Goal: Task Accomplishment & Management: Complete application form

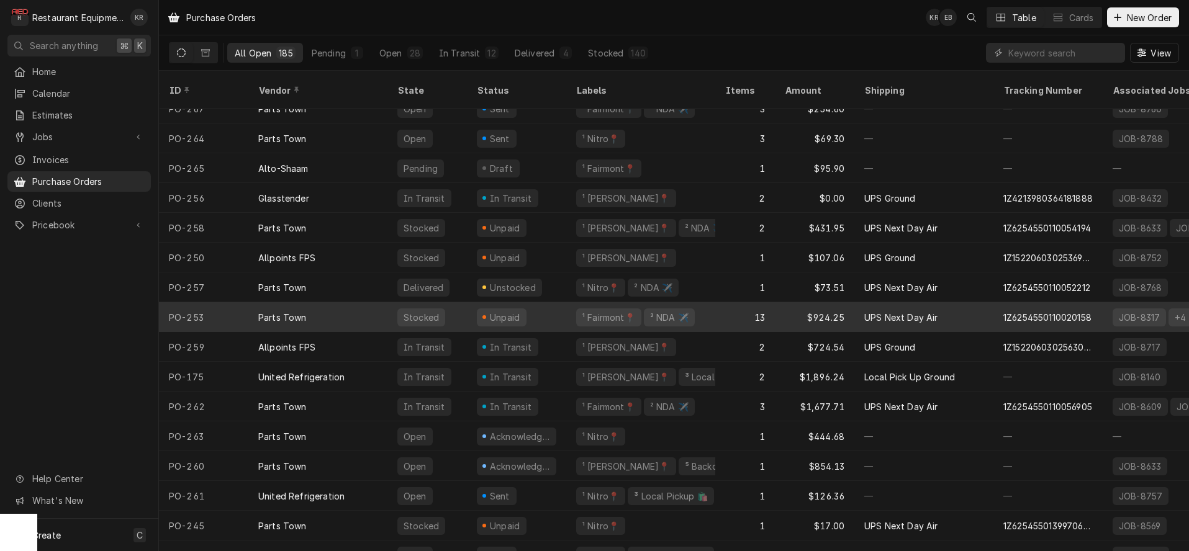
scroll to position [106, 0]
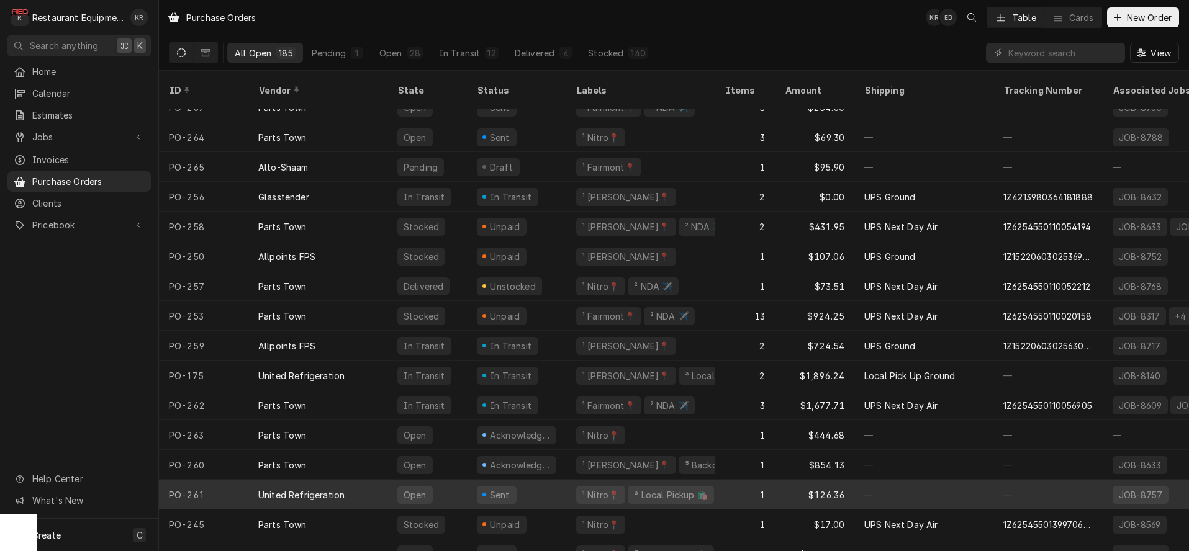
click at [469, 480] on div "Sent" at bounding box center [516, 495] width 99 height 30
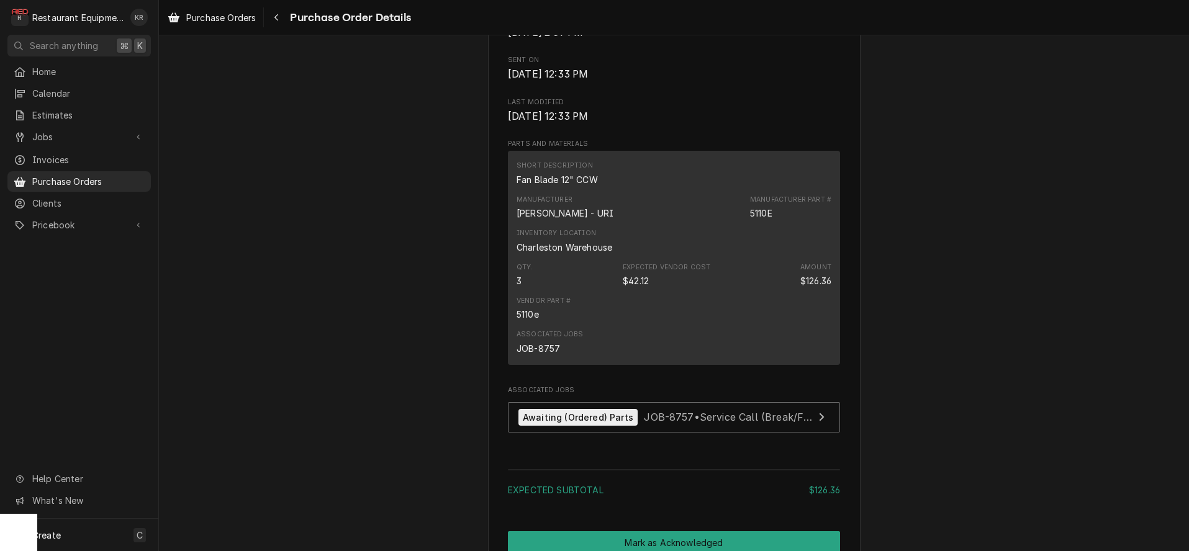
scroll to position [672, 0]
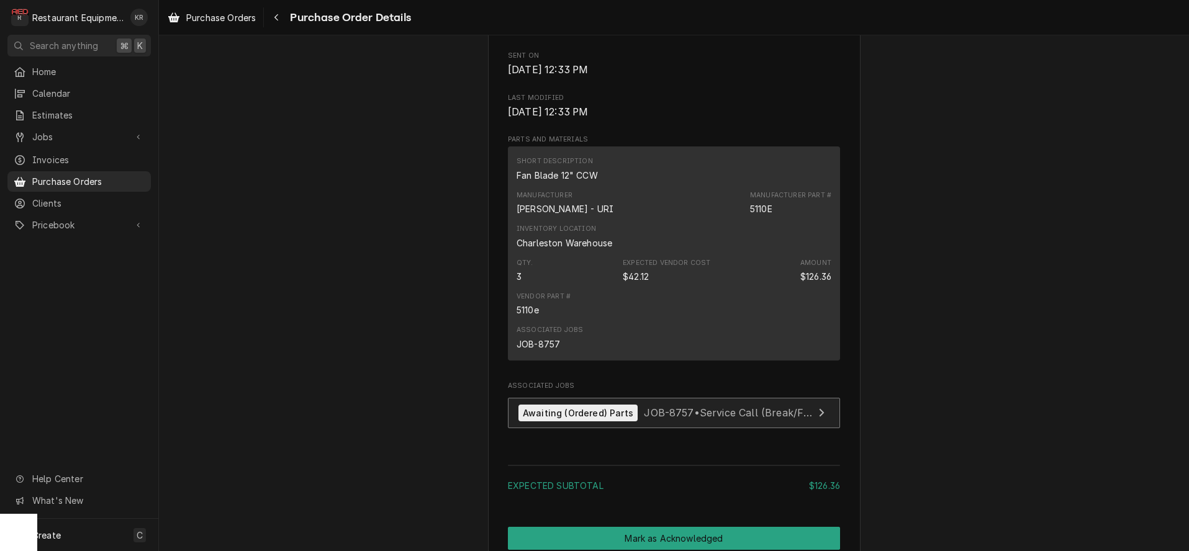
click at [592, 422] on div "Awaiting (Ordered) Parts" at bounding box center [577, 413] width 119 height 17
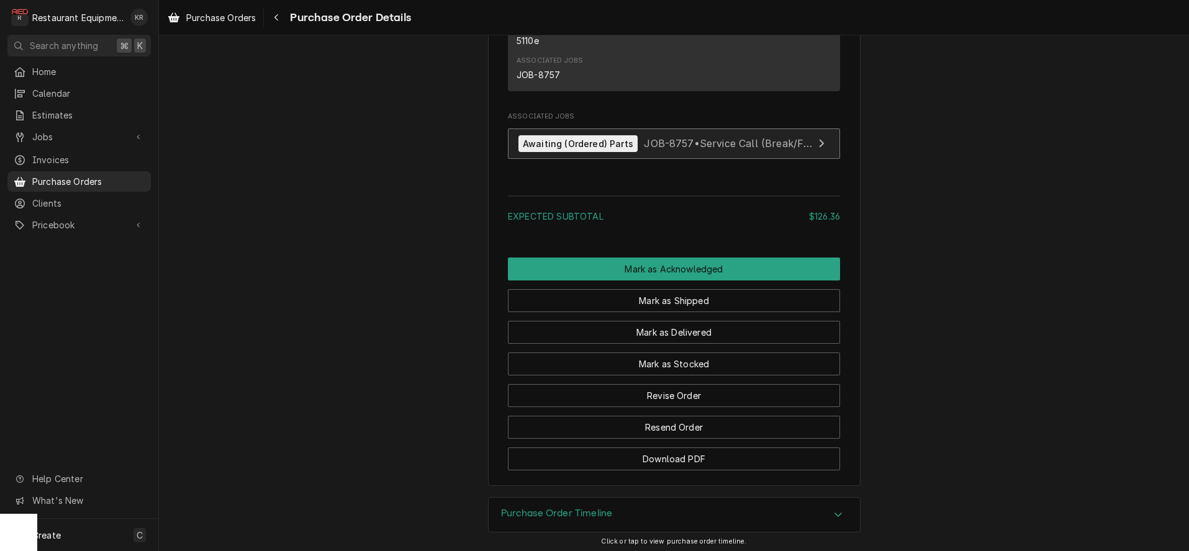
scroll to position [972, 0]
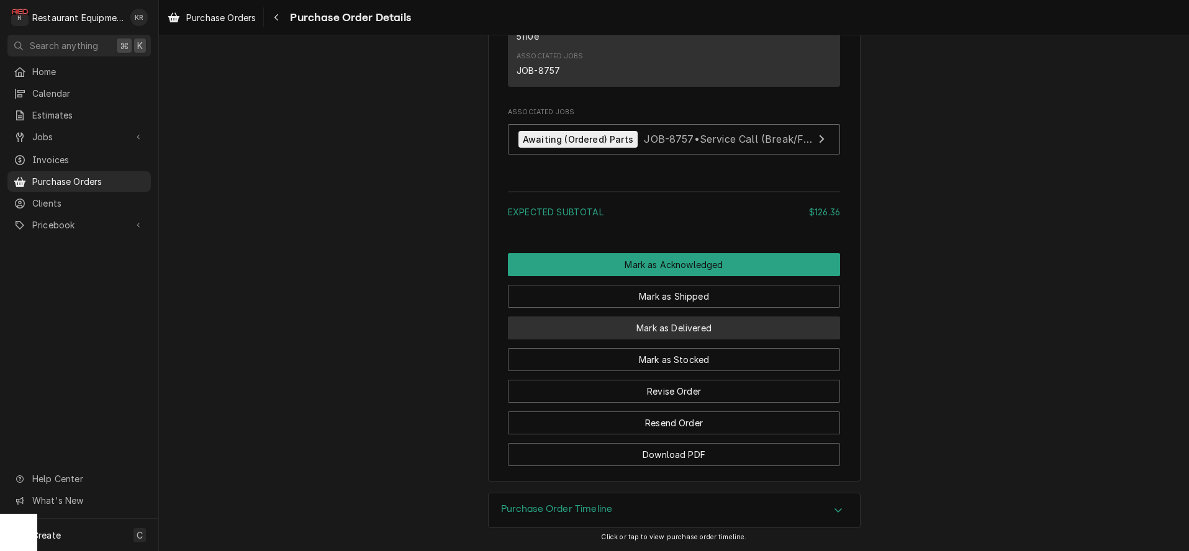
click at [673, 328] on button "Mark as Delivered" at bounding box center [674, 328] width 332 height 23
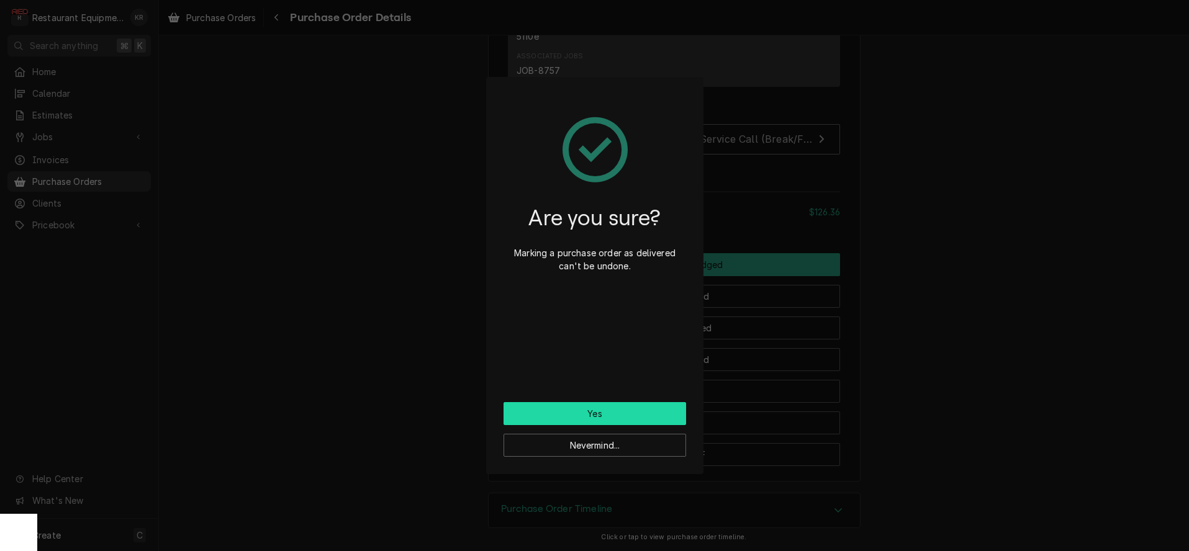
click at [588, 418] on button "Yes" at bounding box center [594, 413] width 183 height 23
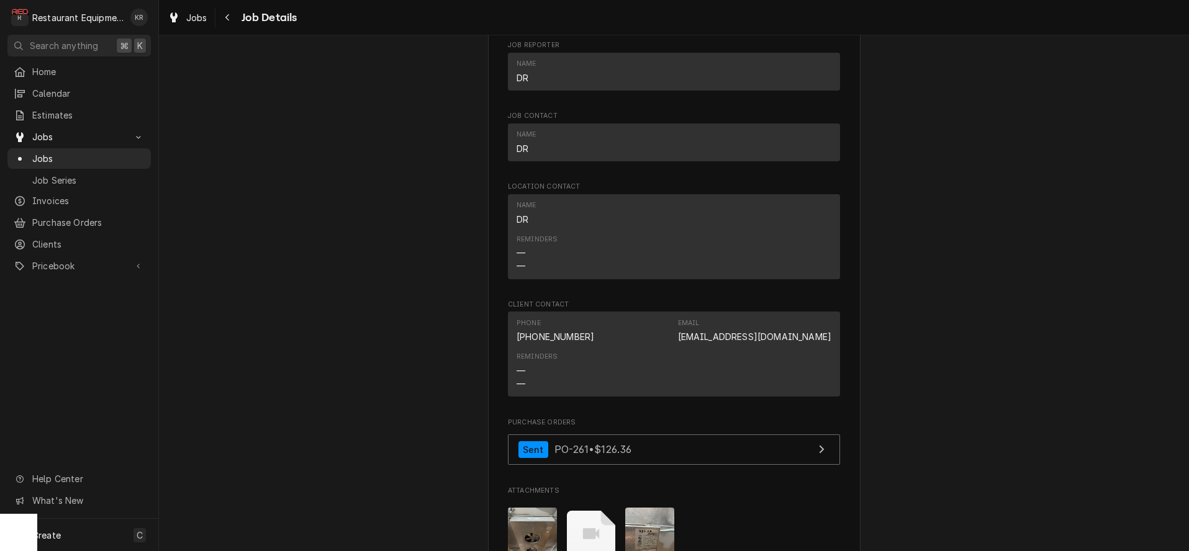
scroll to position [1657, 0]
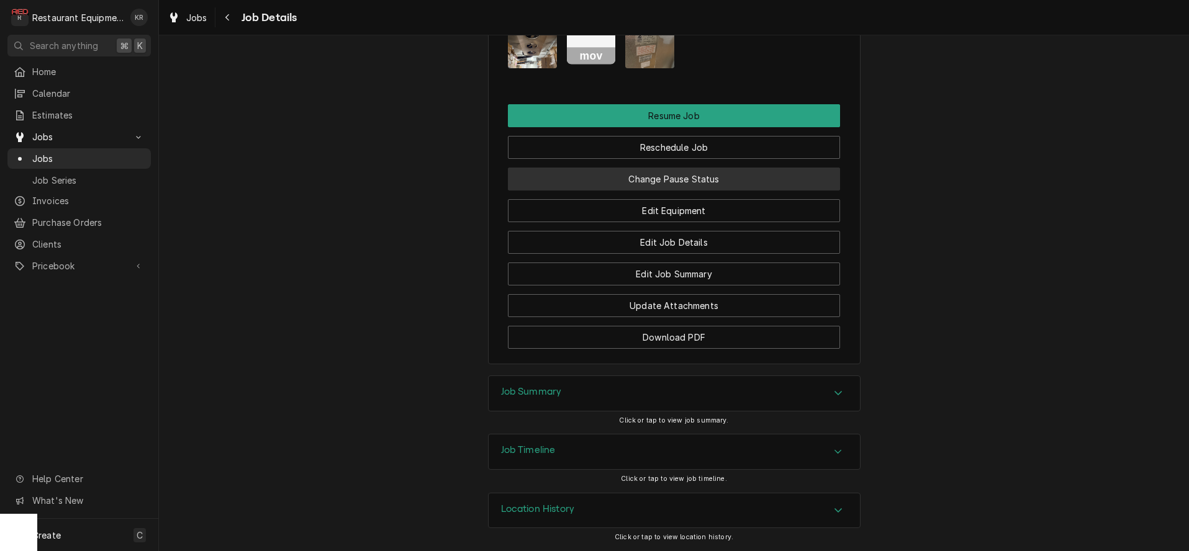
click at [660, 179] on button "Change Pause Status" at bounding box center [674, 179] width 332 height 23
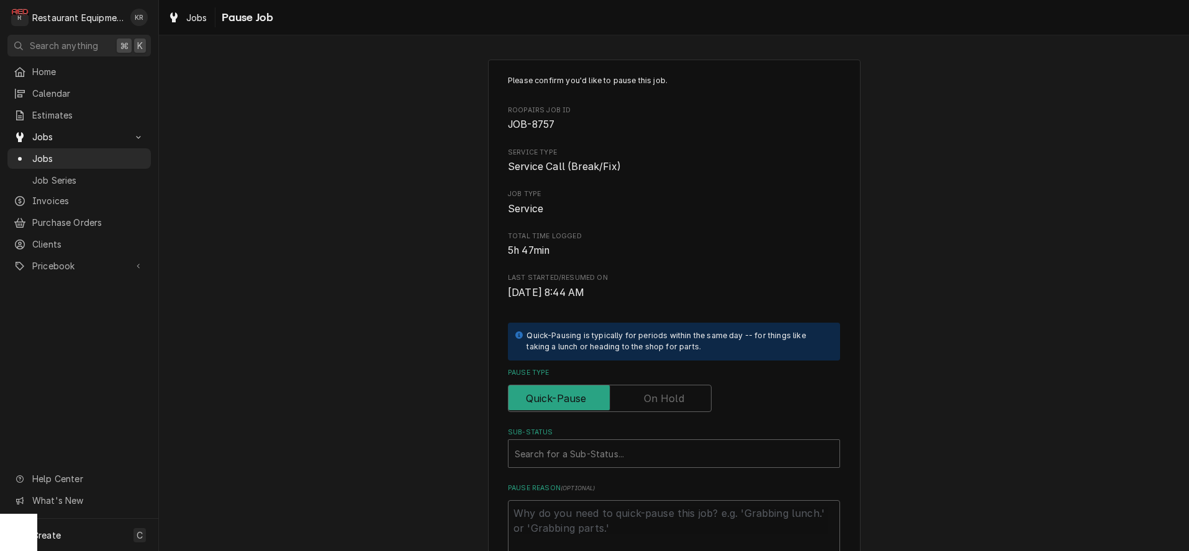
click at [660, 401] on label "Pause Type" at bounding box center [610, 398] width 204 height 27
click at [660, 401] on input "Pause Type" at bounding box center [609, 398] width 192 height 27
checkbox input "true"
type textarea "x"
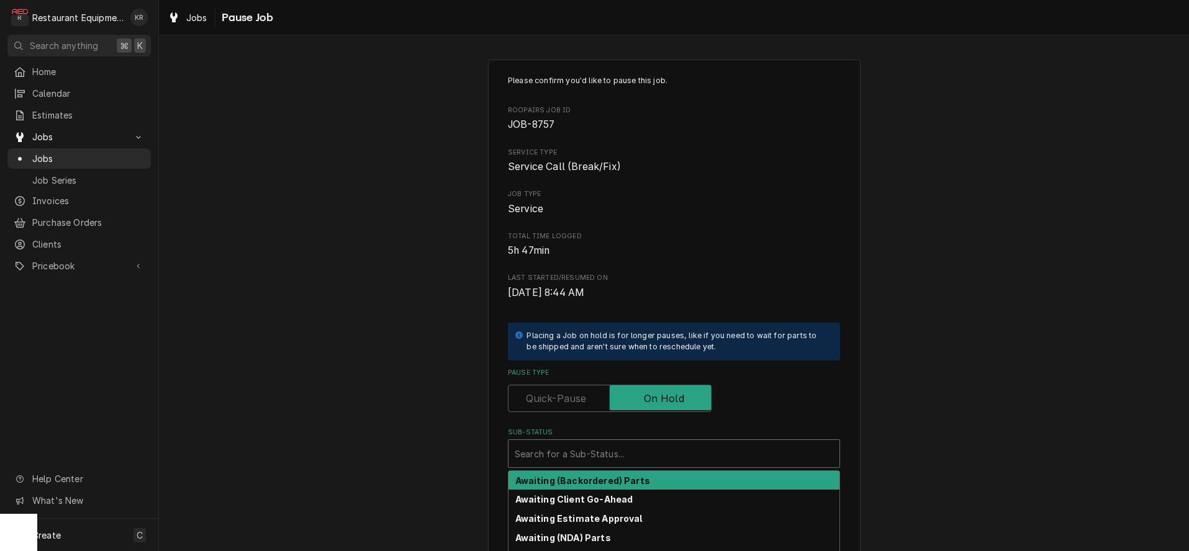
click at [644, 458] on div "Sub-Status" at bounding box center [674, 454] width 318 height 22
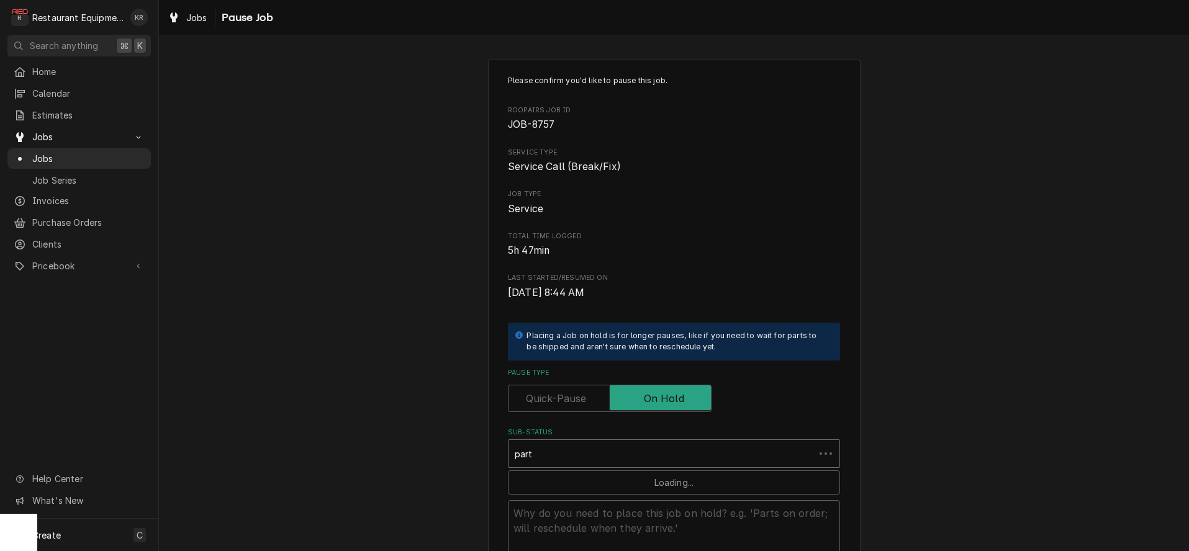
type input "parts"
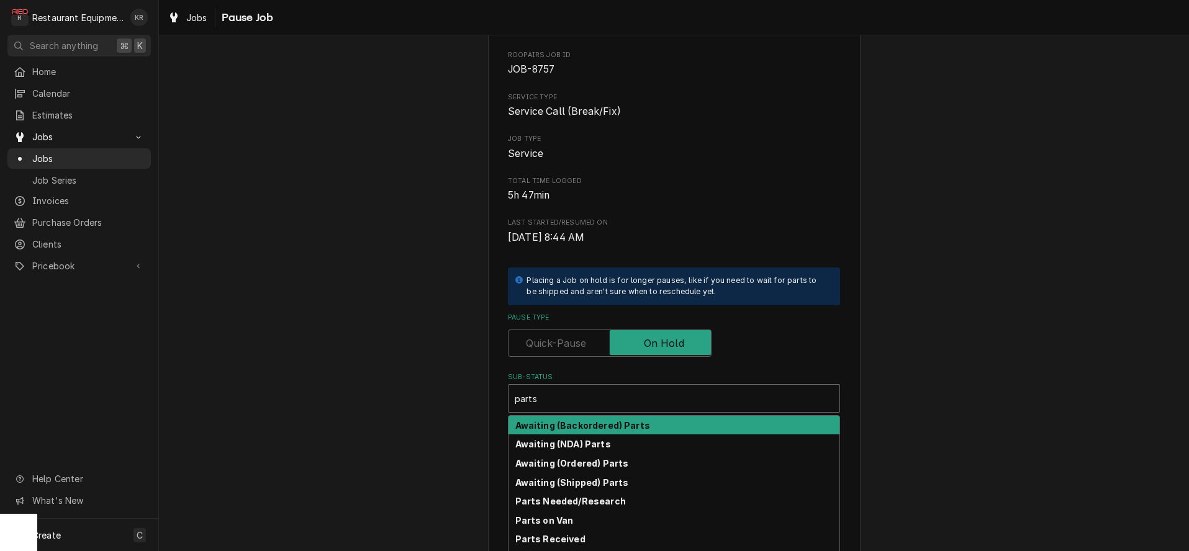
scroll to position [123, 0]
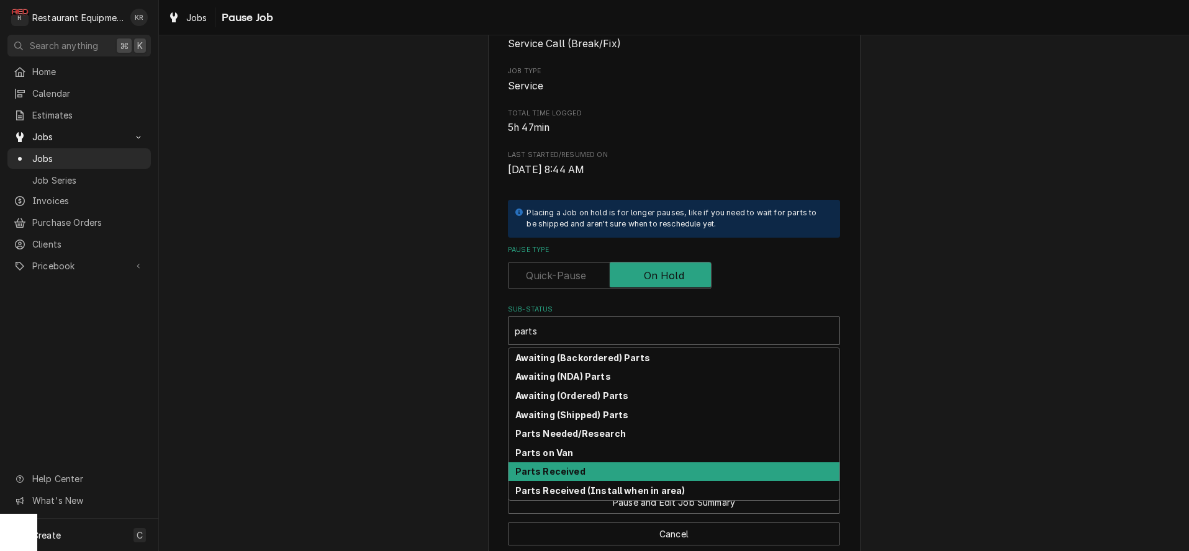
click at [580, 476] on div "Parts Received" at bounding box center [673, 471] width 331 height 19
type textarea "x"
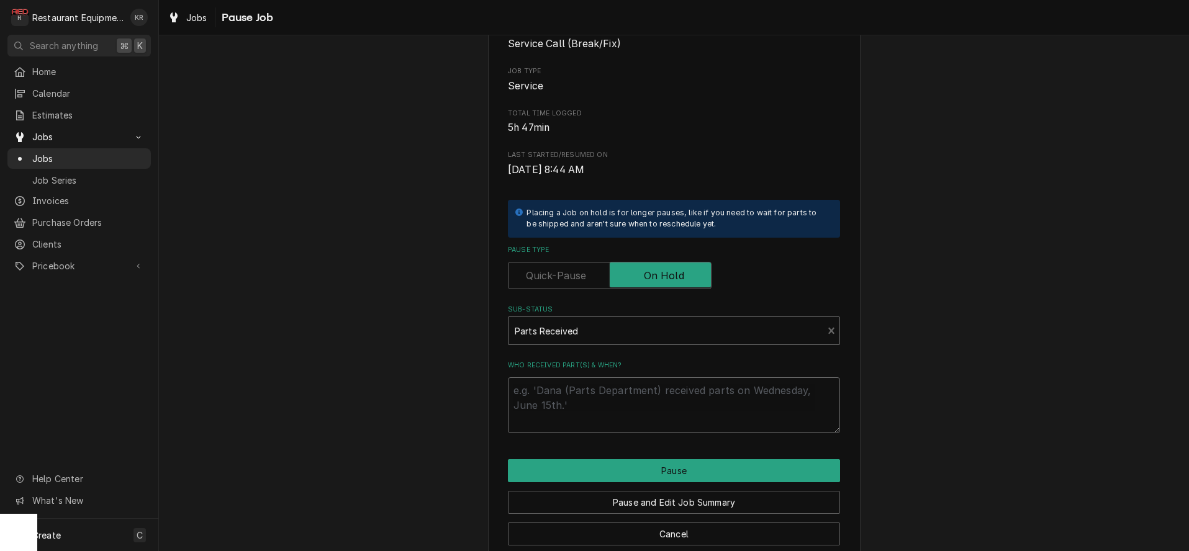
click at [575, 410] on textarea "Who received part(s) & when?" at bounding box center [674, 405] width 332 height 56
type textarea "x"
type textarea "9"
type textarea "x"
type textarea "9/"
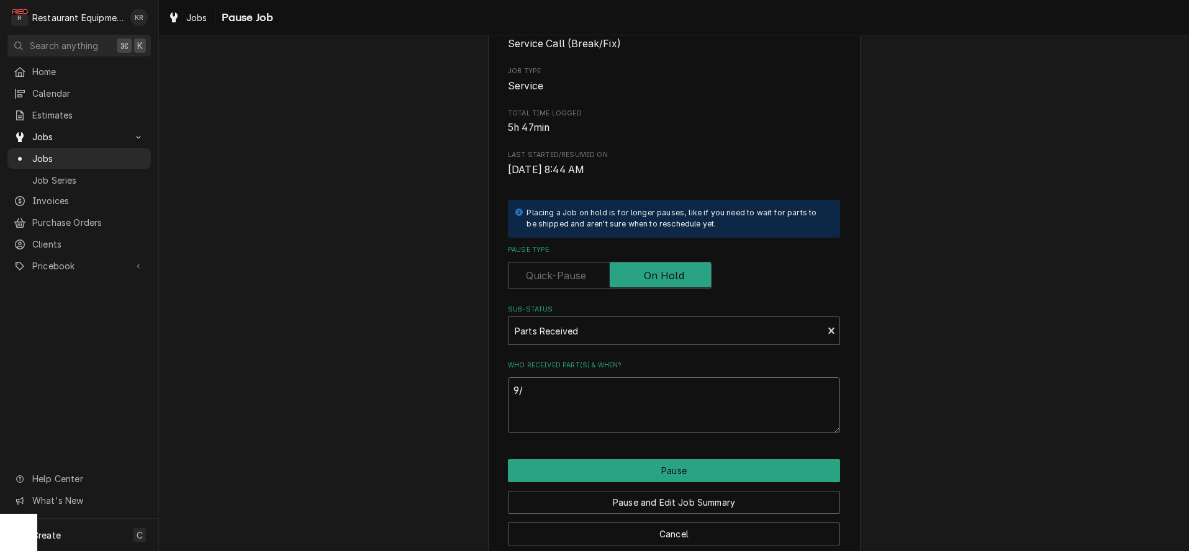
type textarea "x"
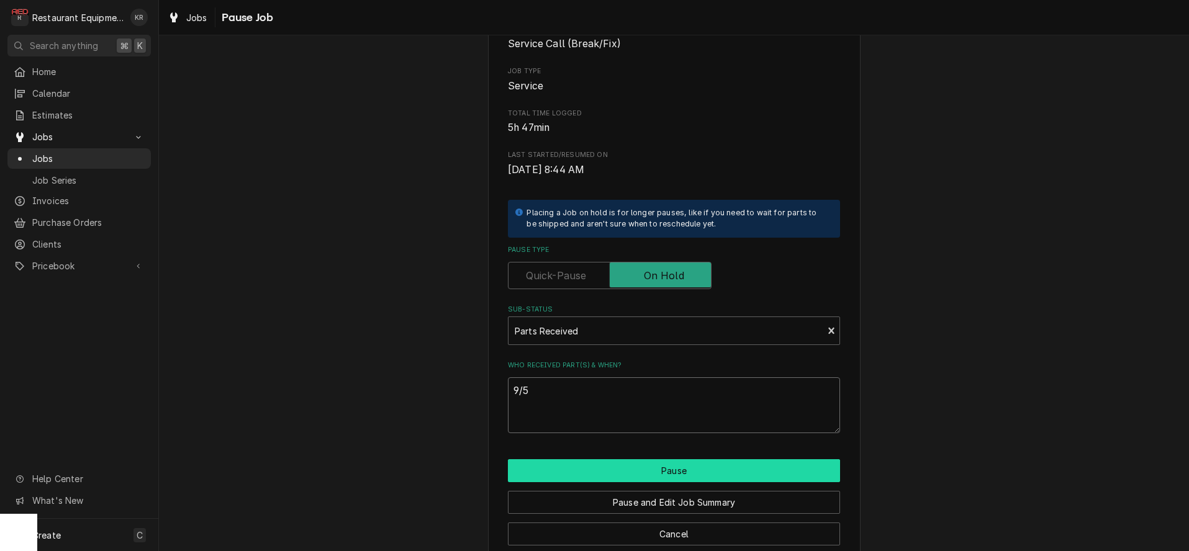
type textarea "9/5"
click at [684, 467] on button "Pause" at bounding box center [674, 470] width 332 height 23
type textarea "x"
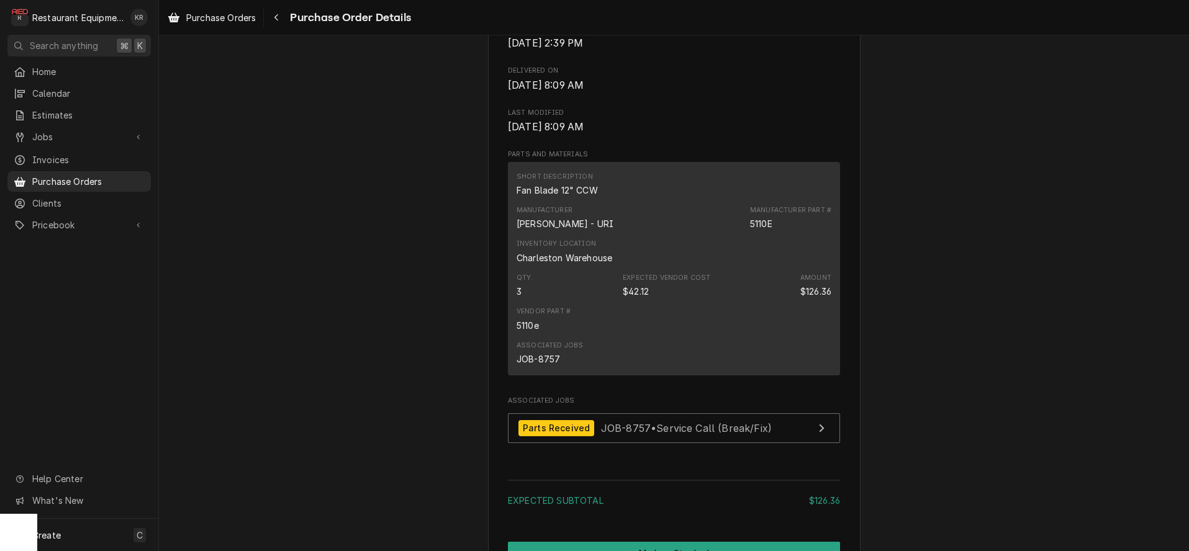
scroll to position [1035, 0]
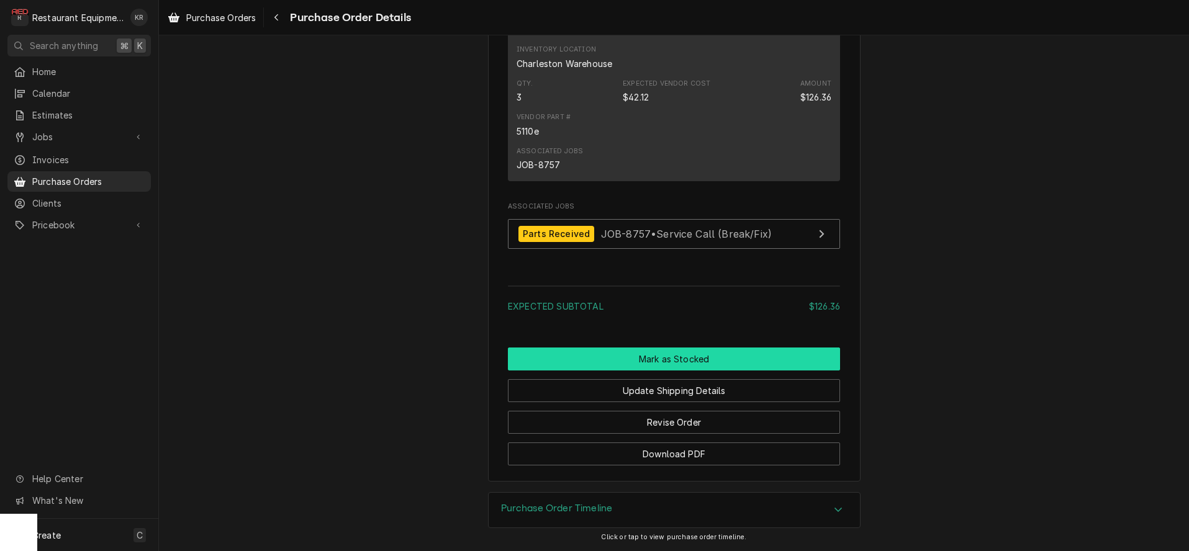
click at [659, 353] on button "Mark as Stocked" at bounding box center [674, 359] width 332 height 23
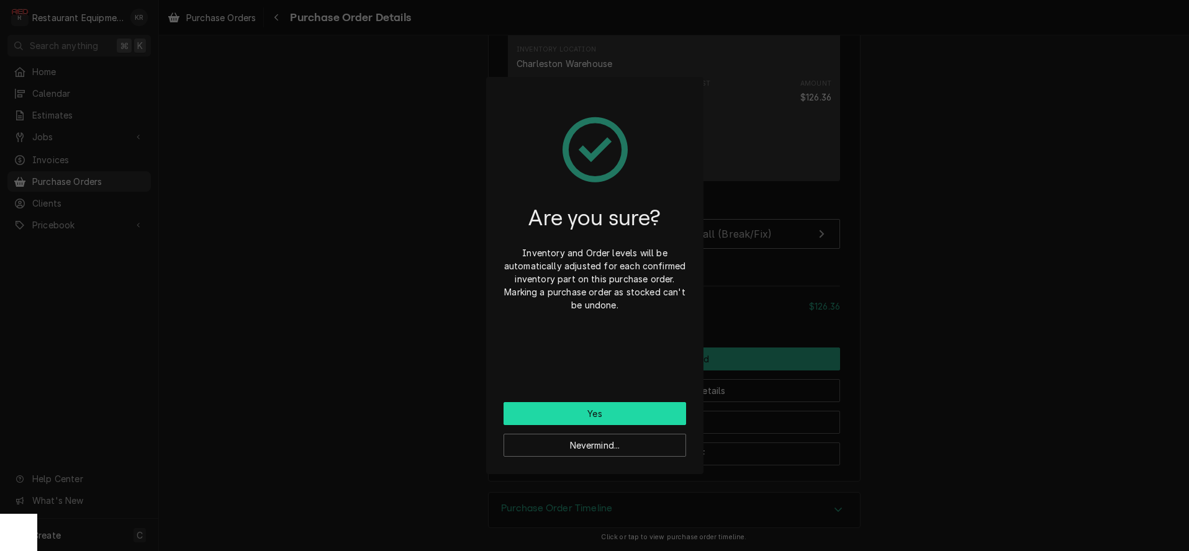
click at [587, 417] on button "Yes" at bounding box center [594, 413] width 183 height 23
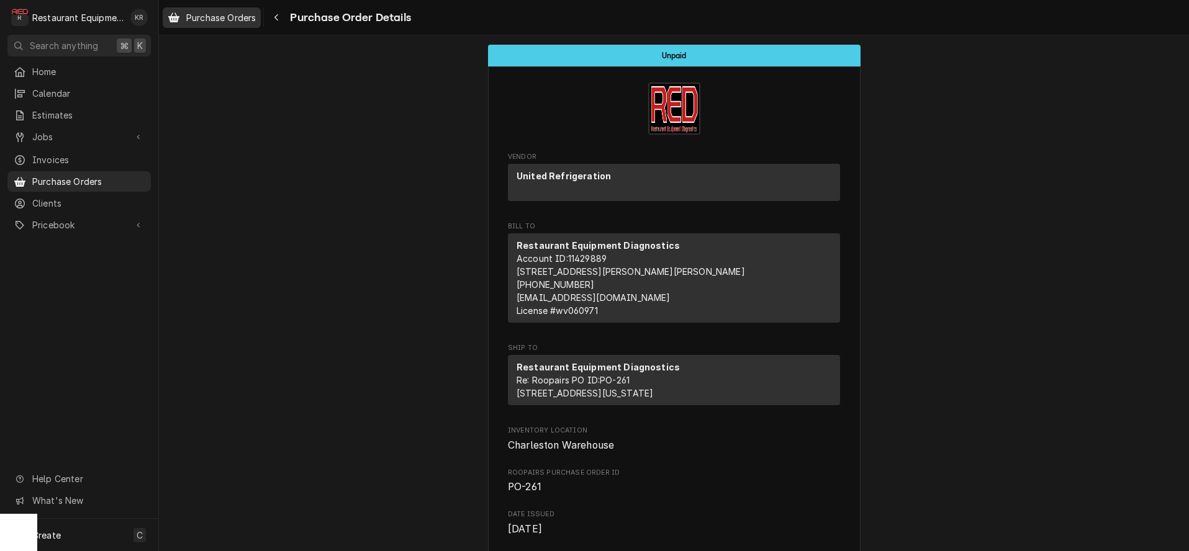
click at [196, 19] on span "Purchase Orders" at bounding box center [221, 17] width 70 height 13
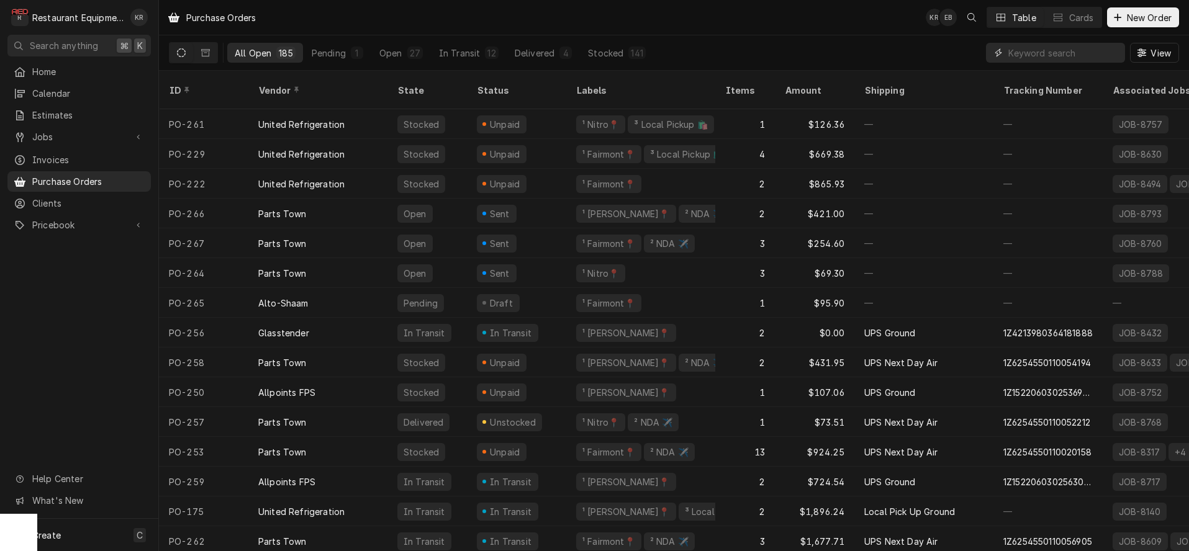
click at [1050, 53] on input "Dynamic Content Wrapper" at bounding box center [1063, 53] width 110 height 20
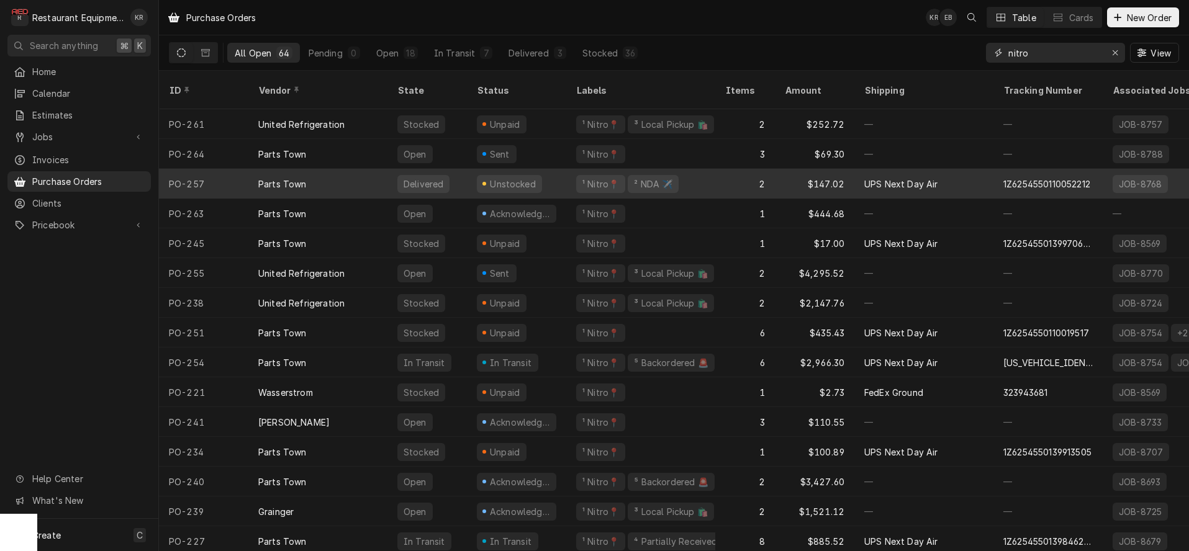
type input "nitro"
click at [390, 175] on div "Delivered" at bounding box center [426, 184] width 79 height 30
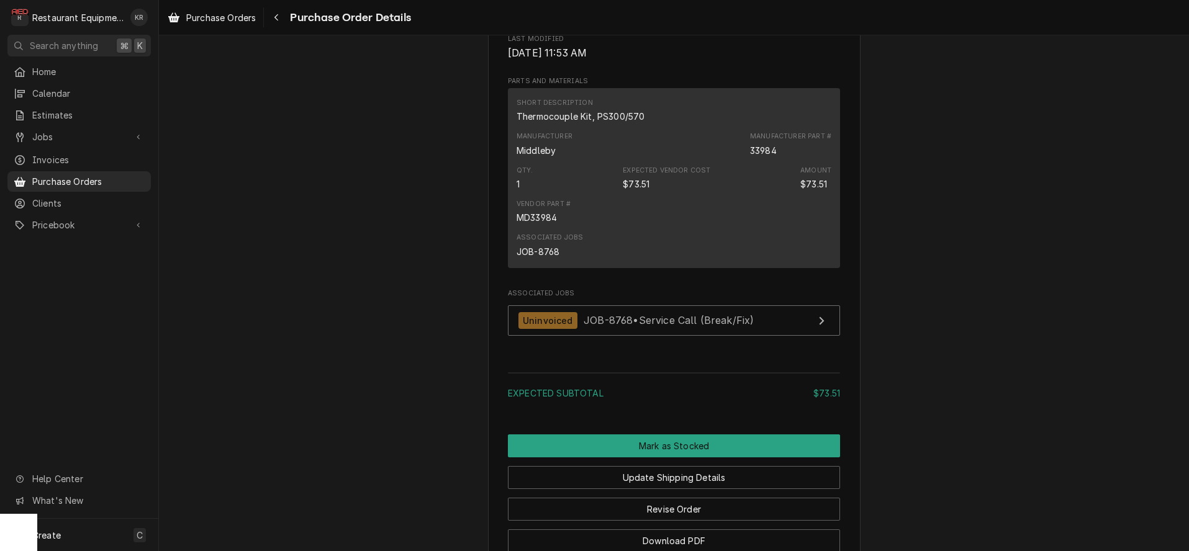
scroll to position [774, 0]
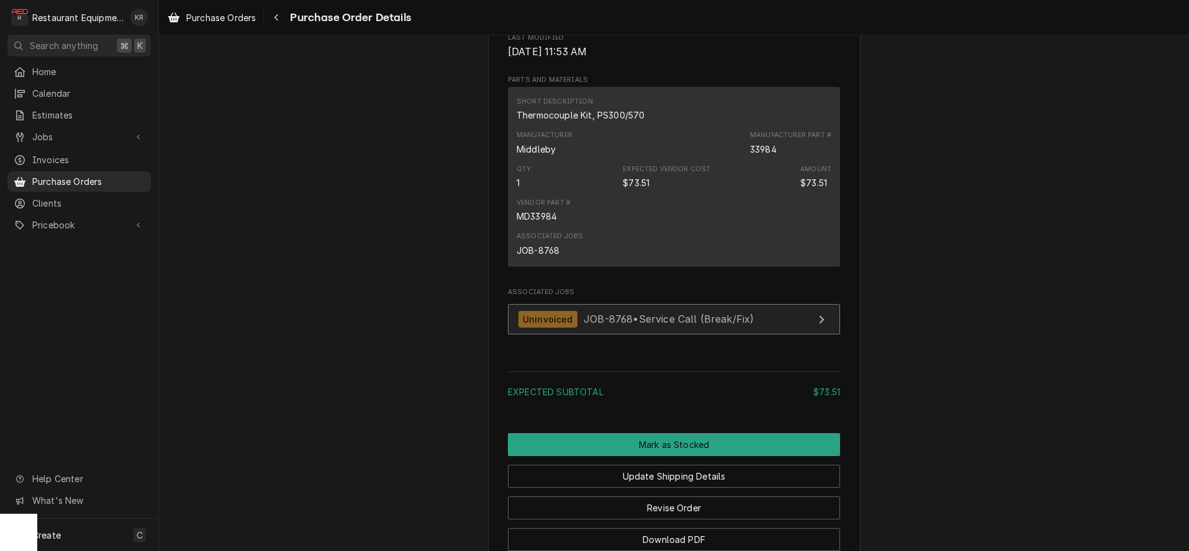
click at [609, 325] on span "JOB-8768 • Service Call (Break/Fix)" at bounding box center [669, 319] width 170 height 12
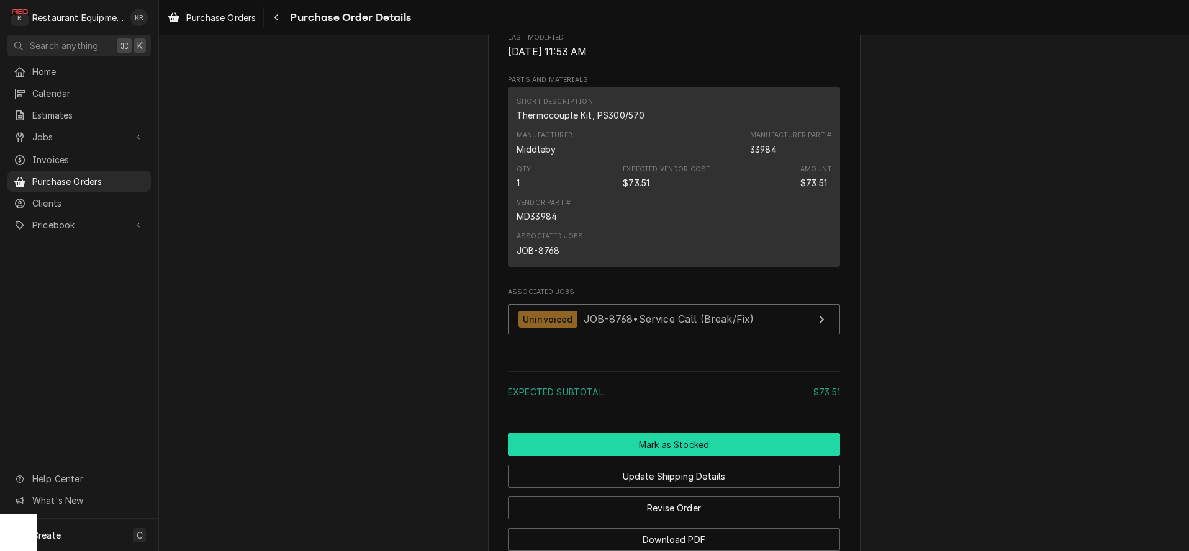
click at [679, 456] on button "Mark as Stocked" at bounding box center [674, 444] width 332 height 23
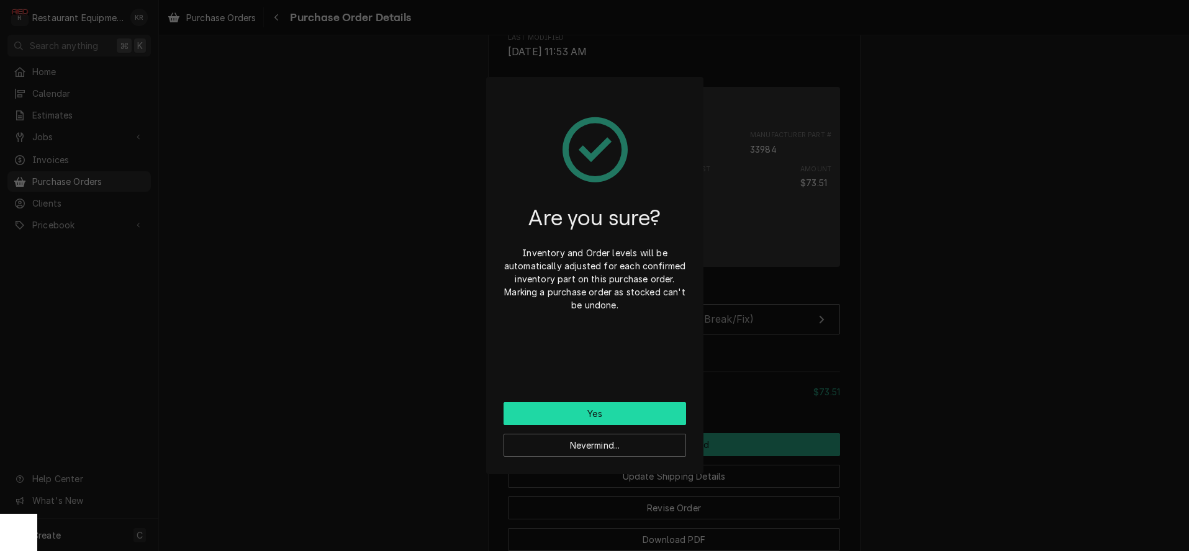
click at [626, 412] on button "Yes" at bounding box center [594, 413] width 183 height 23
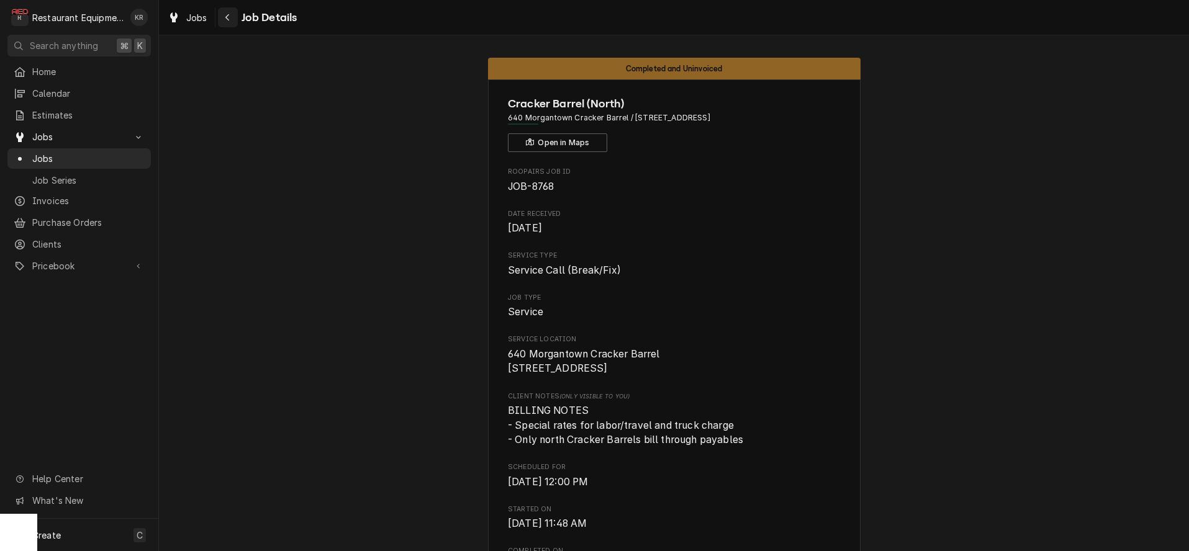
click at [222, 12] on div "Navigate back" at bounding box center [228, 17] width 12 height 12
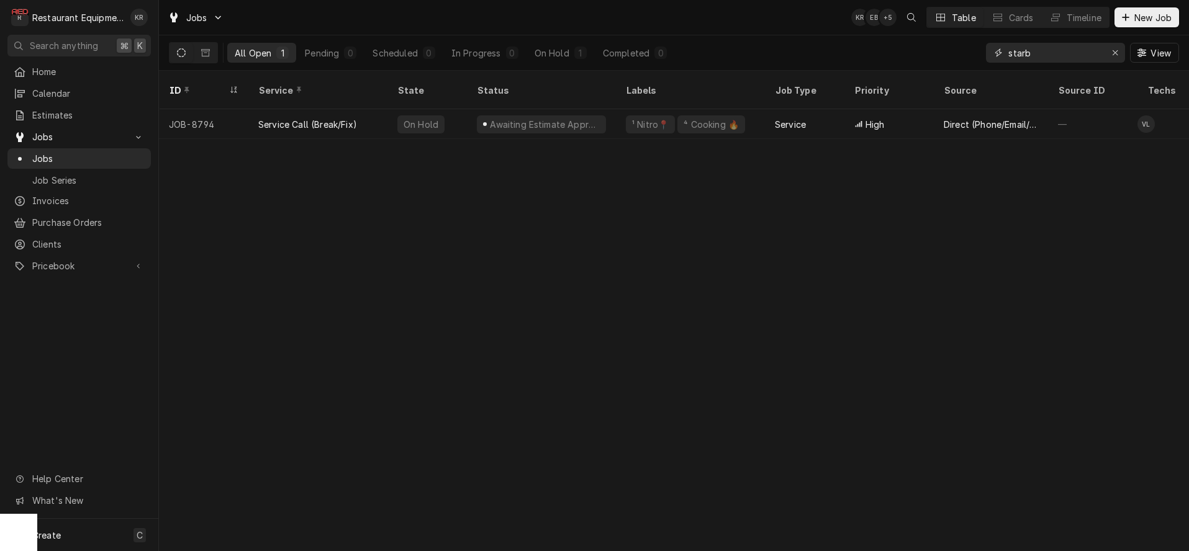
click at [1042, 57] on input "starb" at bounding box center [1054, 53] width 93 height 20
drag, startPoint x: 1034, startPoint y: 54, endPoint x: 944, endPoint y: 48, distance: 90.2
click at [1008, 48] on input "starb" at bounding box center [1054, 53] width 93 height 20
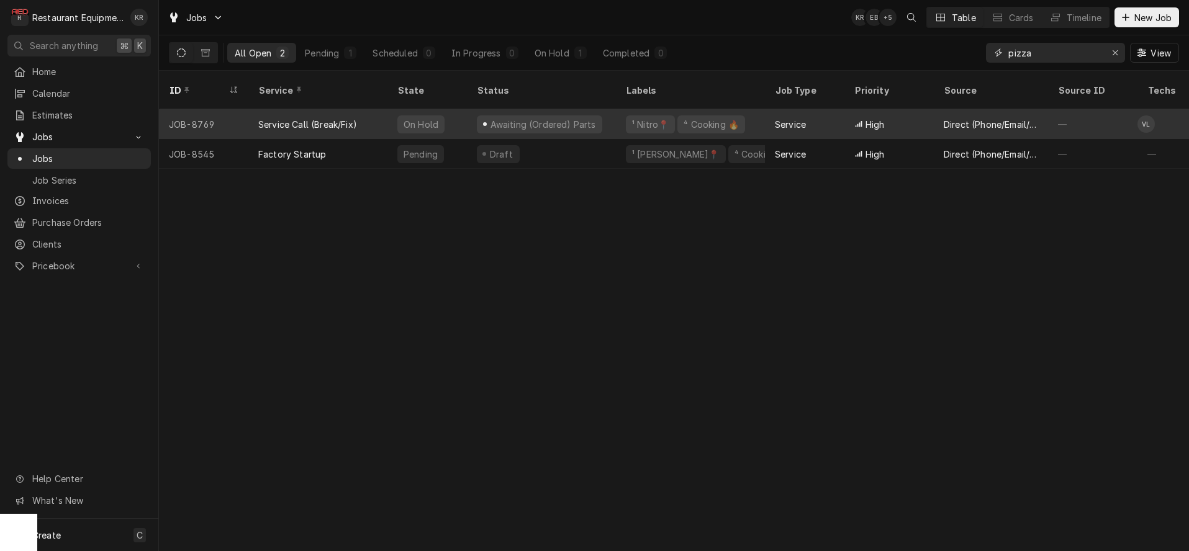
type input "pizza"
click at [533, 118] on div "Awaiting (Ordered) Parts" at bounding box center [543, 124] width 108 height 13
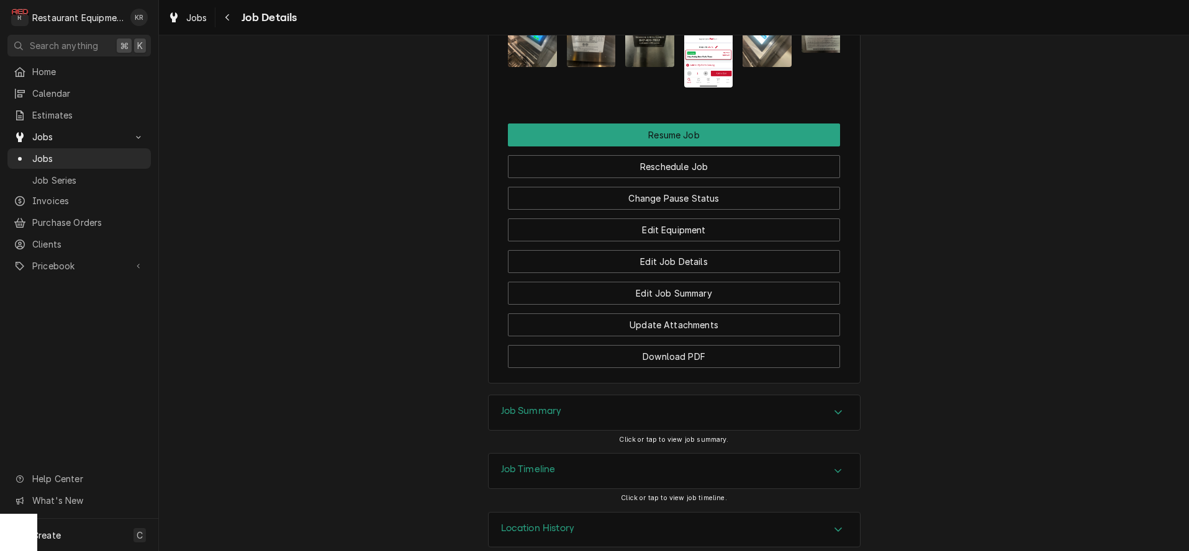
scroll to position [1472, 0]
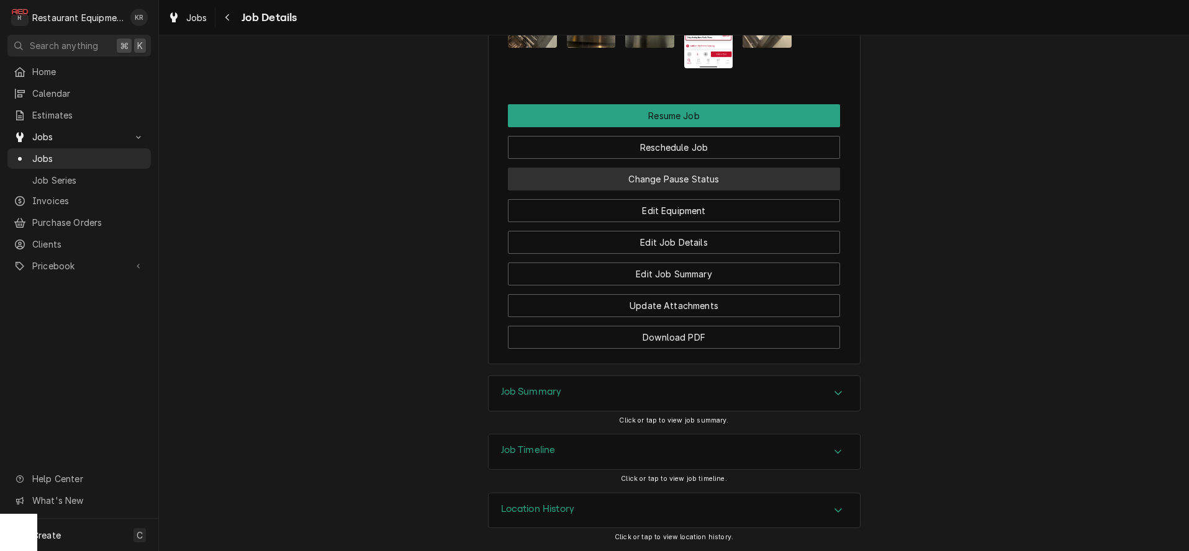
click at [692, 190] on button "Change Pause Status" at bounding box center [674, 179] width 332 height 23
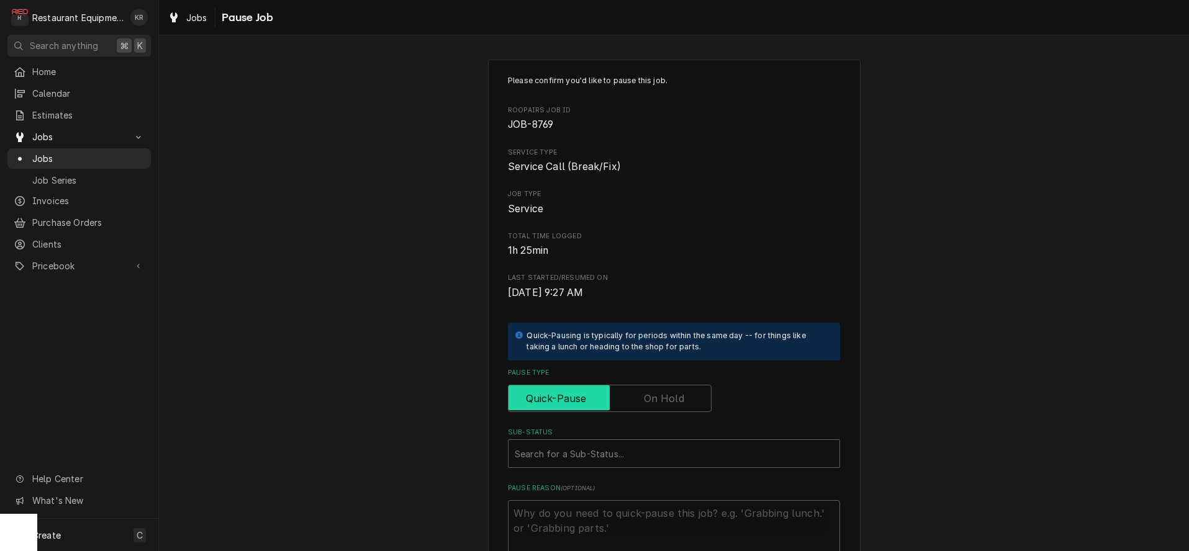
click at [680, 389] on input "Pause Type" at bounding box center [609, 398] width 192 height 27
checkbox input "true"
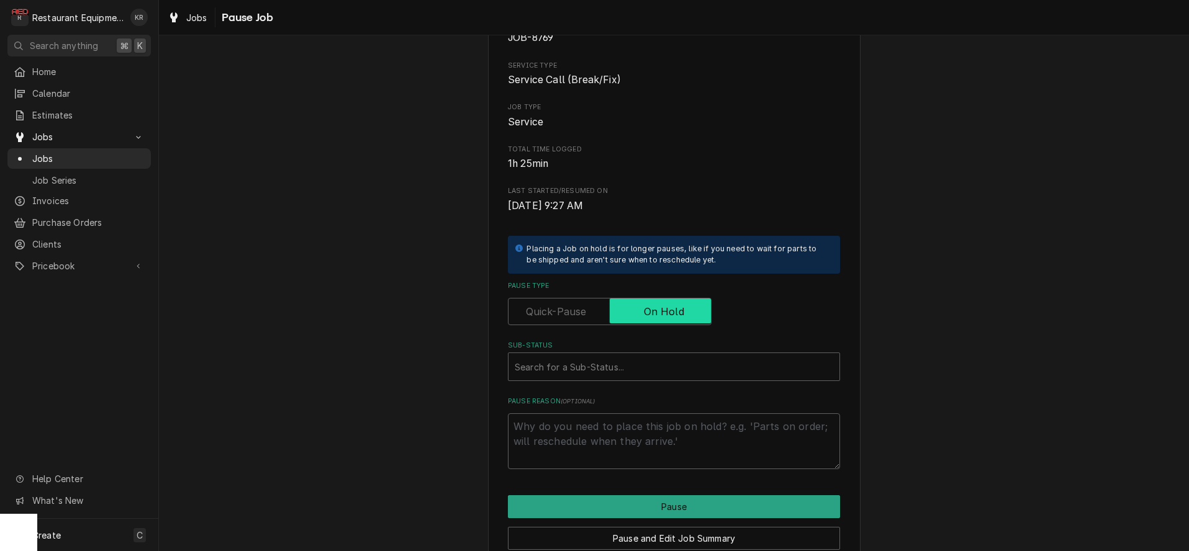
scroll to position [144, 0]
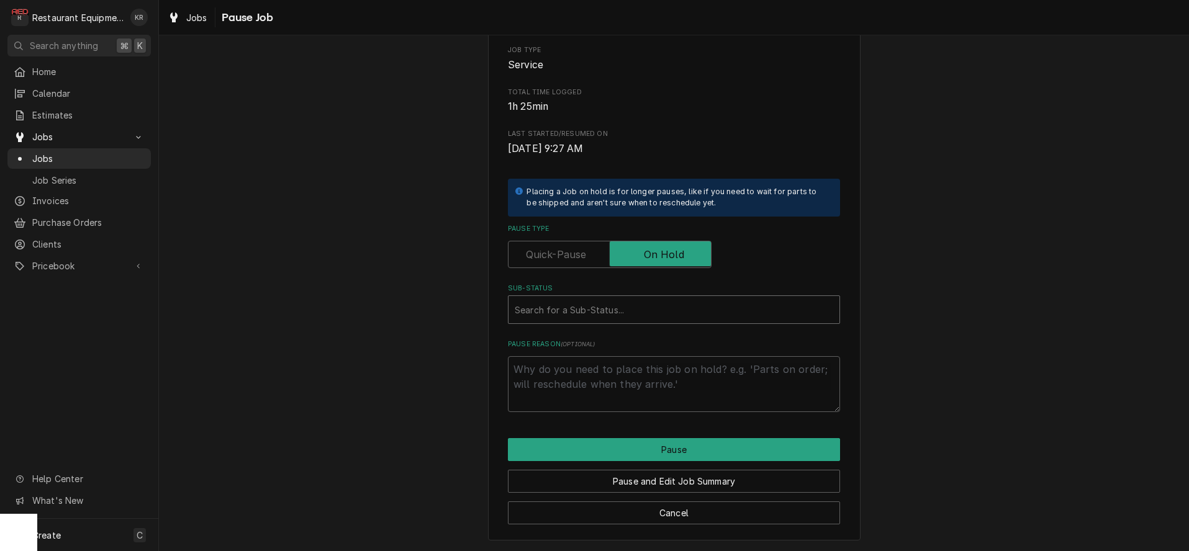
drag, startPoint x: 611, startPoint y: 305, endPoint x: 611, endPoint y: 313, distance: 8.1
click at [610, 307] on div "Sub-Status" at bounding box center [674, 310] width 318 height 22
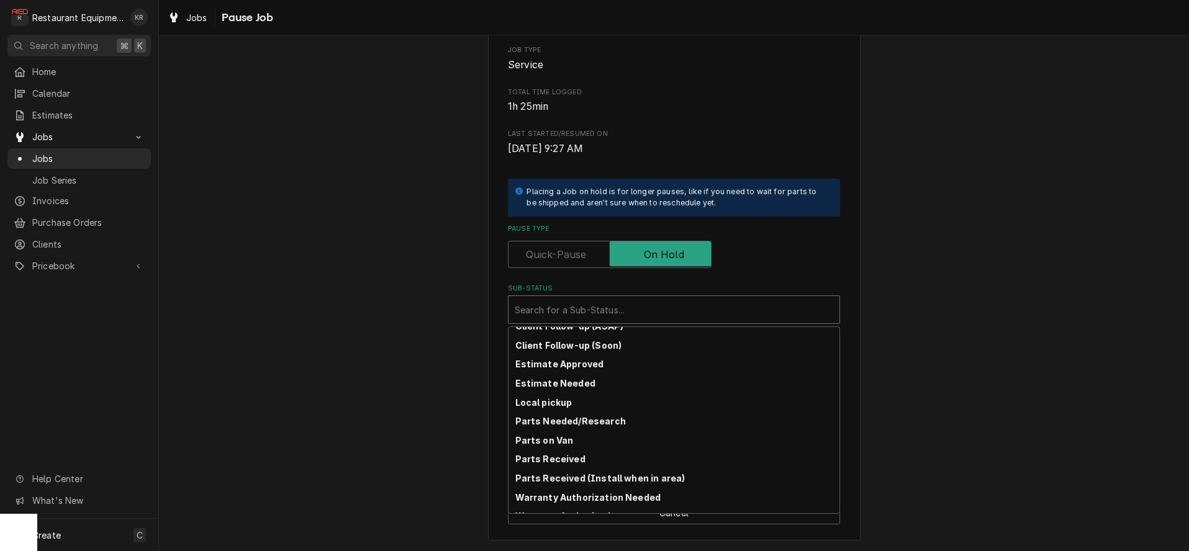
scroll to position [156, 0]
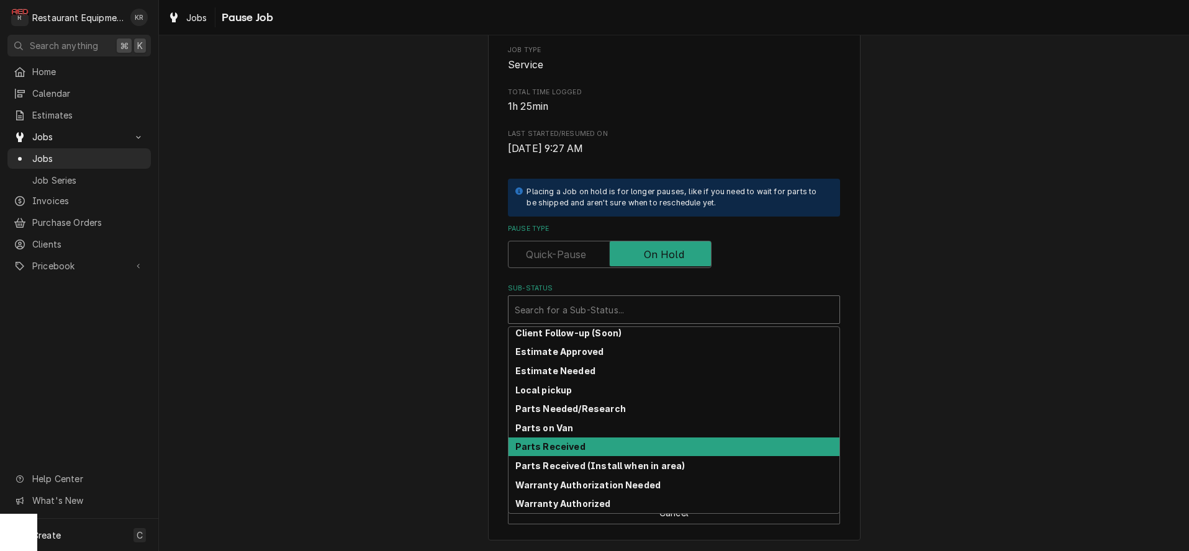
click at [583, 448] on div "Parts Received" at bounding box center [673, 447] width 331 height 19
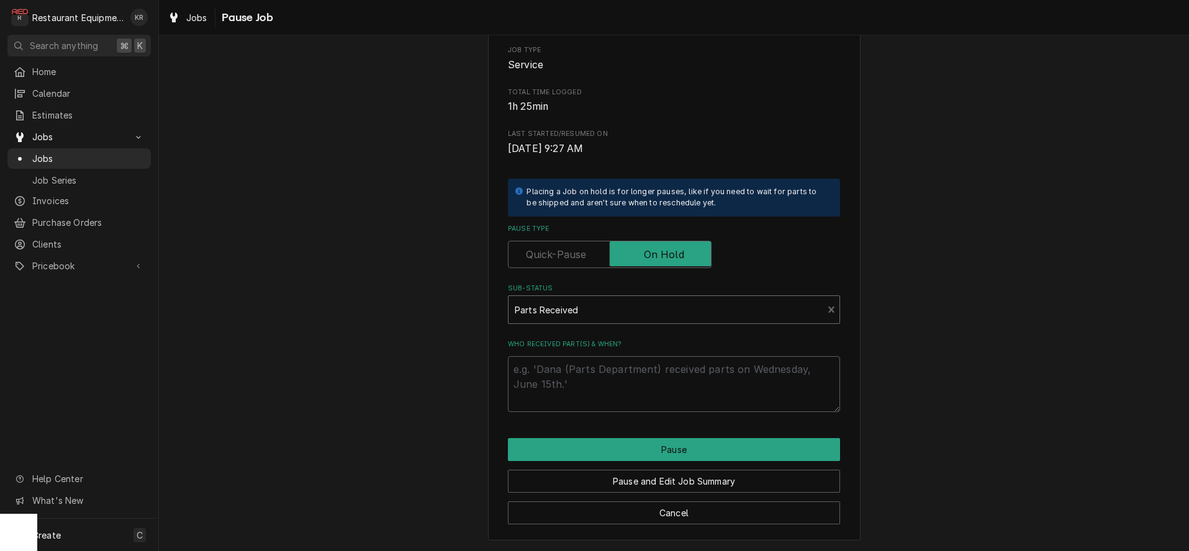
scroll to position [129, 0]
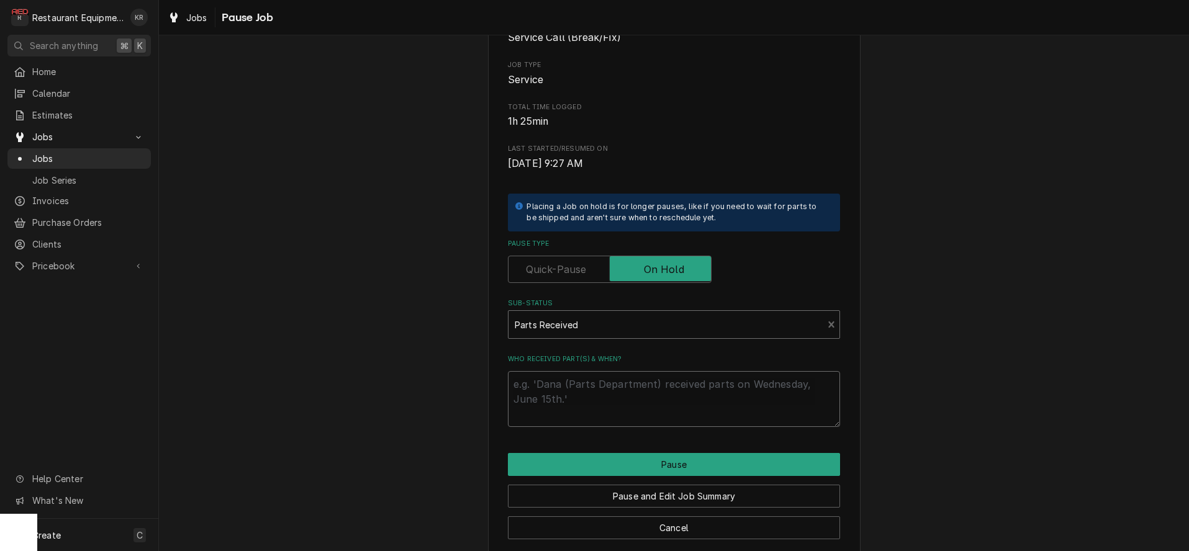
click at [592, 383] on textarea "Who received part(s) & when?" at bounding box center [674, 399] width 332 height 56
type textarea "x"
type textarea "9"
type textarea "x"
type textarea "9/"
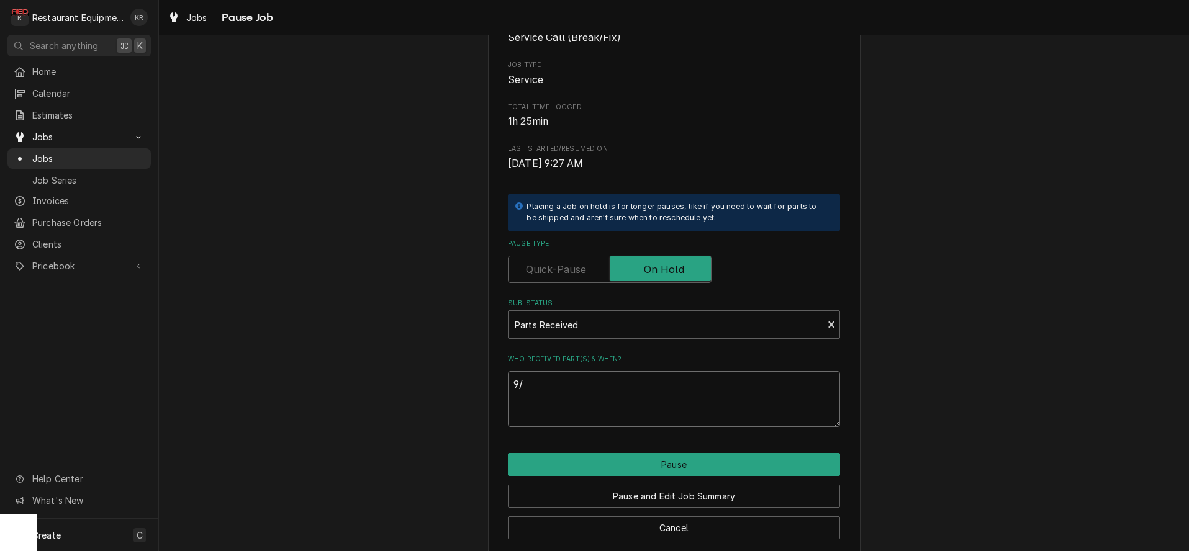
type textarea "x"
type textarea "9/5"
click at [672, 465] on button "Pause" at bounding box center [674, 464] width 332 height 23
type textarea "x"
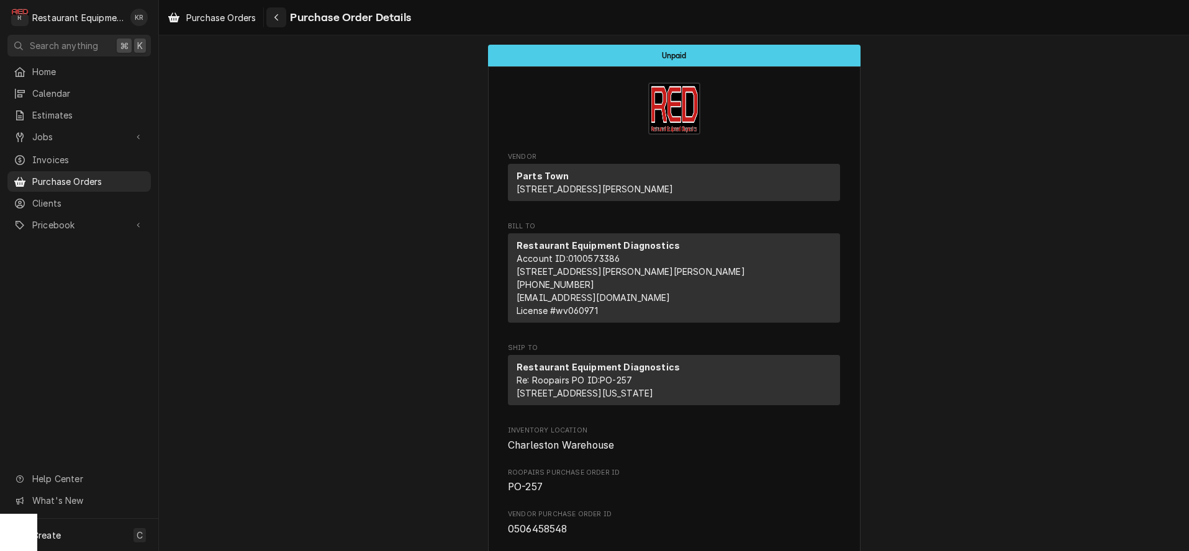
click at [276, 20] on icon "Navigate back" at bounding box center [277, 17] width 6 height 9
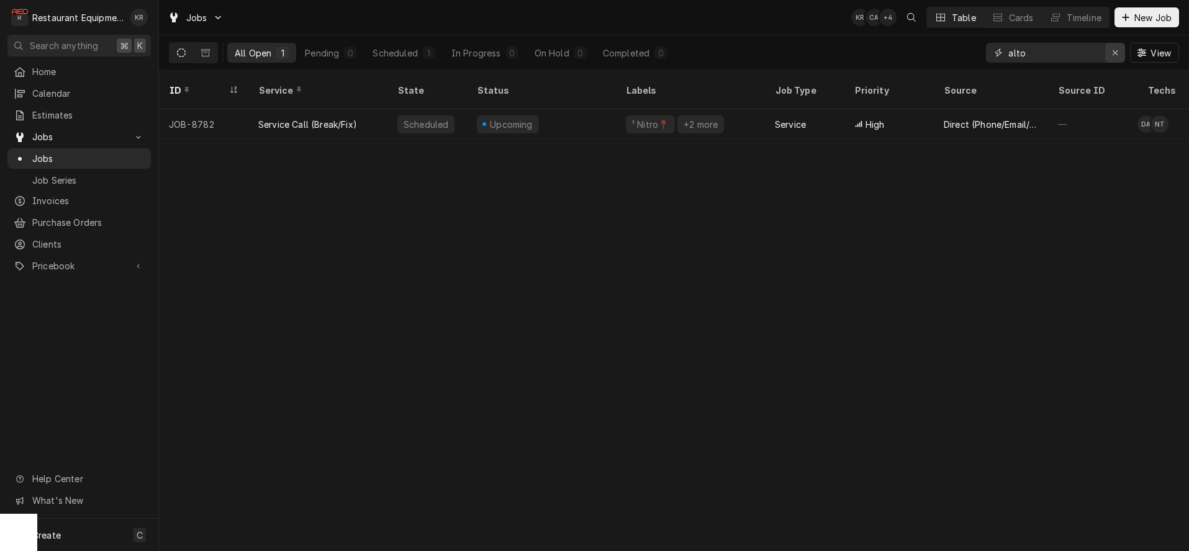
click at [1111, 55] on div "Erase input" at bounding box center [1115, 53] width 12 height 12
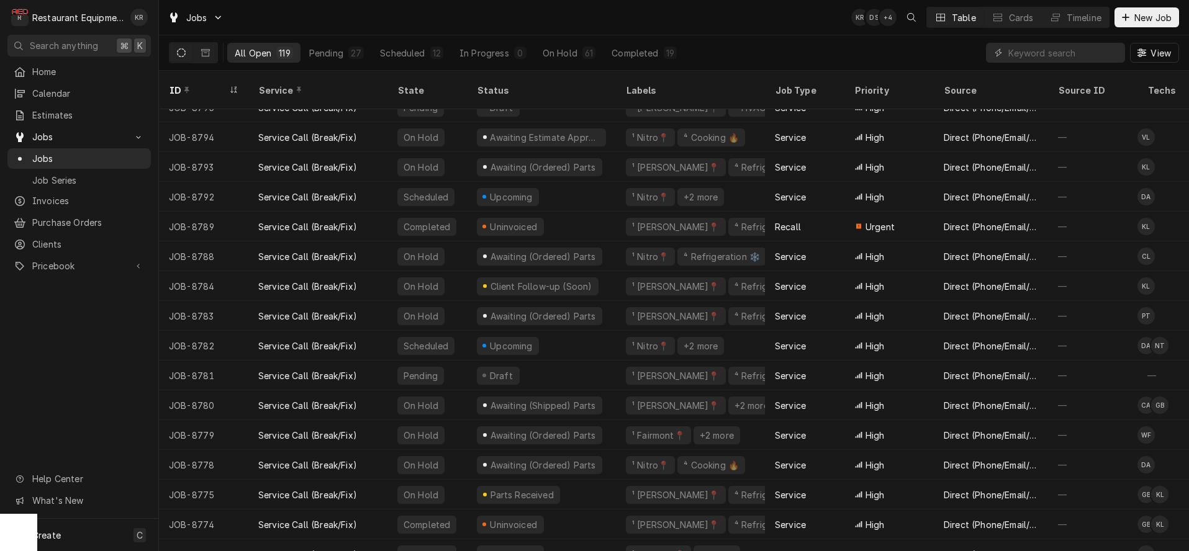
scroll to position [185, 0]
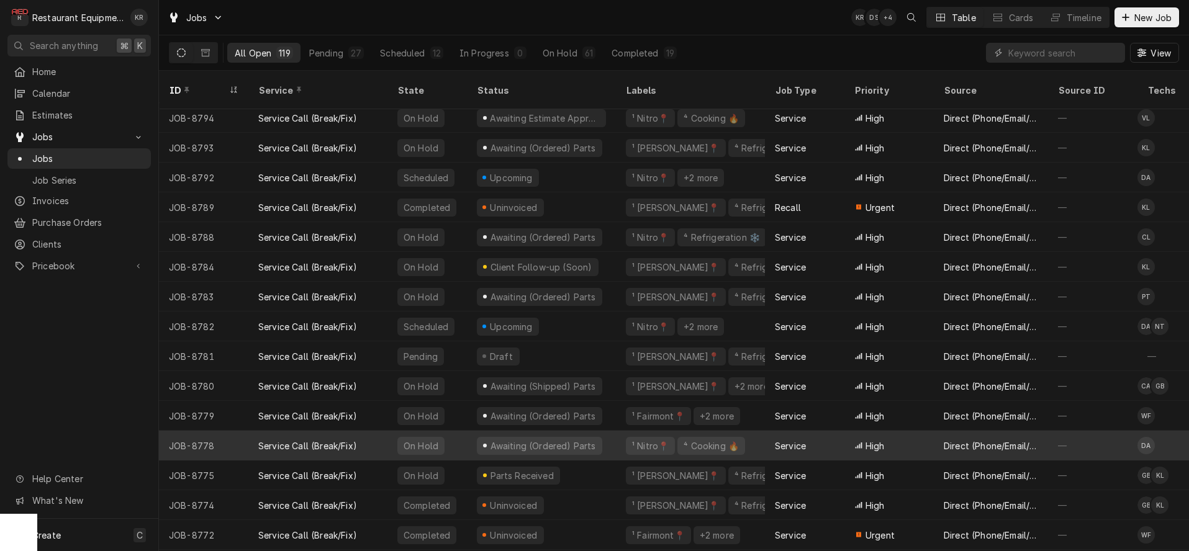
click at [553, 440] on div "Awaiting (Ordered) Parts" at bounding box center [543, 446] width 108 height 13
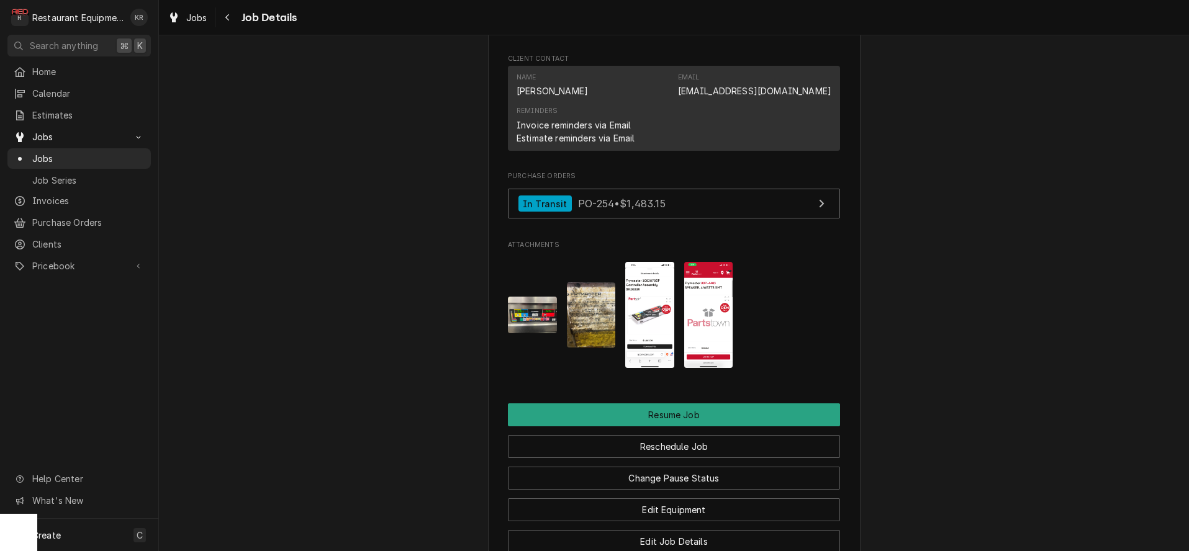
scroll to position [1282, 0]
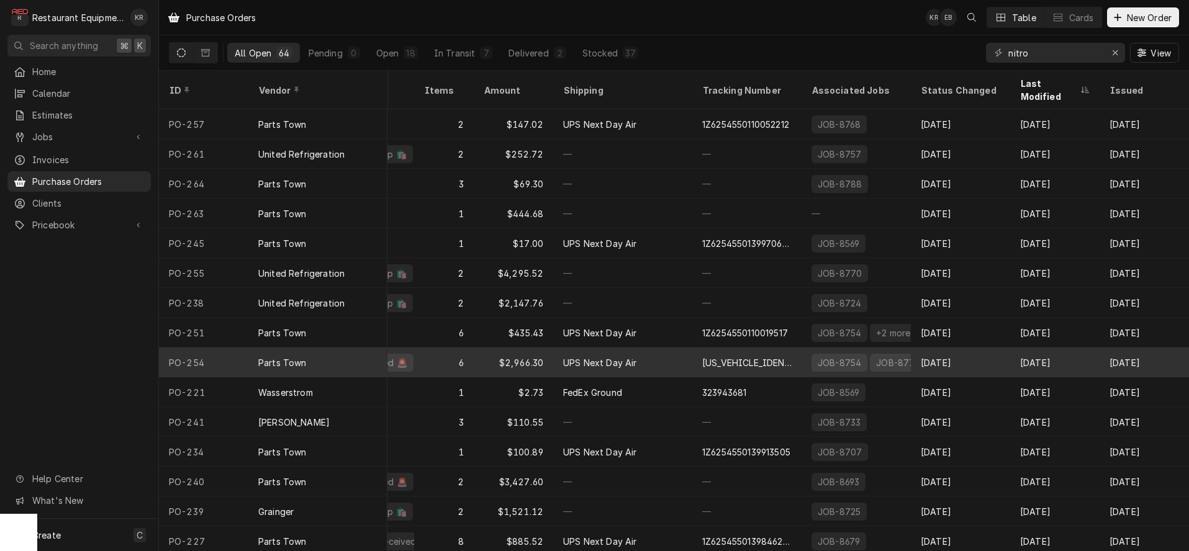
scroll to position [1, 301]
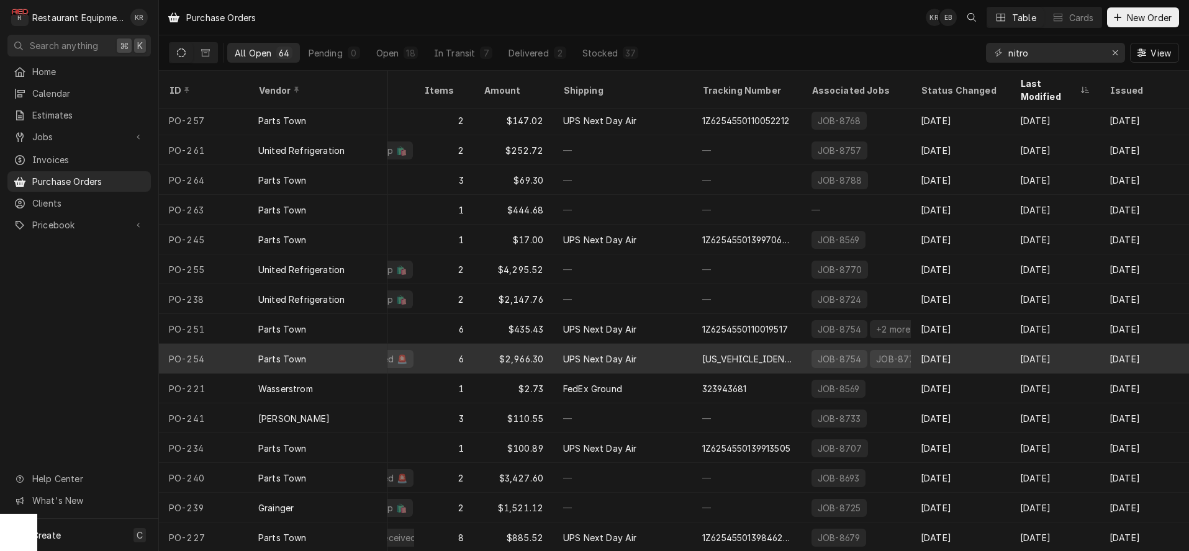
click at [675, 349] on div "UPS Next Day Air" at bounding box center [622, 359] width 139 height 30
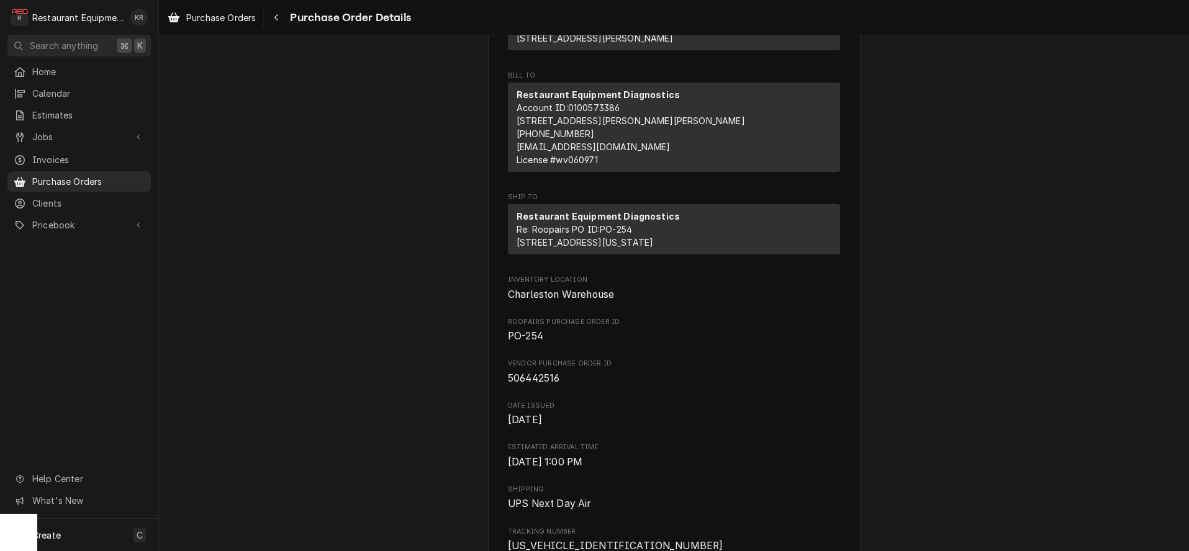
scroll to position [156, 0]
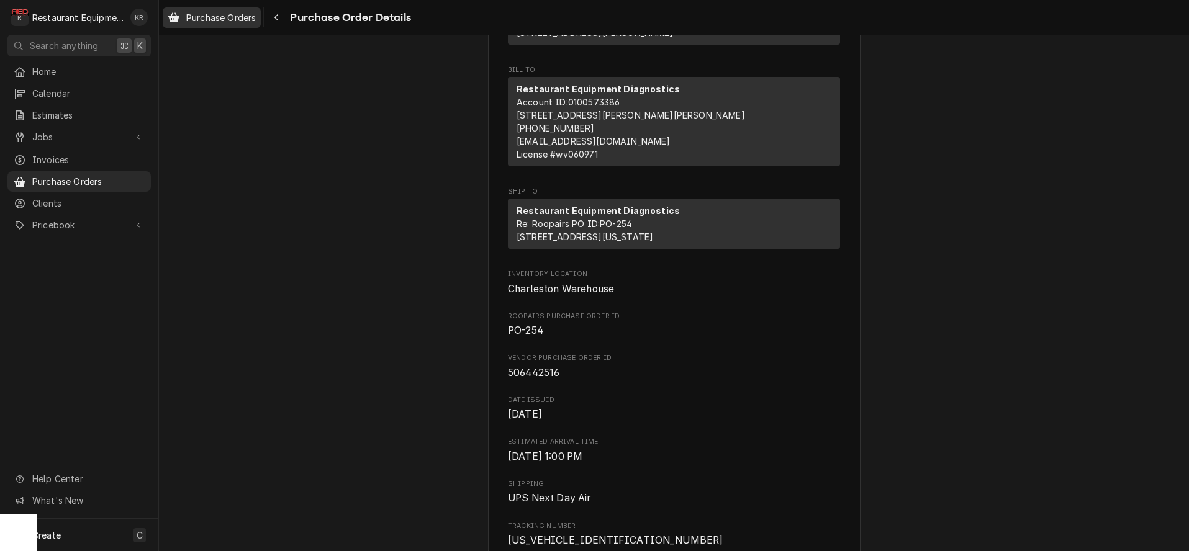
click at [238, 25] on link "Purchase Orders" at bounding box center [212, 17] width 98 height 20
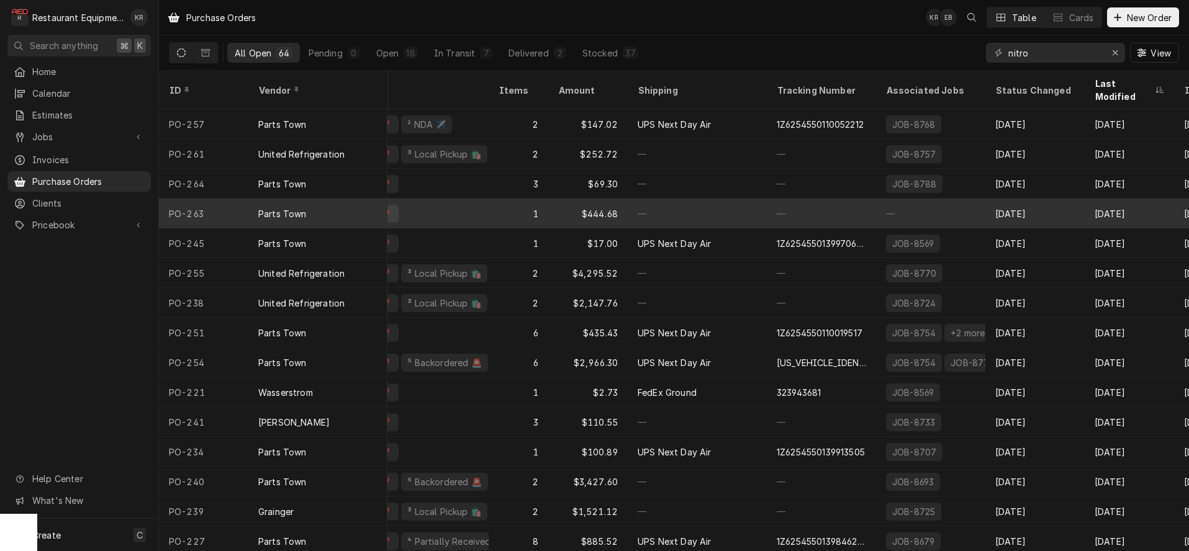
scroll to position [0, 301]
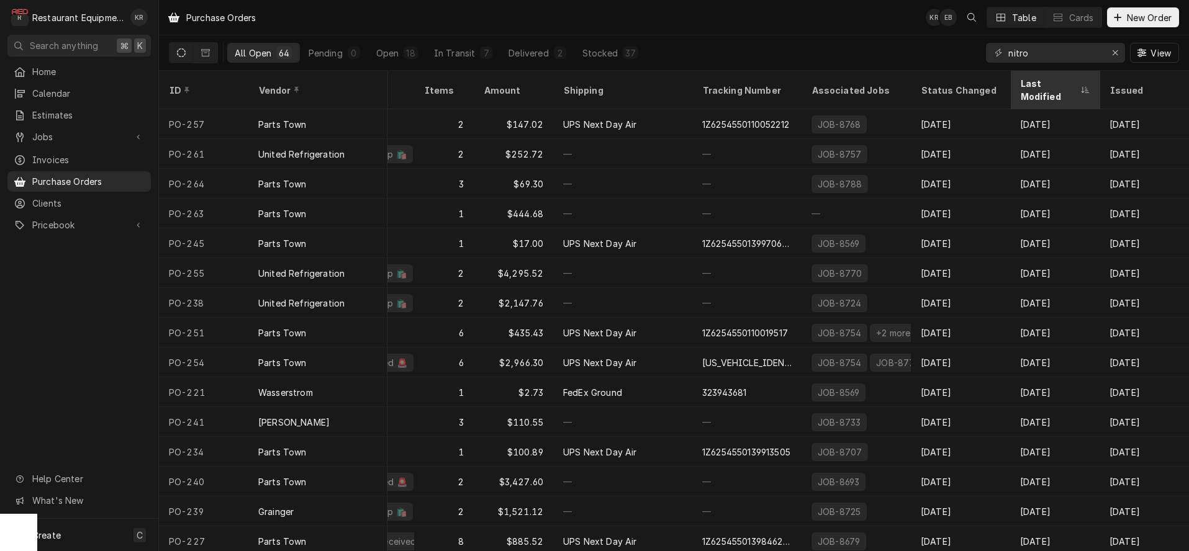
click at [1062, 83] on div "Last Modified" at bounding box center [1048, 90] width 57 height 26
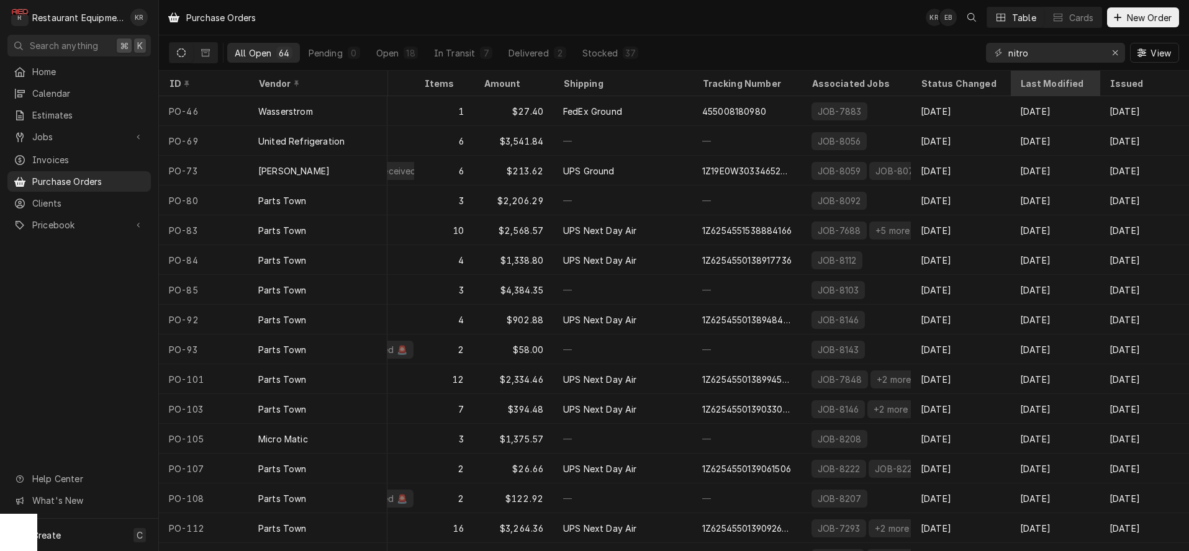
click at [1063, 82] on div "Last Modified" at bounding box center [1053, 83] width 67 height 13
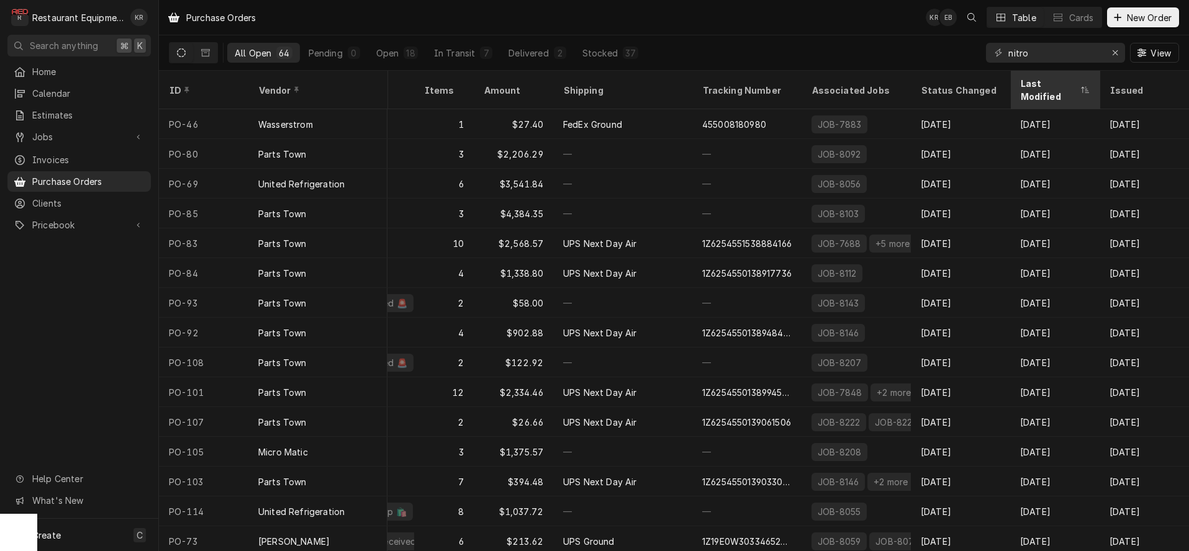
click at [1045, 86] on div "Last Modified" at bounding box center [1048, 90] width 57 height 26
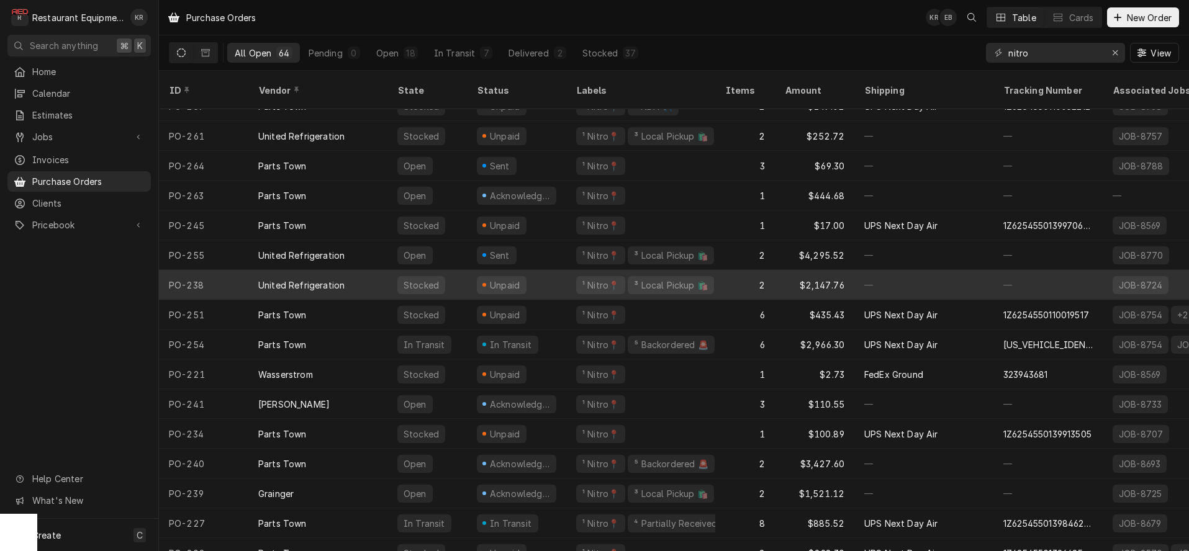
scroll to position [0, 0]
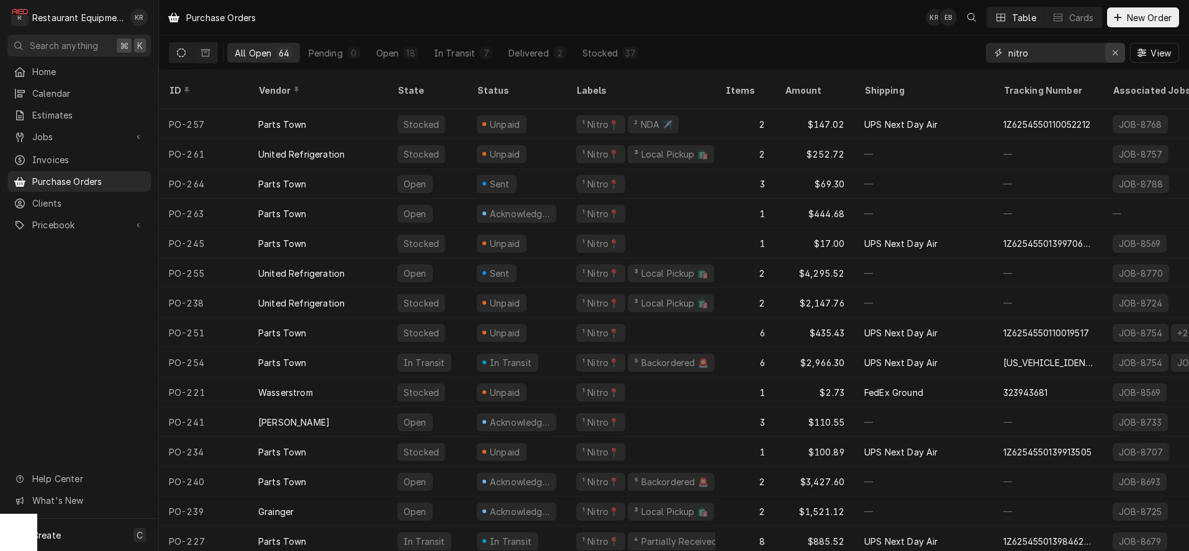
click at [1113, 55] on icon "Erase input" at bounding box center [1115, 52] width 7 height 9
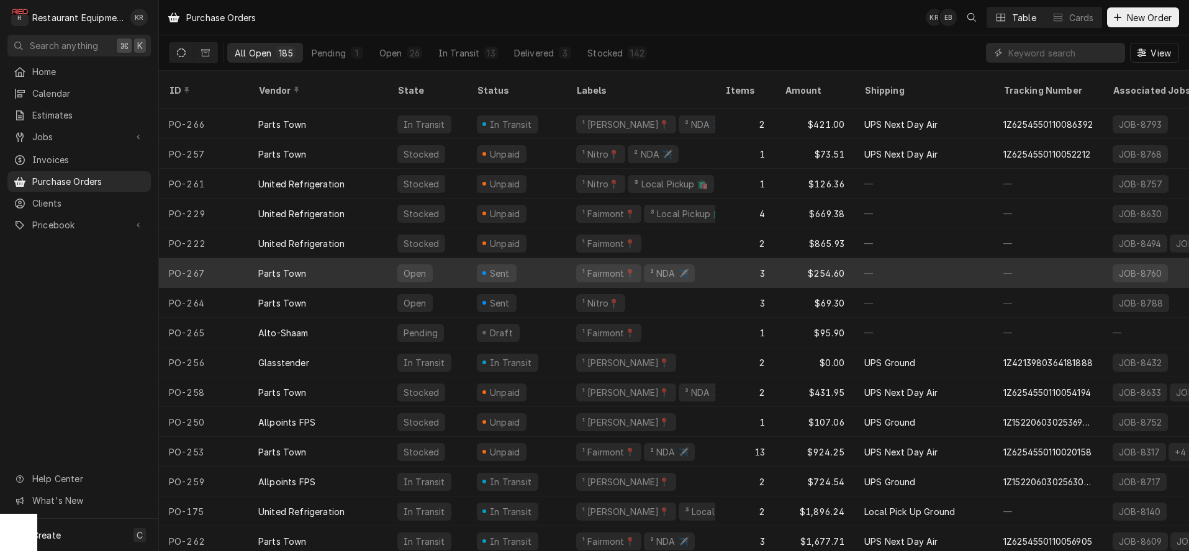
click at [728, 258] on div "3" at bounding box center [745, 273] width 60 height 30
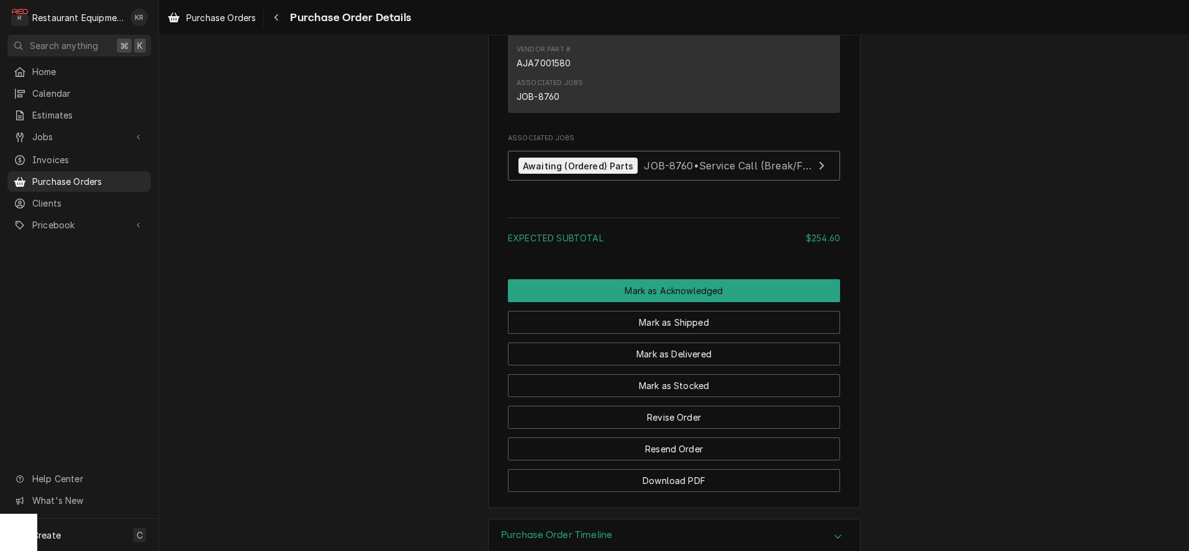
scroll to position [1283, 0]
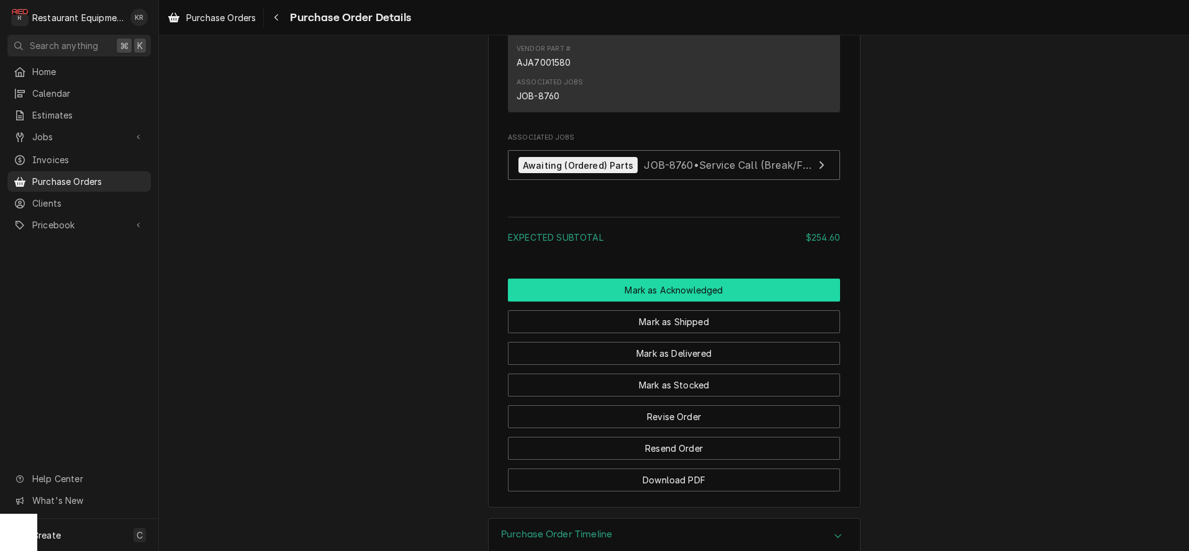
click at [677, 302] on button "Mark as Acknowledged" at bounding box center [674, 290] width 332 height 23
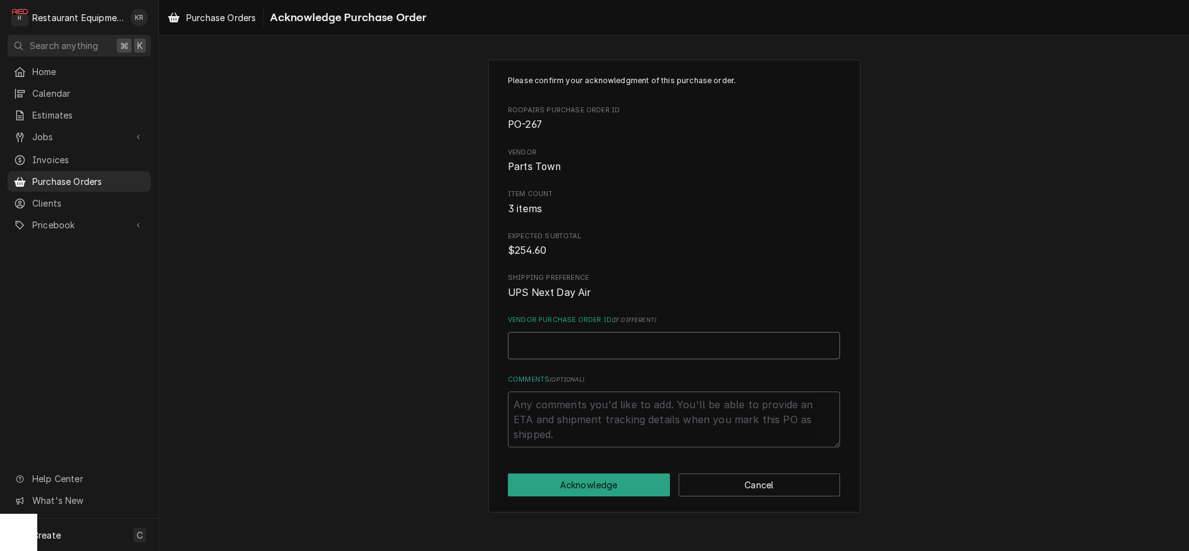
click at [590, 352] on input "Vendor Purchase Order ID ( if different )" at bounding box center [674, 345] width 332 height 27
paste input "0506471655"
type textarea "x"
type input "0506471655"
click at [623, 489] on button "Acknowledge" at bounding box center [589, 485] width 162 height 23
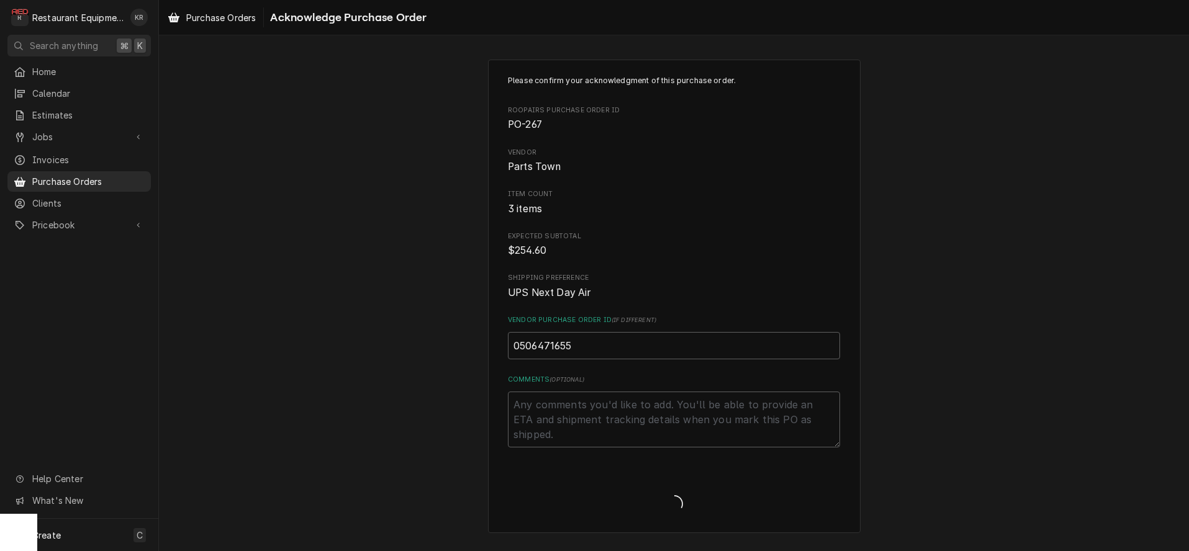
type textarea "x"
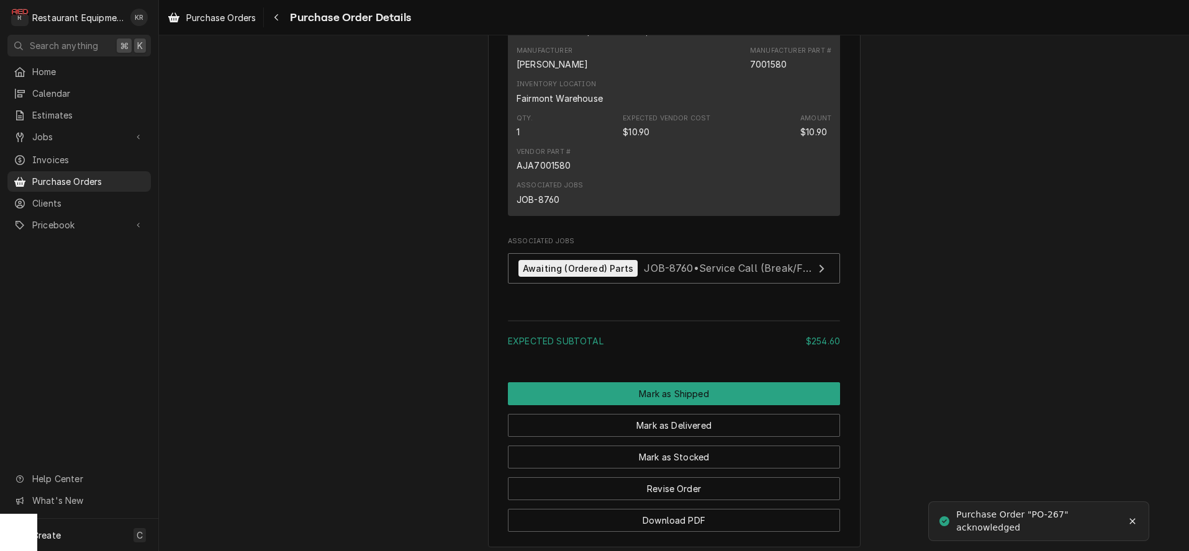
scroll to position [1224, 0]
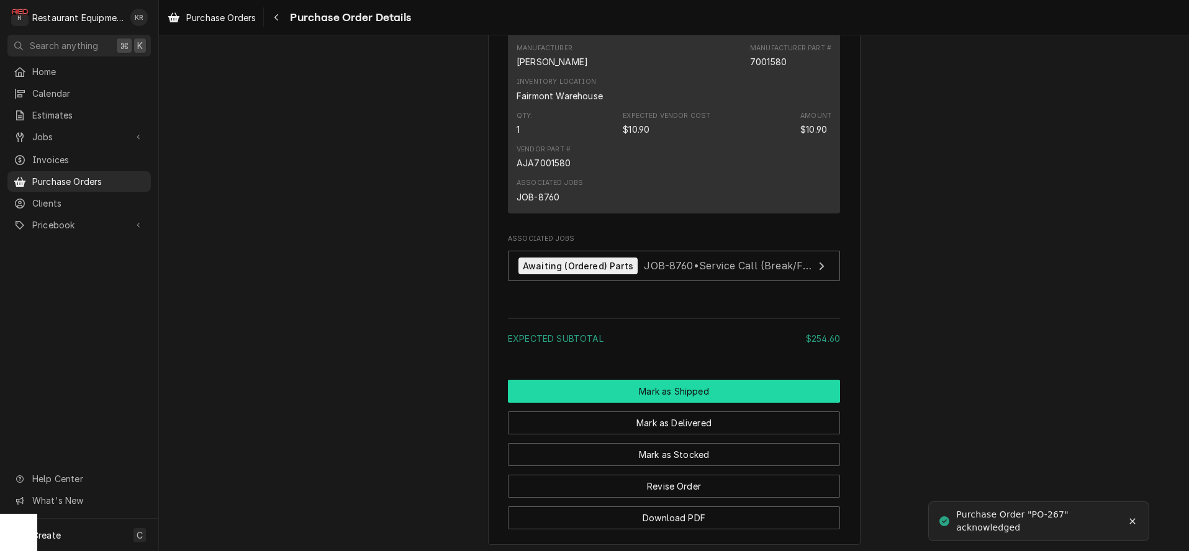
click at [670, 403] on button "Mark as Shipped" at bounding box center [674, 391] width 332 height 23
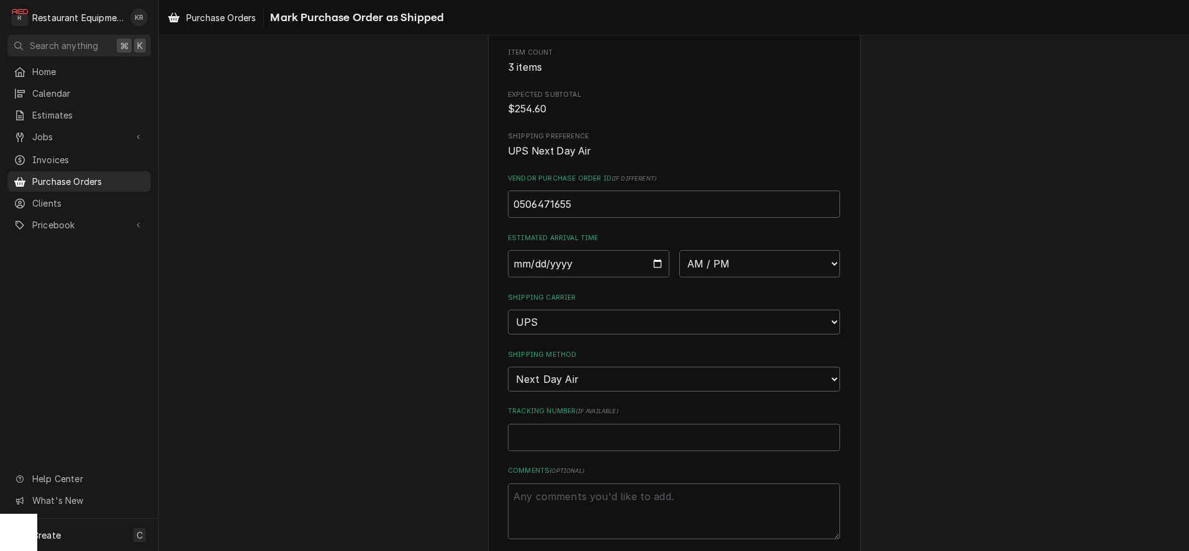
scroll to position [143, 0]
click at [556, 433] on input "Tracking Number ( if available )" at bounding box center [674, 436] width 332 height 27
paste input "1Z6254550110086623"
type textarea "x"
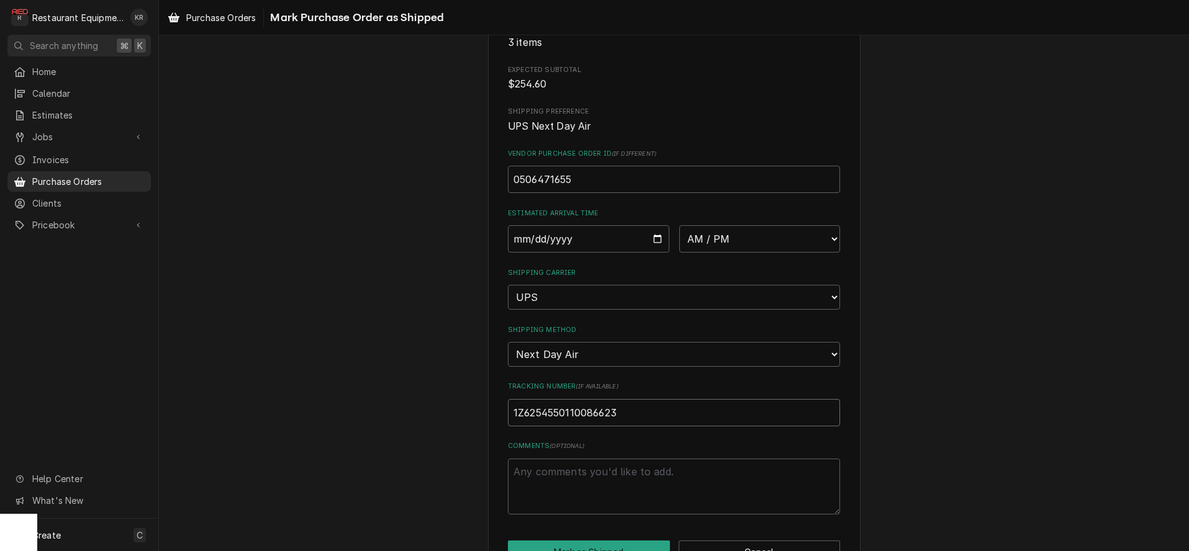
scroll to position [203, 0]
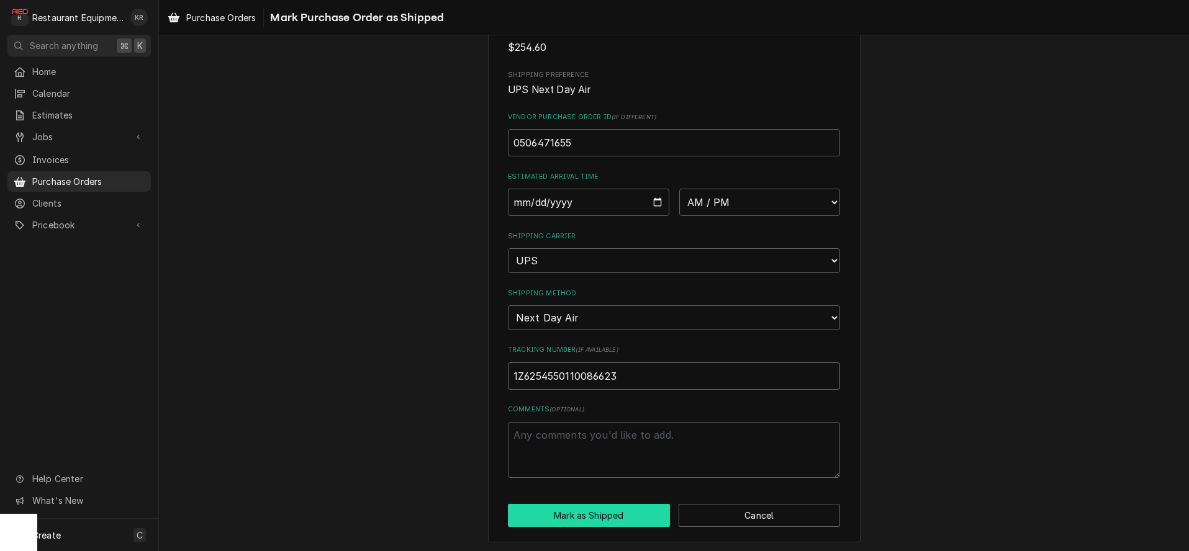
type input "1Z6254550110086623"
click at [645, 510] on button "Mark as Shipped" at bounding box center [589, 515] width 162 height 23
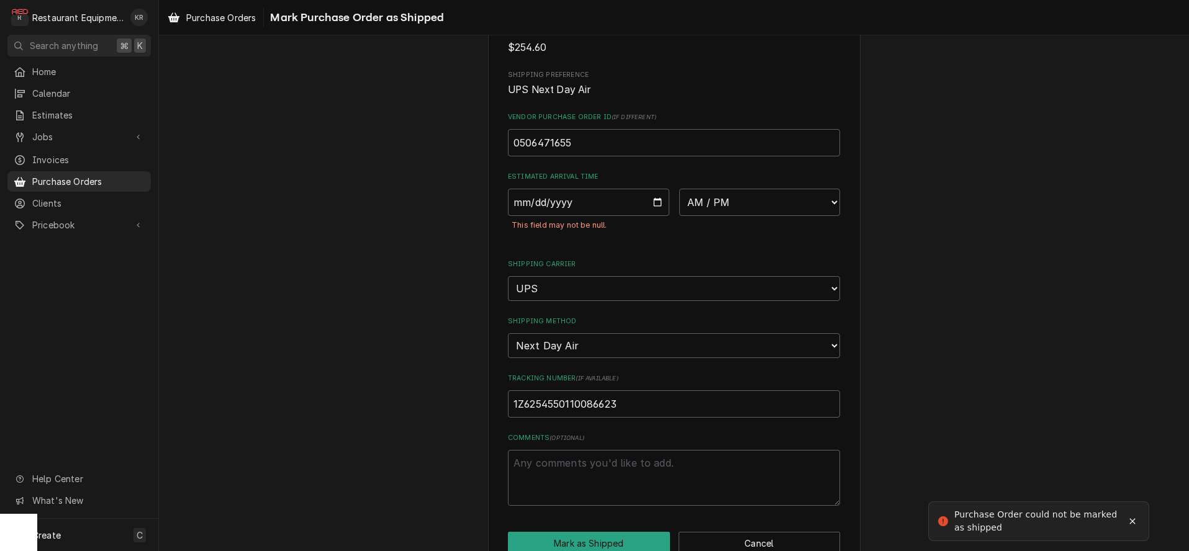
type textarea "x"
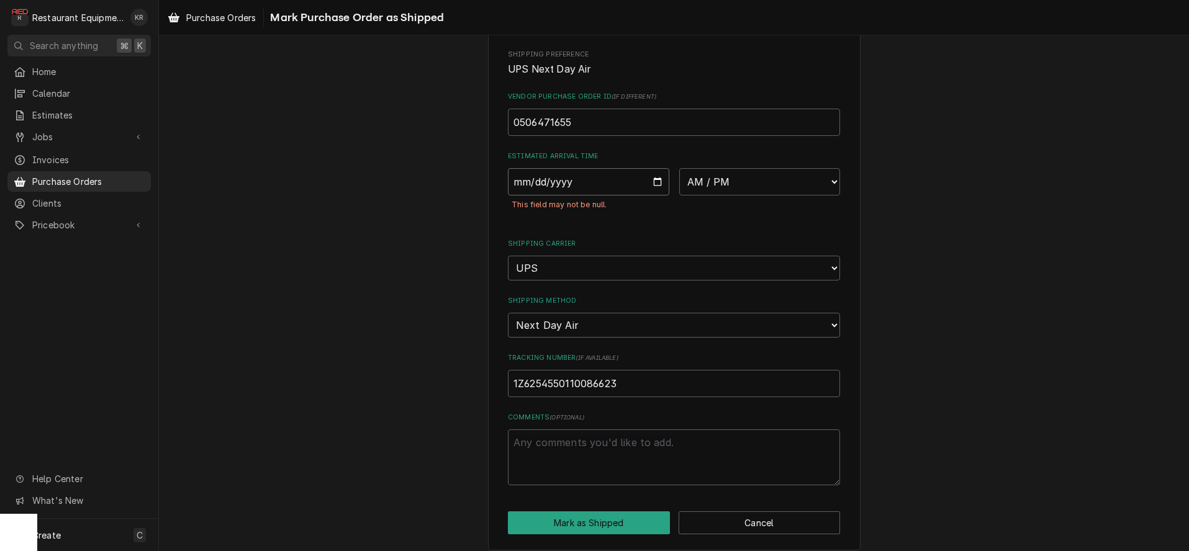
click at [654, 184] on input "Date" at bounding box center [588, 181] width 161 height 27
type input "2025-09-05"
type textarea "x"
click at [679, 168] on select "AM / PM 6:00 AM 6:15 AM 6:30 AM 6:45 AM 7:00 AM 7:15 AM 7:30 AM 7:45 AM 8:00 AM…" at bounding box center [759, 181] width 161 height 27
select select "10:30:00"
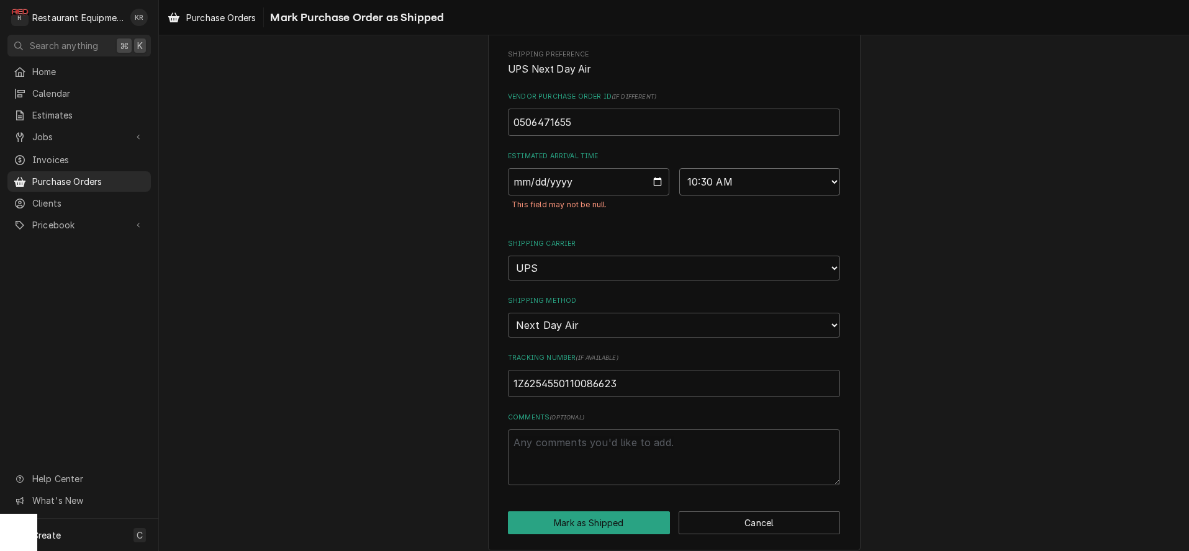
click option "10:30 AM" at bounding box center [0, 0] width 0 height 0
click at [656, 518] on button "Mark as Shipped" at bounding box center [589, 523] width 162 height 23
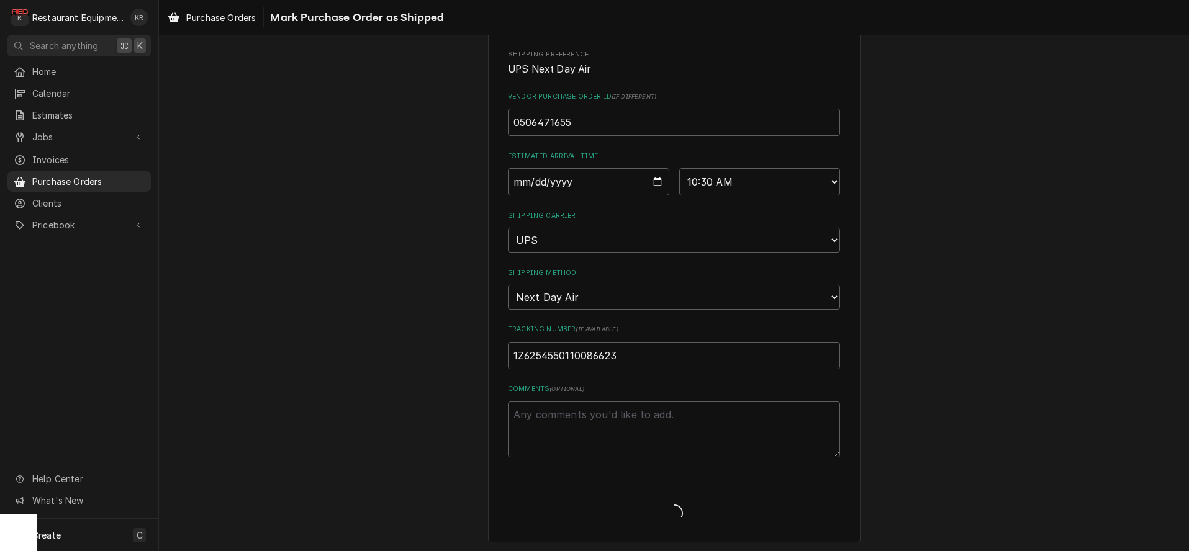
type textarea "x"
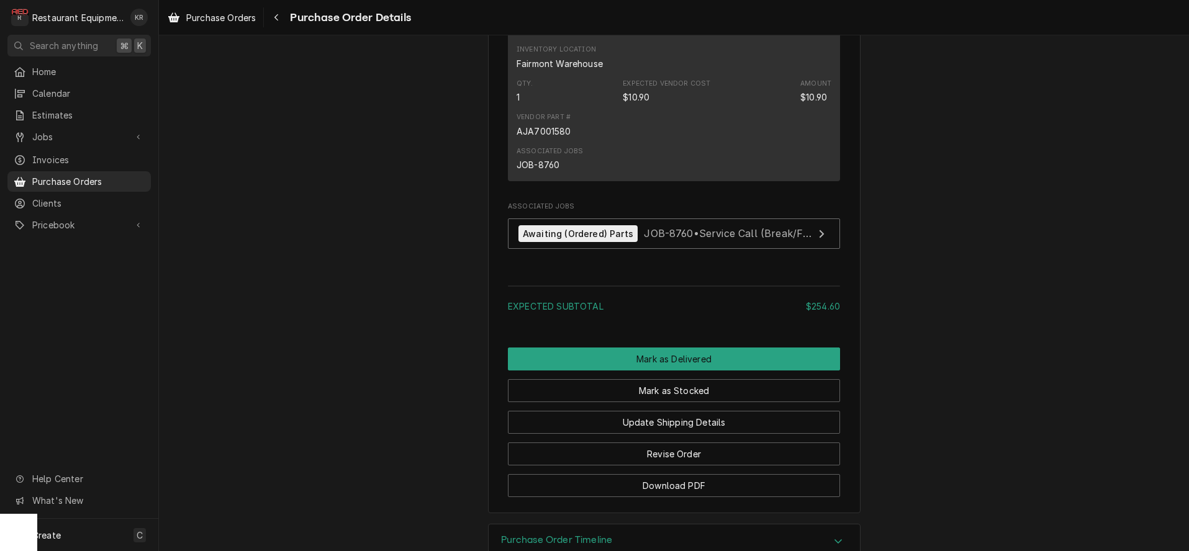
scroll to position [1340, 0]
click at [228, 24] on div "Purchase Orders" at bounding box center [211, 18] width 93 height 16
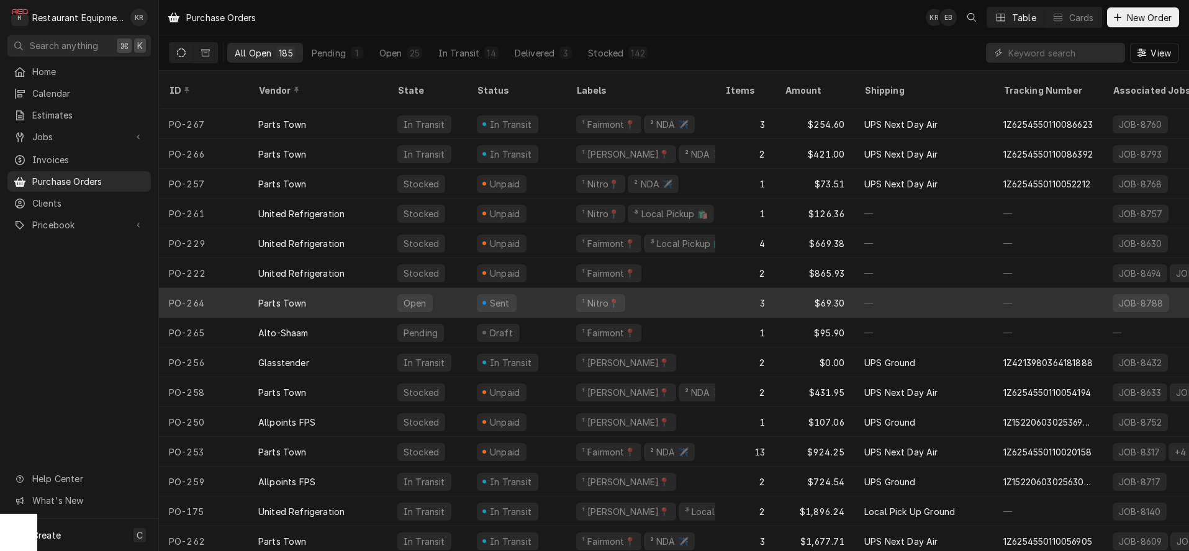
click at [235, 289] on div "PO-264" at bounding box center [203, 303] width 89 height 30
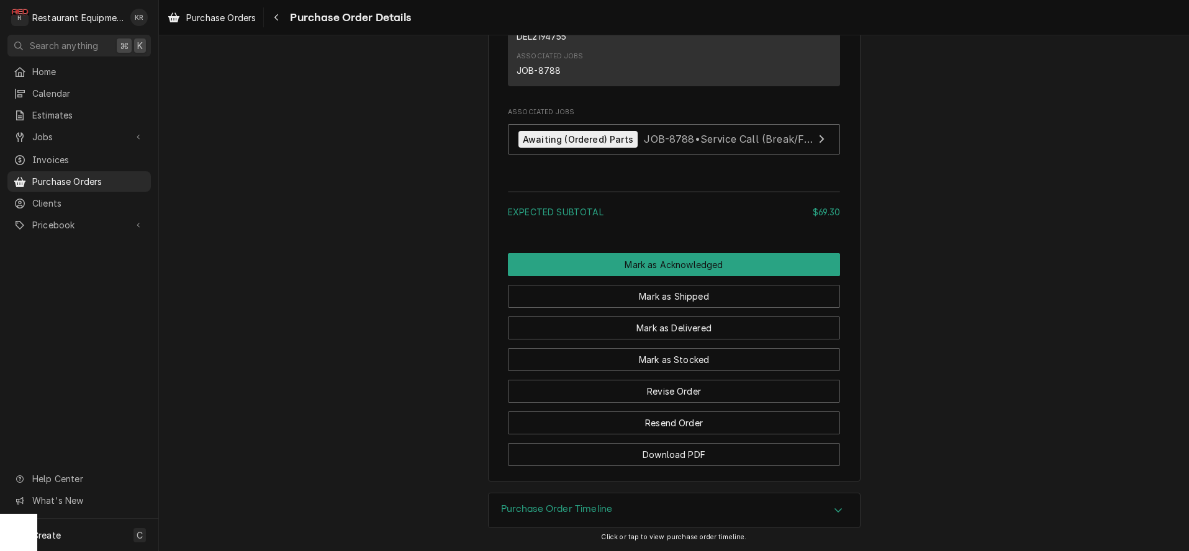
scroll to position [1278, 0]
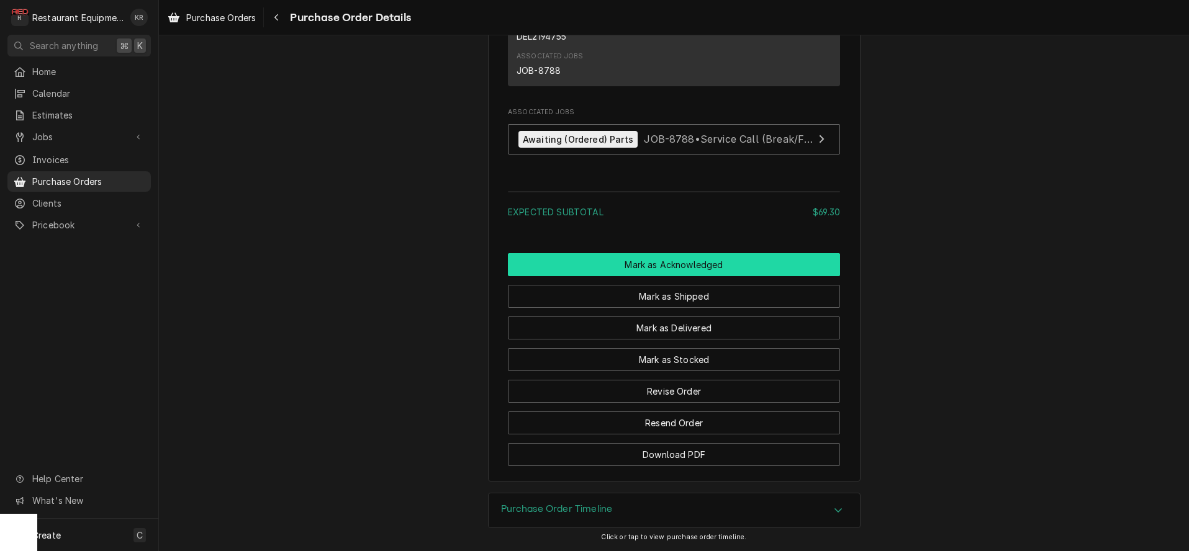
click at [687, 266] on button "Mark as Acknowledged" at bounding box center [674, 264] width 332 height 23
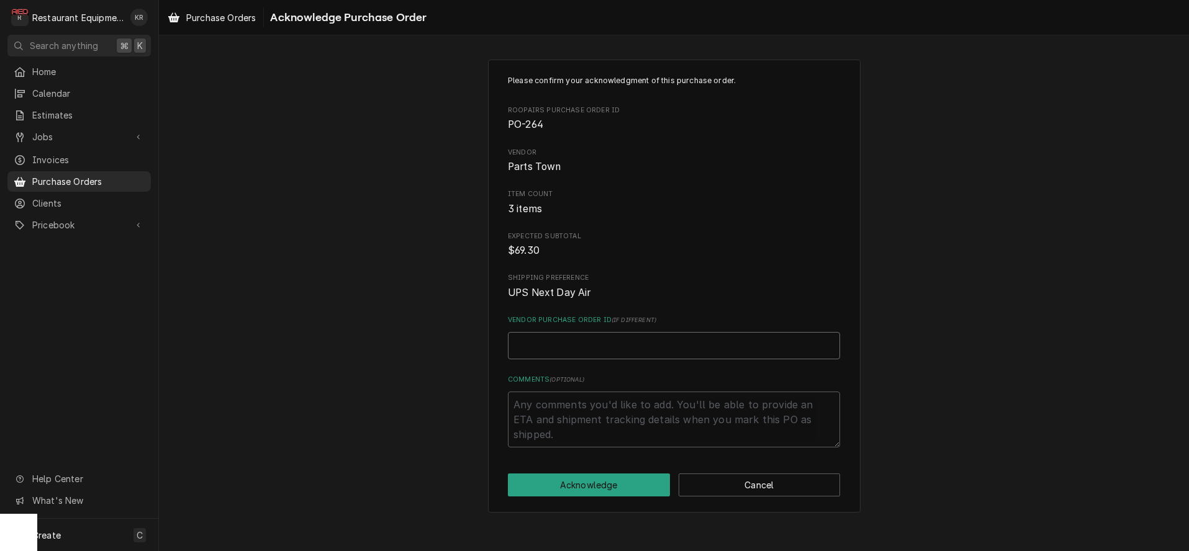
click at [712, 338] on input "Vendor Purchase Order ID ( if different )" at bounding box center [674, 345] width 332 height 27
paste input "0506471462"
type textarea "x"
type input "0506471462"
click at [577, 487] on button "Acknowledge" at bounding box center [589, 485] width 162 height 23
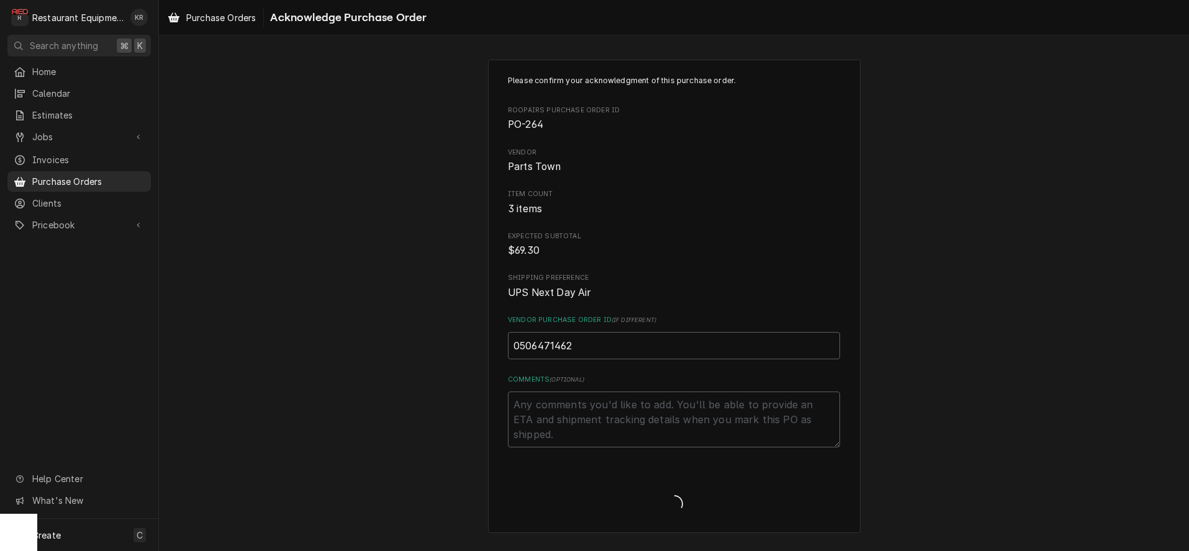
type textarea "x"
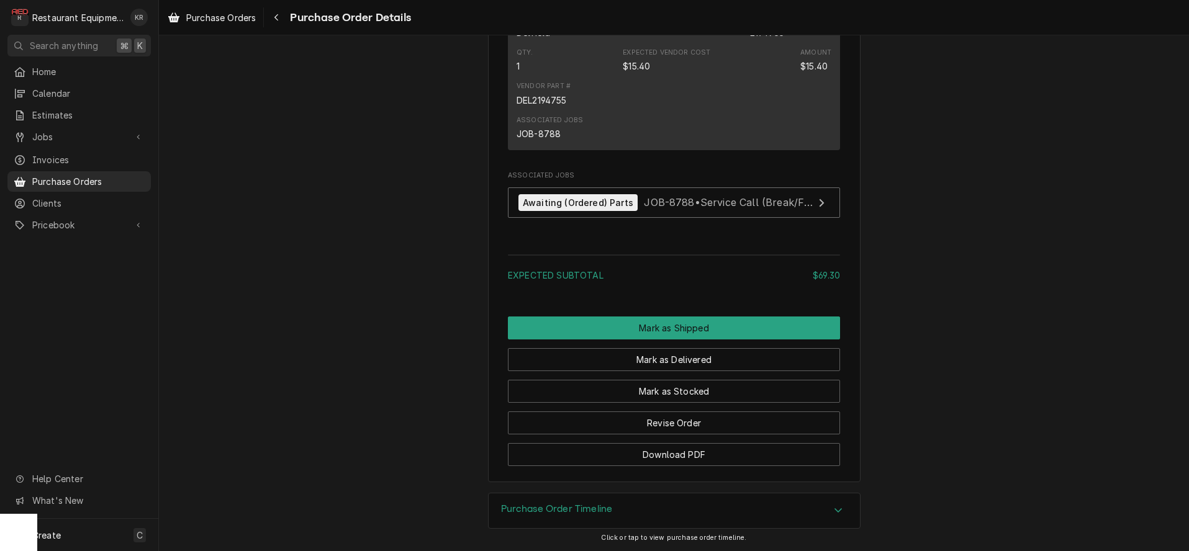
scroll to position [1259, 0]
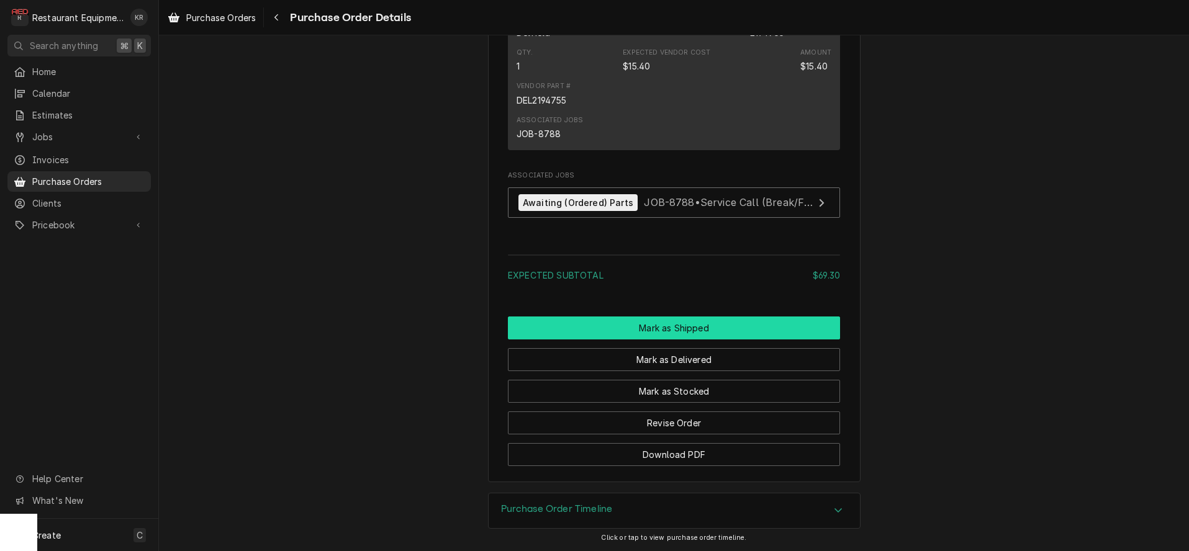
click at [638, 328] on button "Mark as Shipped" at bounding box center [674, 328] width 332 height 23
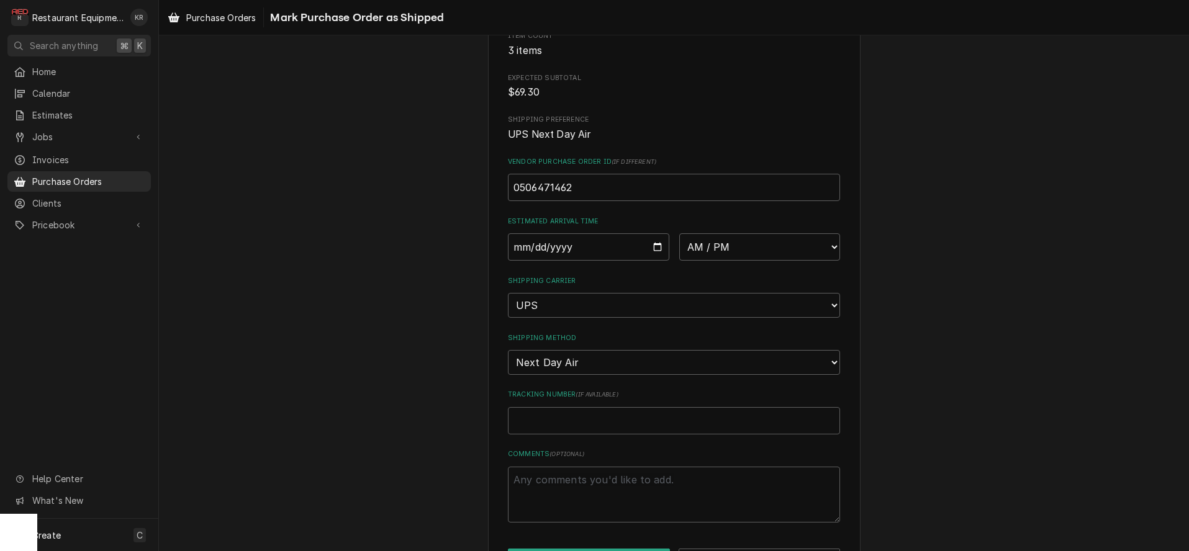
scroll to position [159, 0]
click at [645, 432] on div "Please confirm this purchase order has been shipped. Roopairs Purchase Order ID…" at bounding box center [674, 219] width 332 height 606
click at [639, 426] on input "Tracking Number ( if available )" at bounding box center [674, 420] width 332 height 27
paste input "1Z6254550110083902"
type textarea "x"
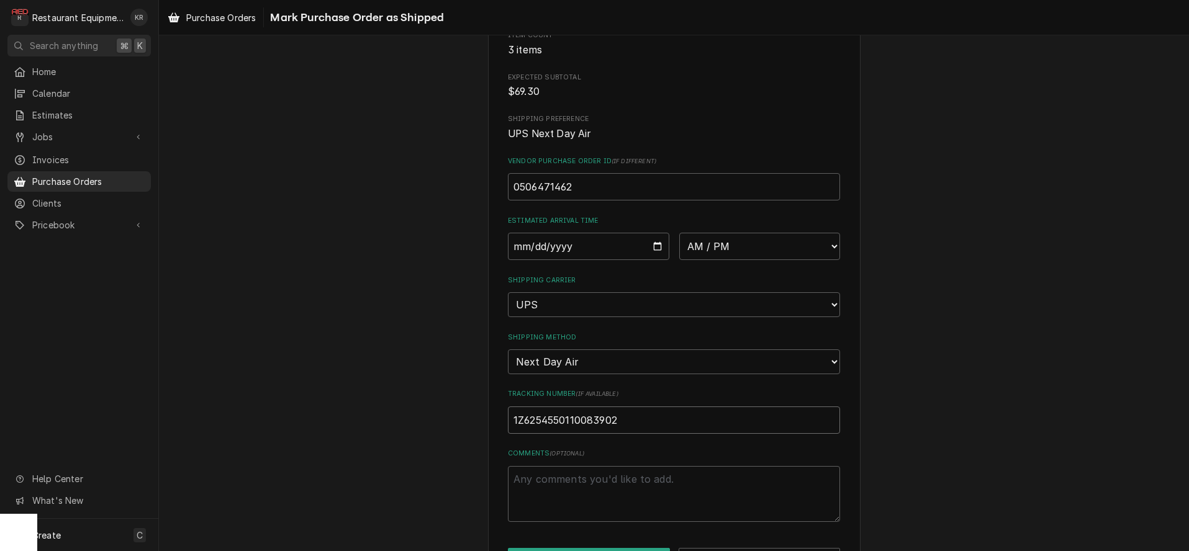
type input "1Z6254550110083902"
click at [656, 251] on input "Date" at bounding box center [588, 246] width 161 height 27
type input "2025-09-05"
type textarea "x"
click at [679, 233] on select "AM / PM 6:00 AM 6:15 AM 6:30 AM 6:45 AM 7:00 AM 7:15 AM 7:30 AM 7:45 AM 8:00 AM…" at bounding box center [759, 246] width 161 height 27
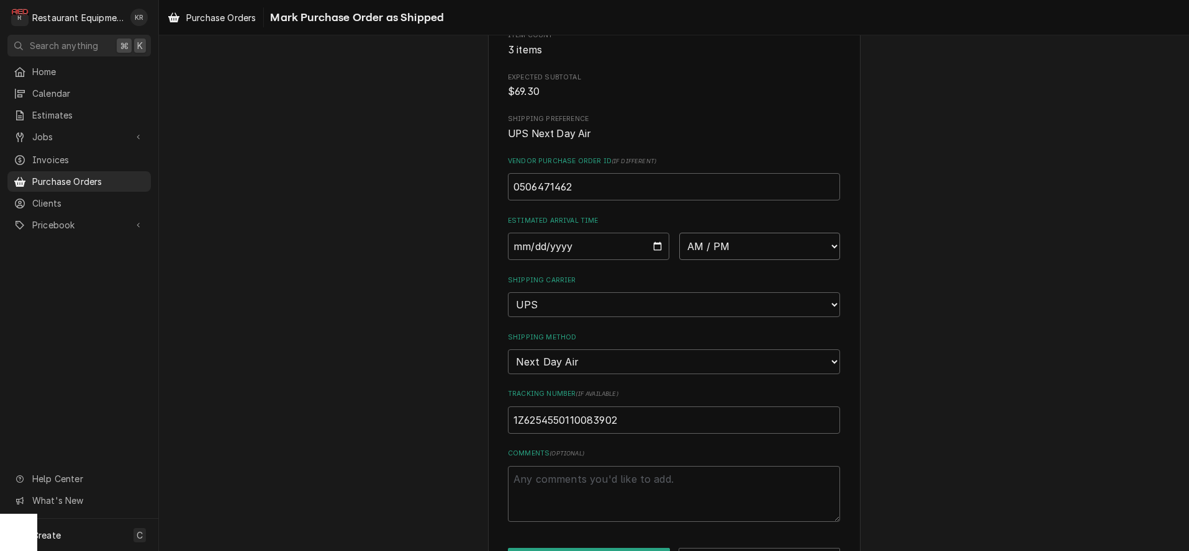
select select "10:30:00"
click option "10:30 AM" at bounding box center [0, 0] width 0 height 0
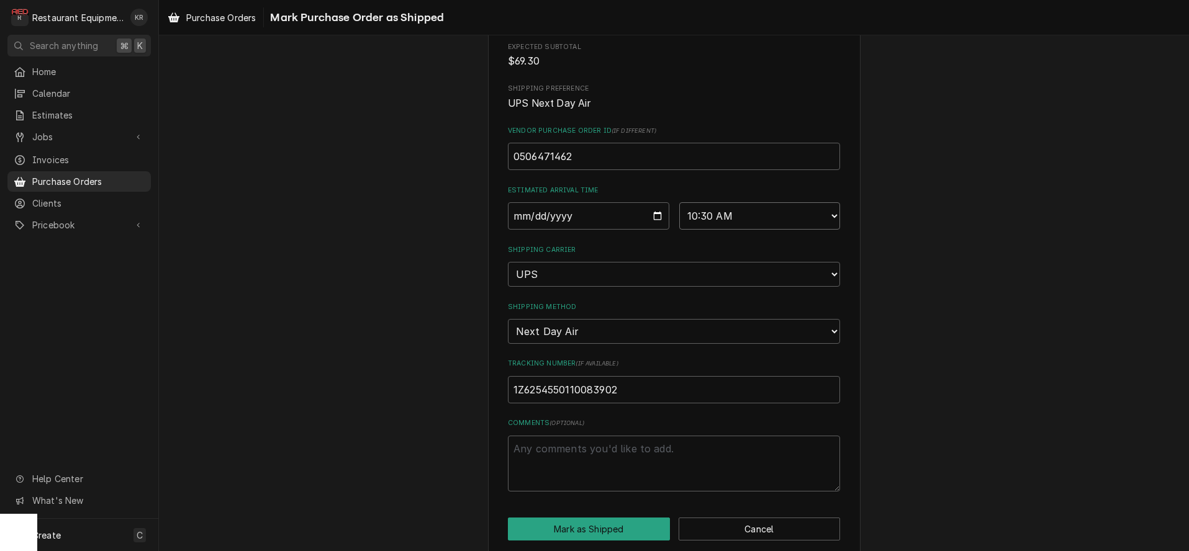
scroll to position [203, 0]
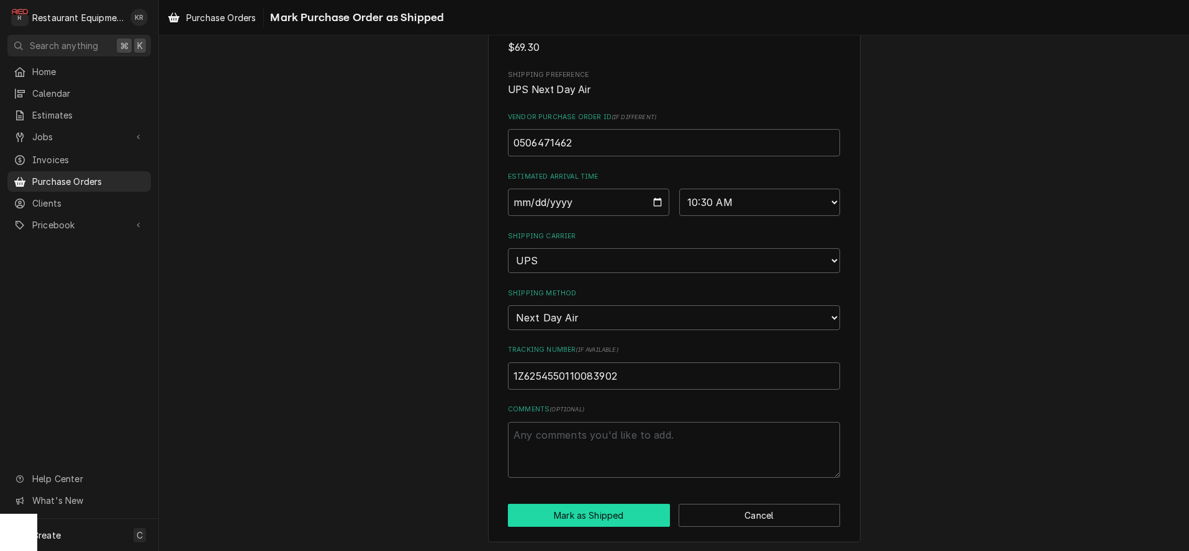
click at [584, 513] on button "Mark as Shipped" at bounding box center [589, 515] width 162 height 23
type textarea "x"
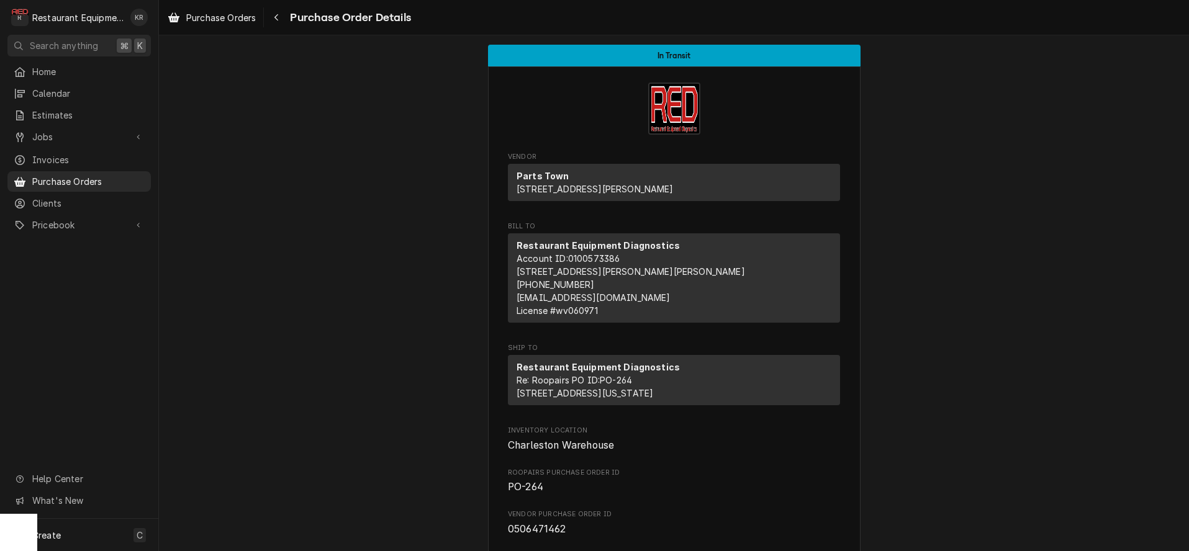
click at [227, 19] on span "Purchase Orders" at bounding box center [221, 17] width 70 height 13
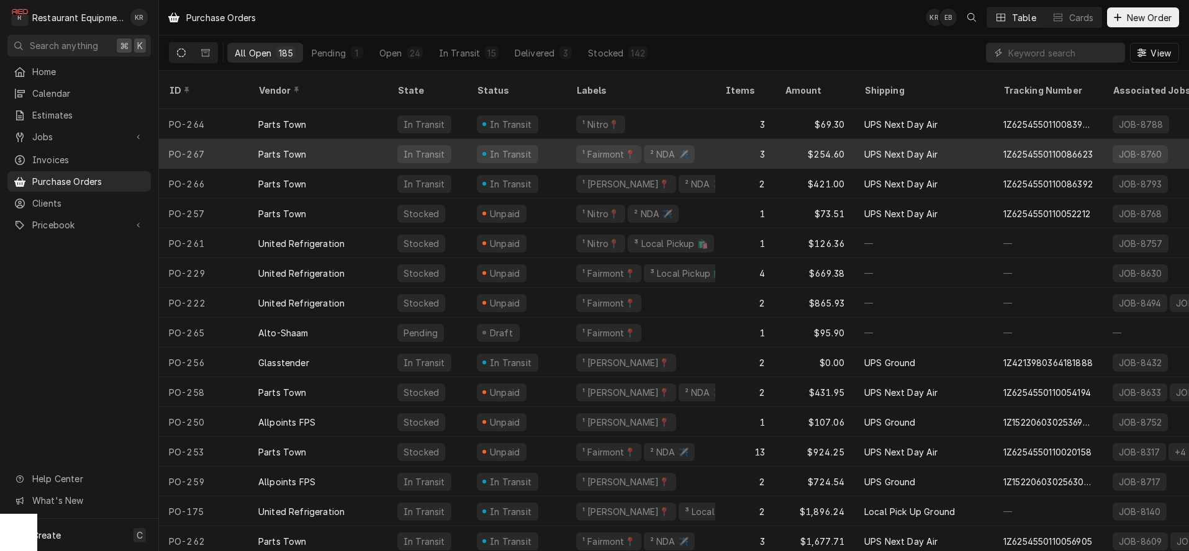
click at [327, 142] on div "Parts Town" at bounding box center [317, 154] width 139 height 30
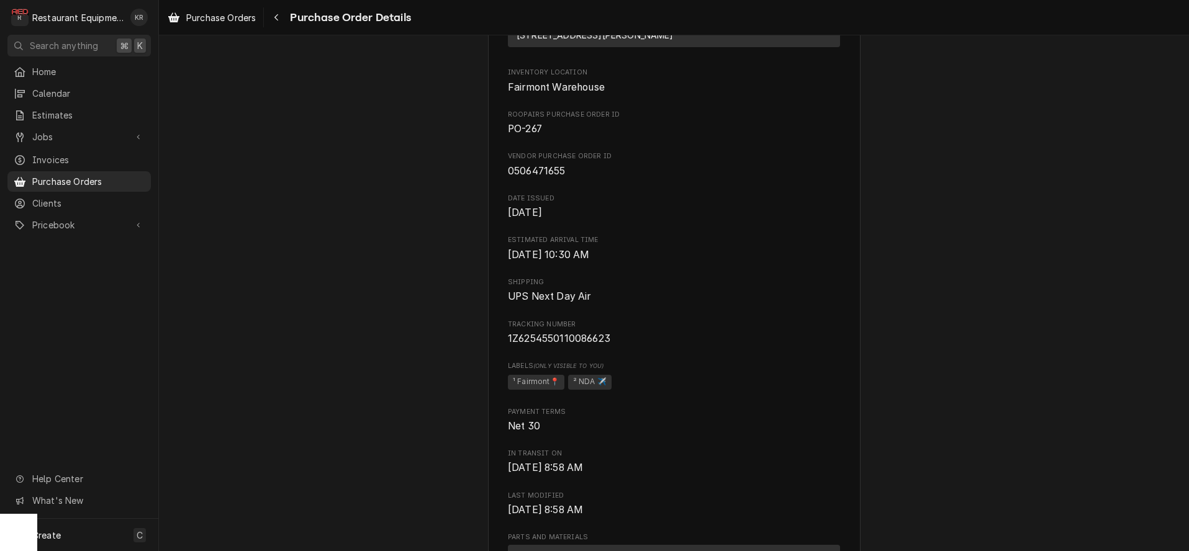
scroll to position [359, 0]
click at [231, 14] on span "Purchase Orders" at bounding box center [221, 17] width 70 height 13
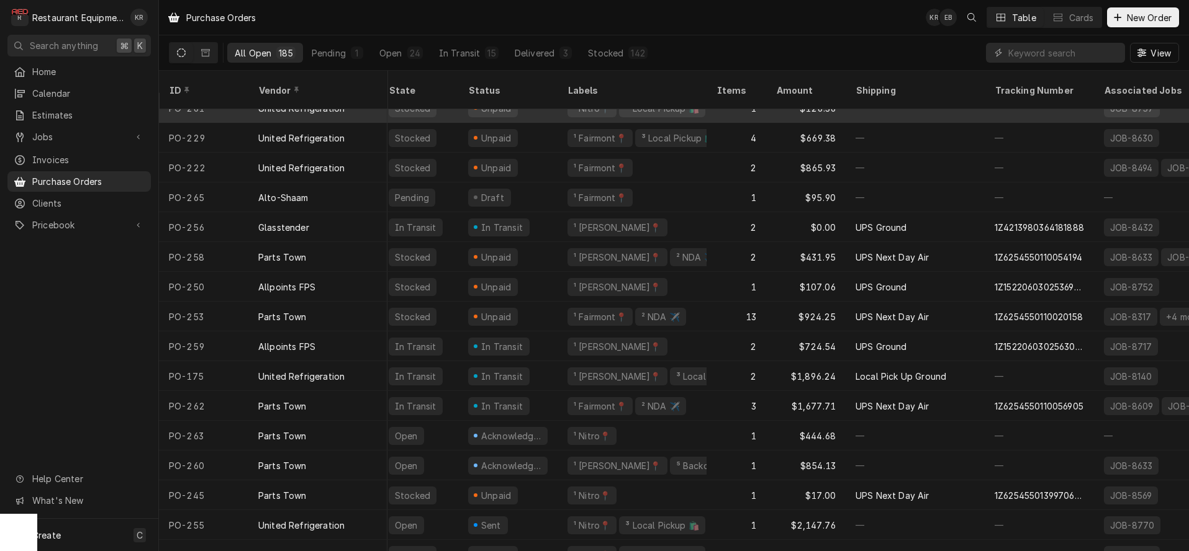
scroll to position [0, 9]
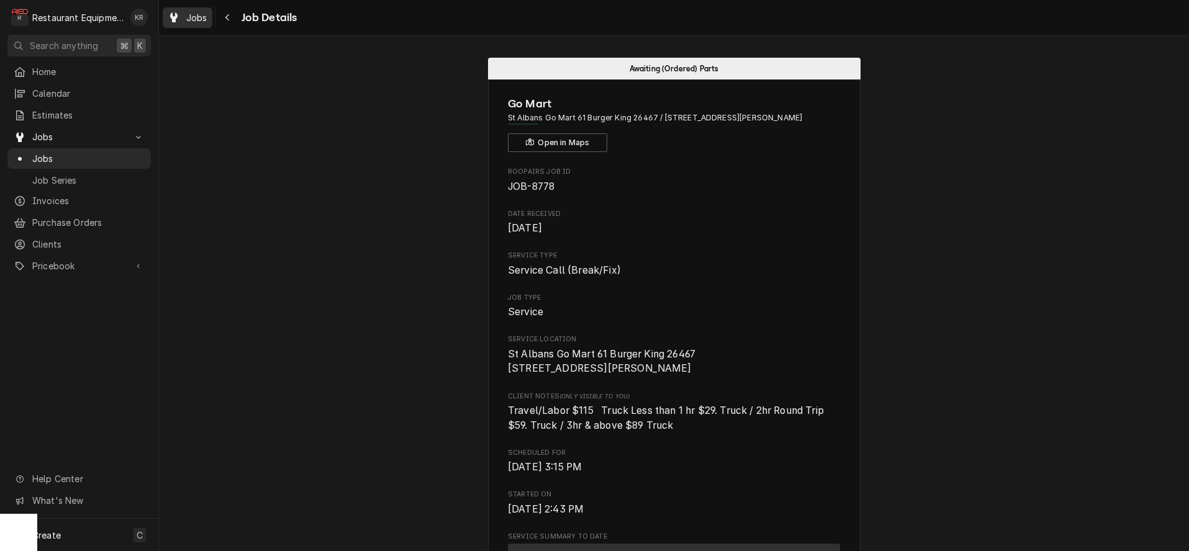
scroll to position [1282, 0]
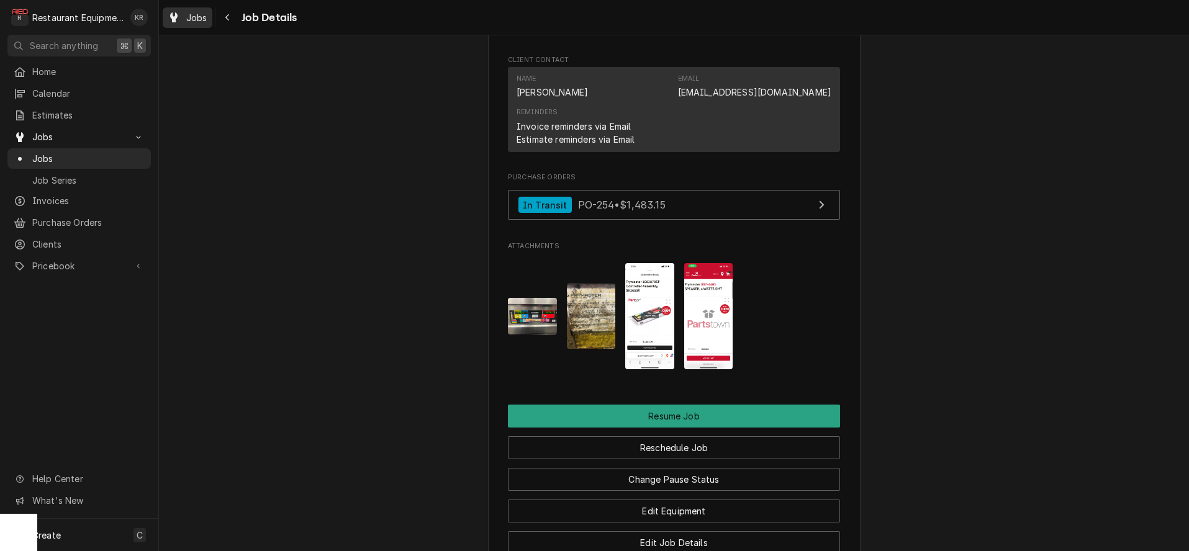
click at [184, 19] on div "Jobs" at bounding box center [187, 18] width 45 height 16
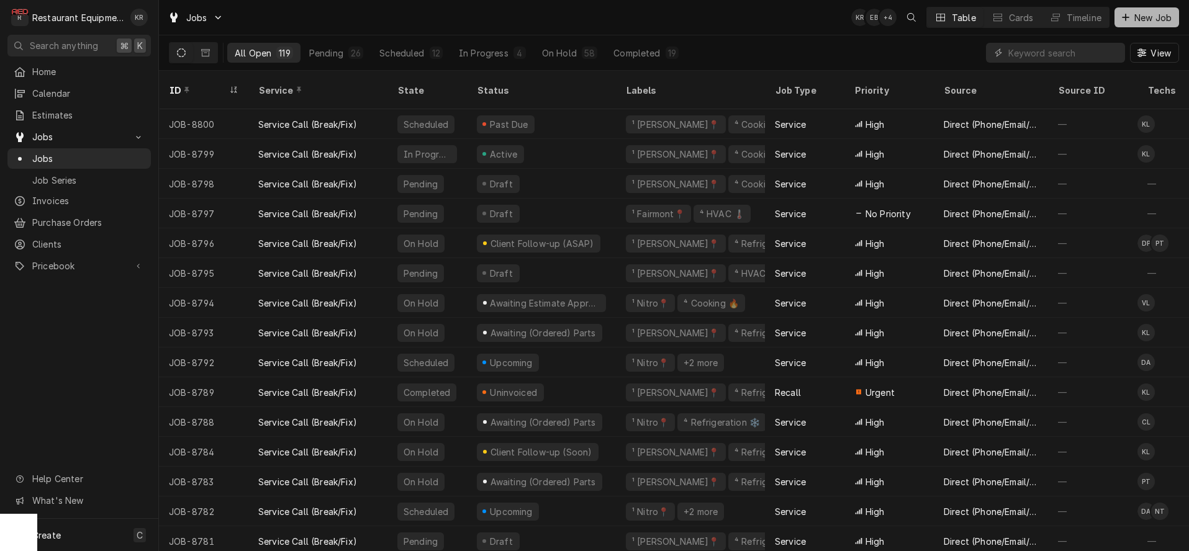
click at [1138, 22] on span "New Job" at bounding box center [1153, 17] width 42 height 13
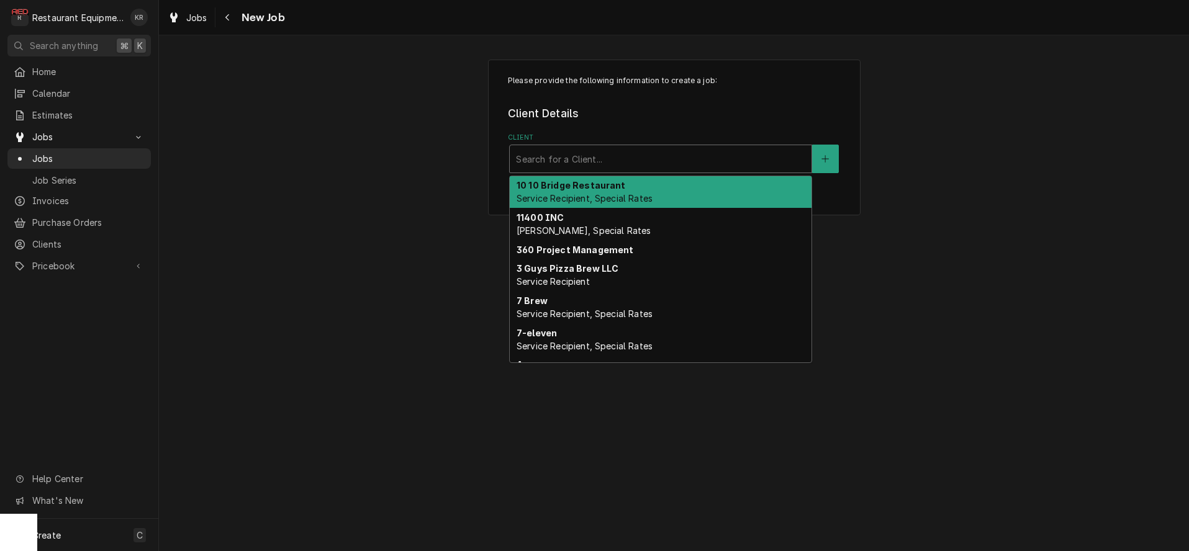
click at [747, 152] on div "Client" at bounding box center [660, 159] width 289 height 22
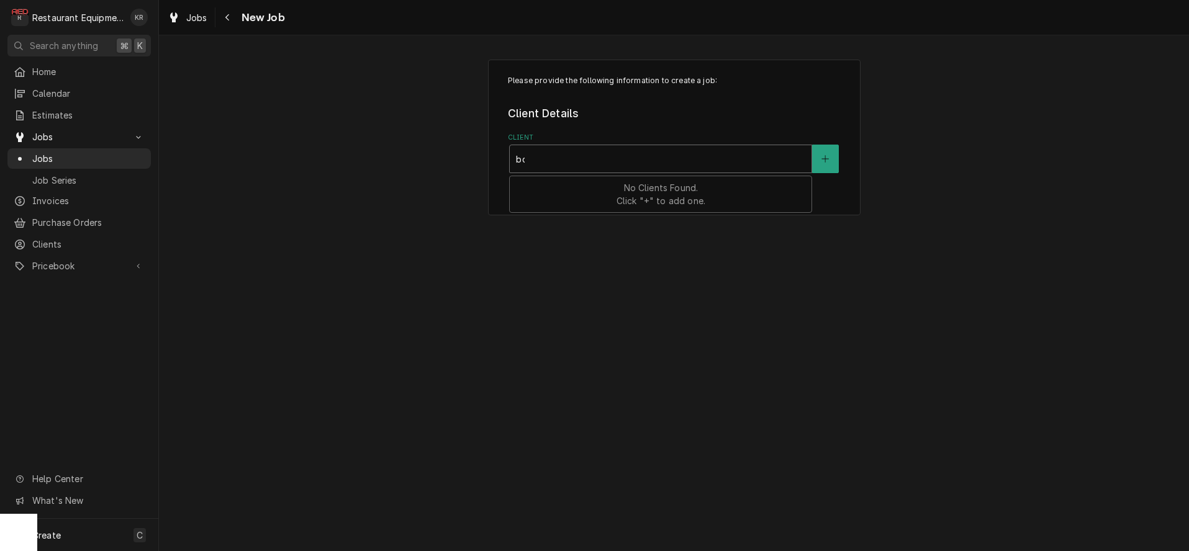
type input "[PERSON_NAME]"
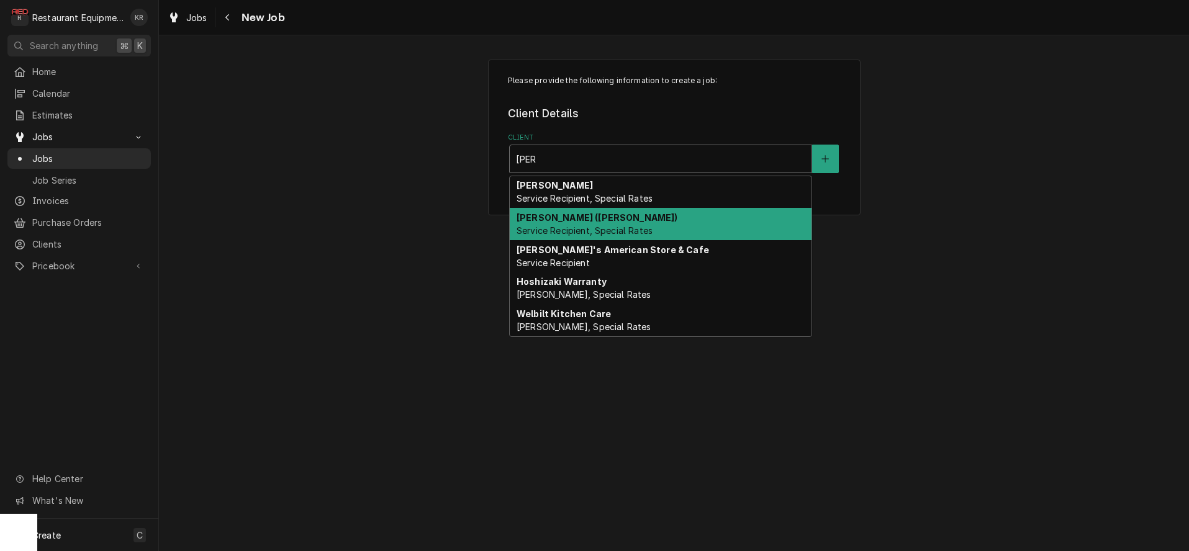
click at [739, 220] on div "[PERSON_NAME] ([PERSON_NAME]) Service Recipient, Special Rates" at bounding box center [661, 224] width 302 height 32
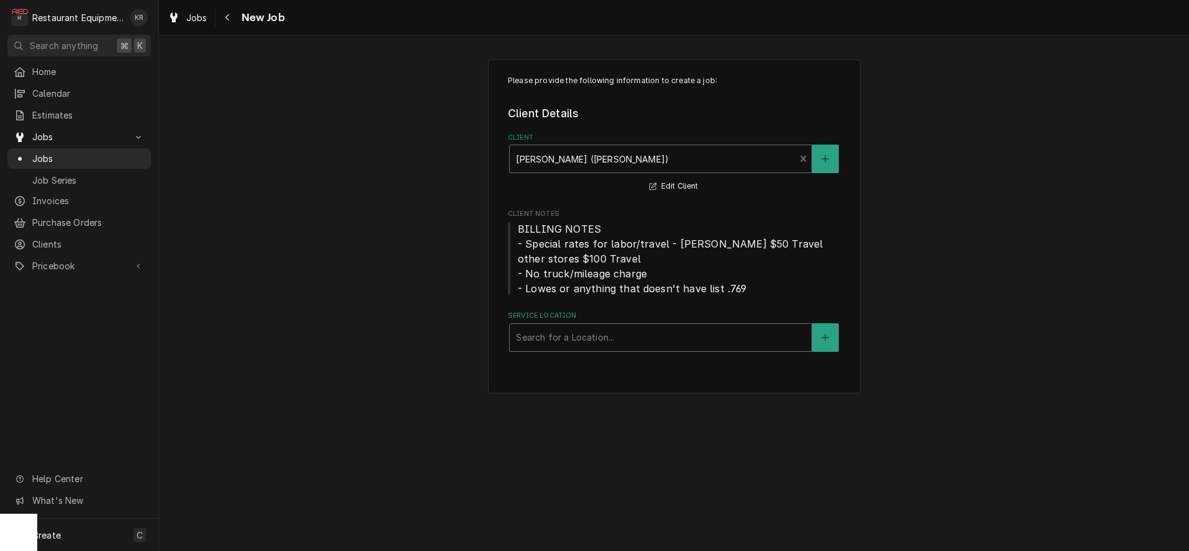
click at [714, 335] on div "Service Location" at bounding box center [660, 338] width 289 height 22
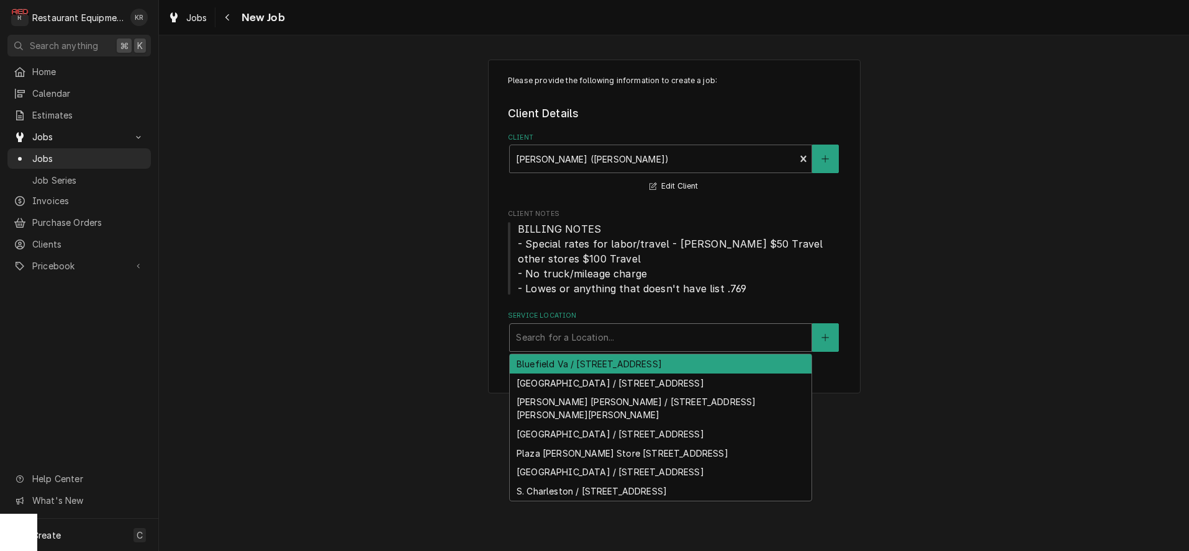
click at [718, 367] on div "Bluefield Va / [STREET_ADDRESS]" at bounding box center [661, 363] width 302 height 19
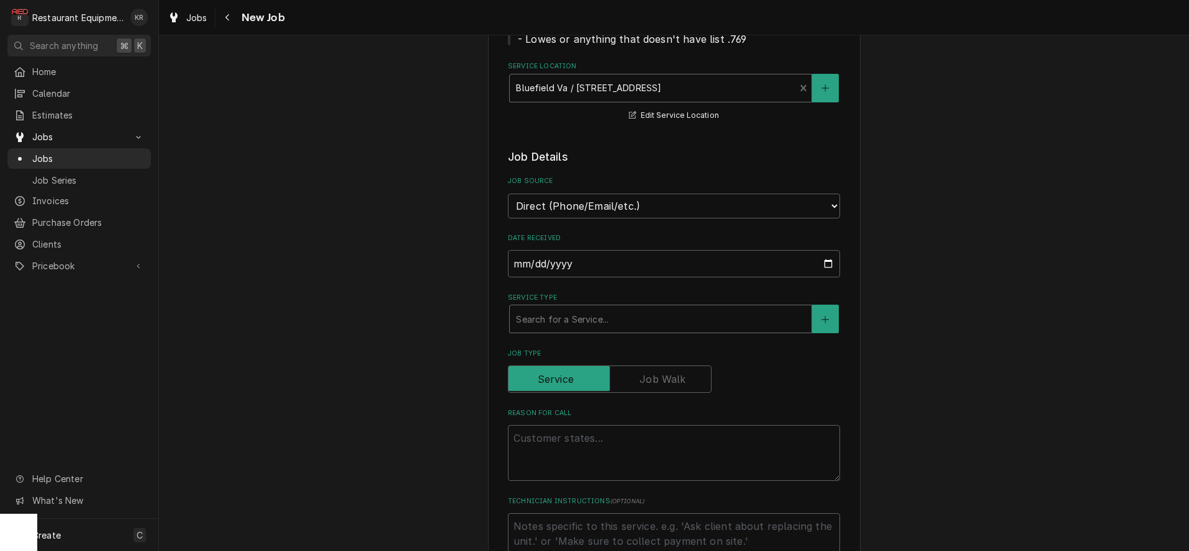
scroll to position [251, 0]
click at [665, 318] on div "Service Type" at bounding box center [660, 317] width 289 height 22
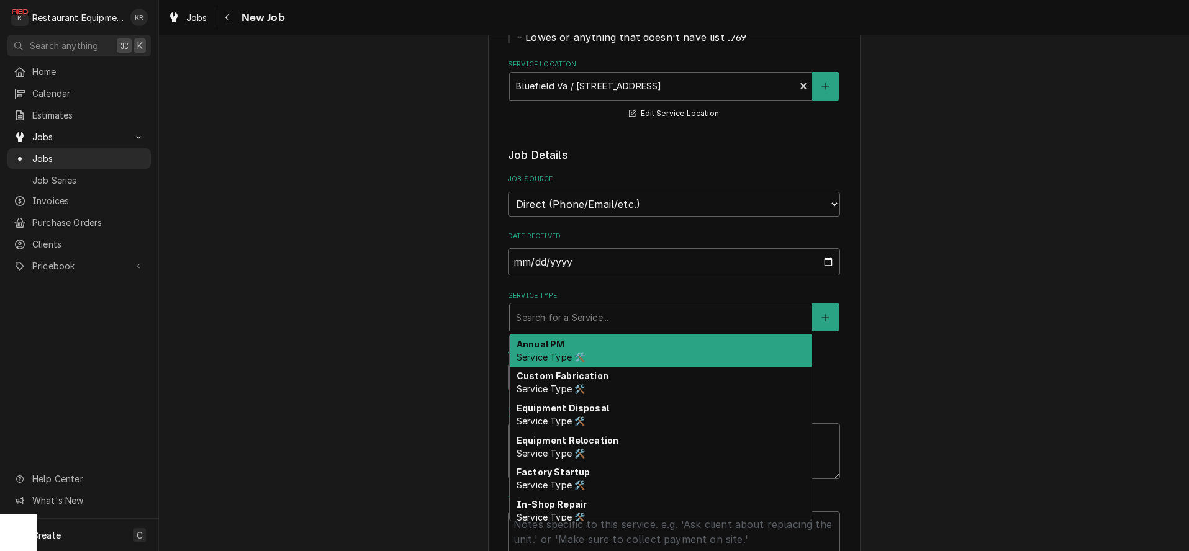
type textarea "x"
type input "b"
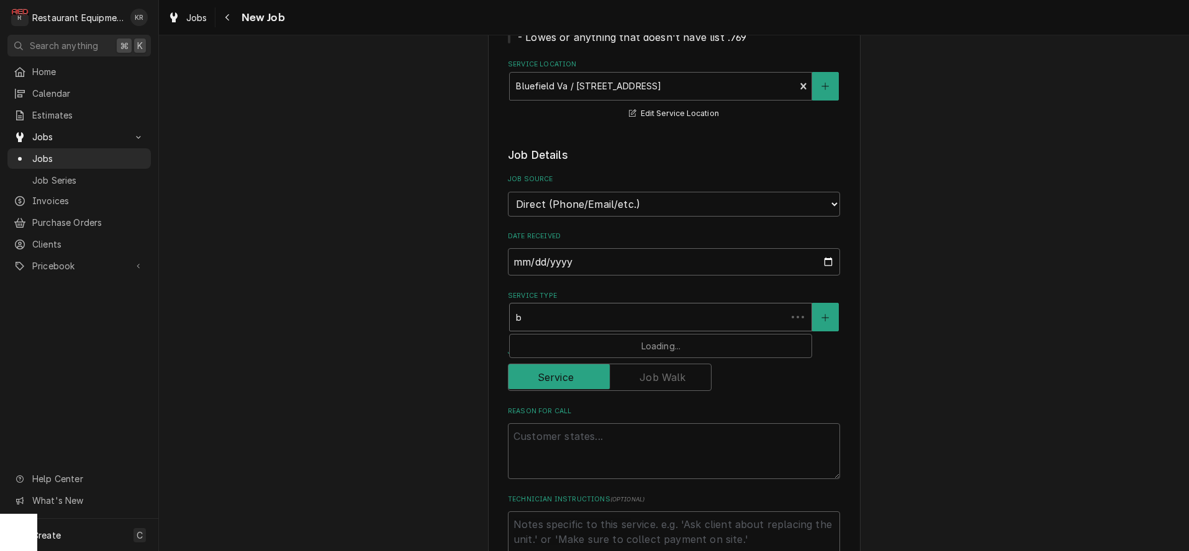
type textarea "x"
type input "br"
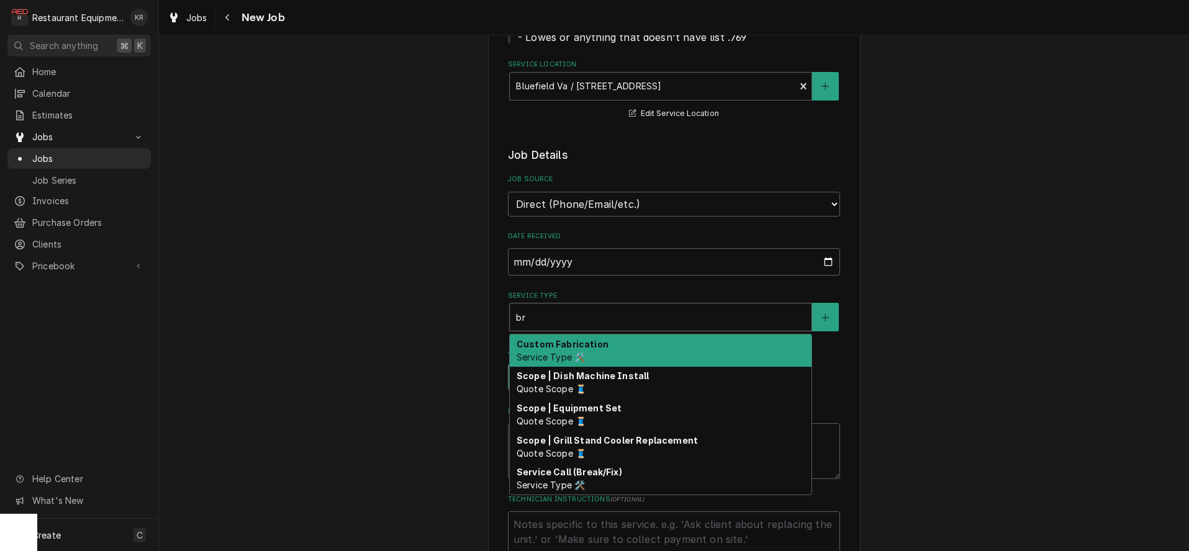
type textarea "x"
type input "bre"
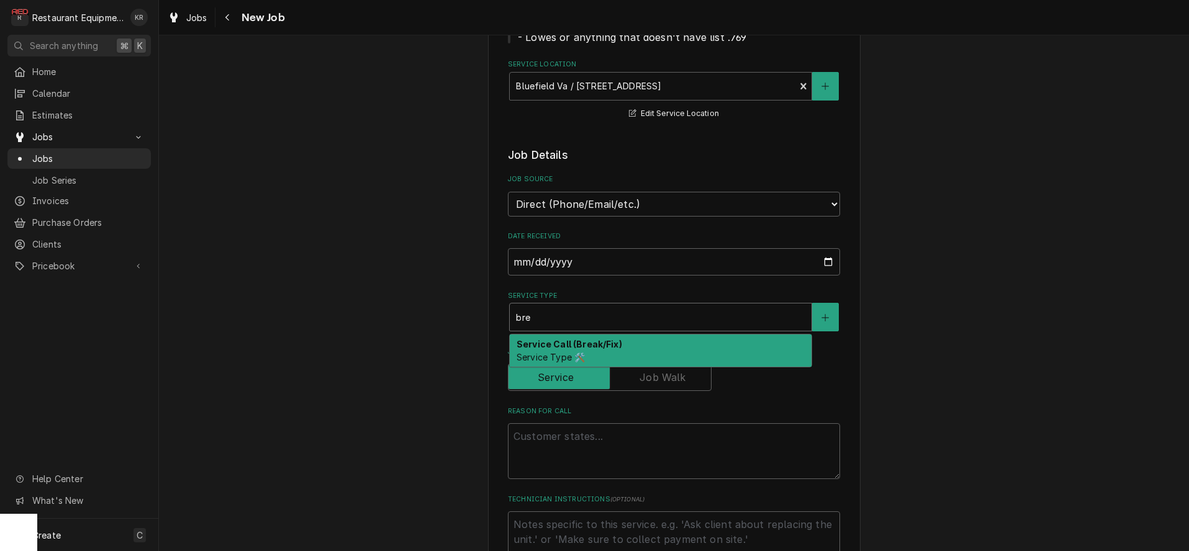
click at [644, 351] on div "Service Call (Break/Fix) Service Type 🛠️" at bounding box center [661, 351] width 302 height 32
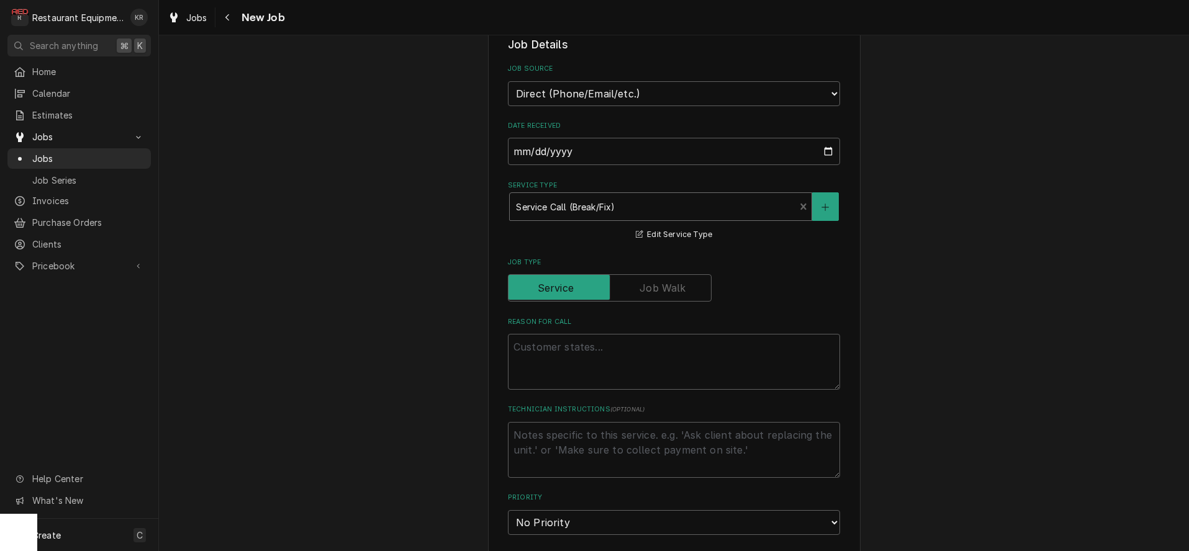
scroll to position [363, 0]
click at [667, 359] on textarea "Reason For Call" at bounding box center [674, 361] width 332 height 56
click at [656, 380] on textarea "Reason For Call" at bounding box center [674, 361] width 332 height 56
paste textarea "Bluefield [PERSON_NAME] dish machine making weird noise. Working but concerning…"
type textarea "x"
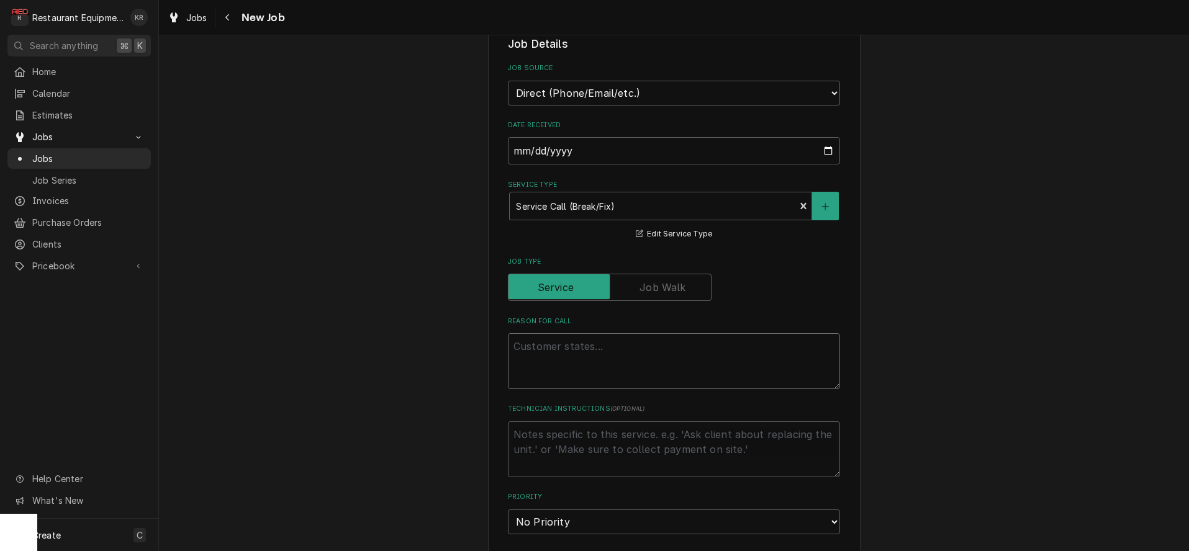
type textarea "Bluefield [PERSON_NAME] dish machine making weird noise. Working but concerning…"
drag, startPoint x: 579, startPoint y: 346, endPoint x: 532, endPoint y: 349, distance: 47.3
click at [532, 349] on textarea "Bluefield [PERSON_NAME] dish machine making weird noise. Working but concerning…" at bounding box center [674, 361] width 332 height 56
type textarea "x"
type textarea "Bluedish machine making weird noise. Working but concerning. Would like it look…"
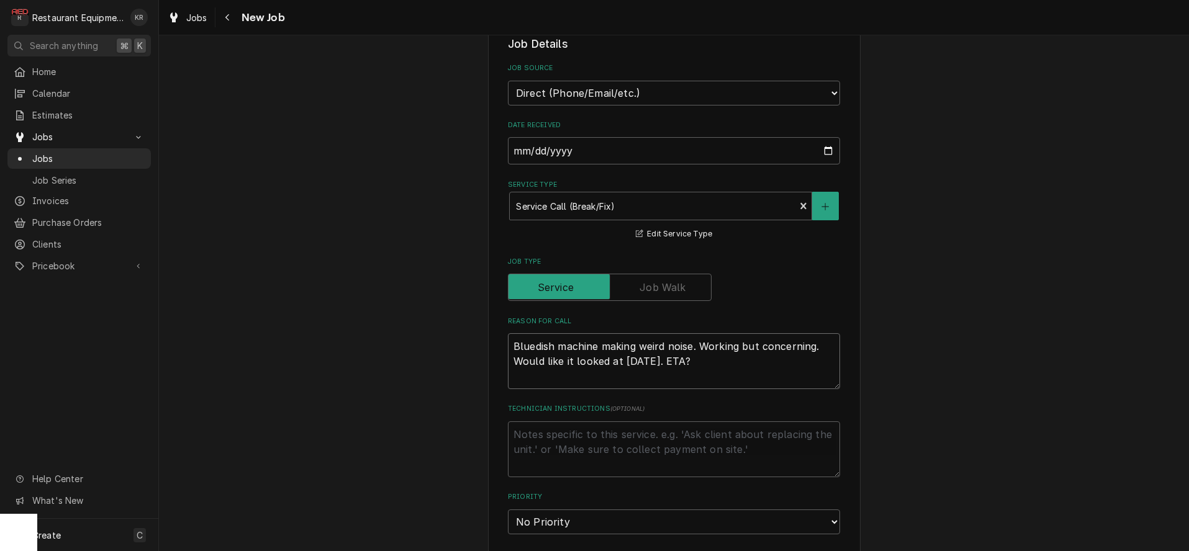
type textarea "x"
type textarea "Bludish machine making weird noise. Working but concerning. Would like it looke…"
type textarea "x"
type textarea "Bldish machine making weird noise. Working but concerning. Would like it looked…"
type textarea "x"
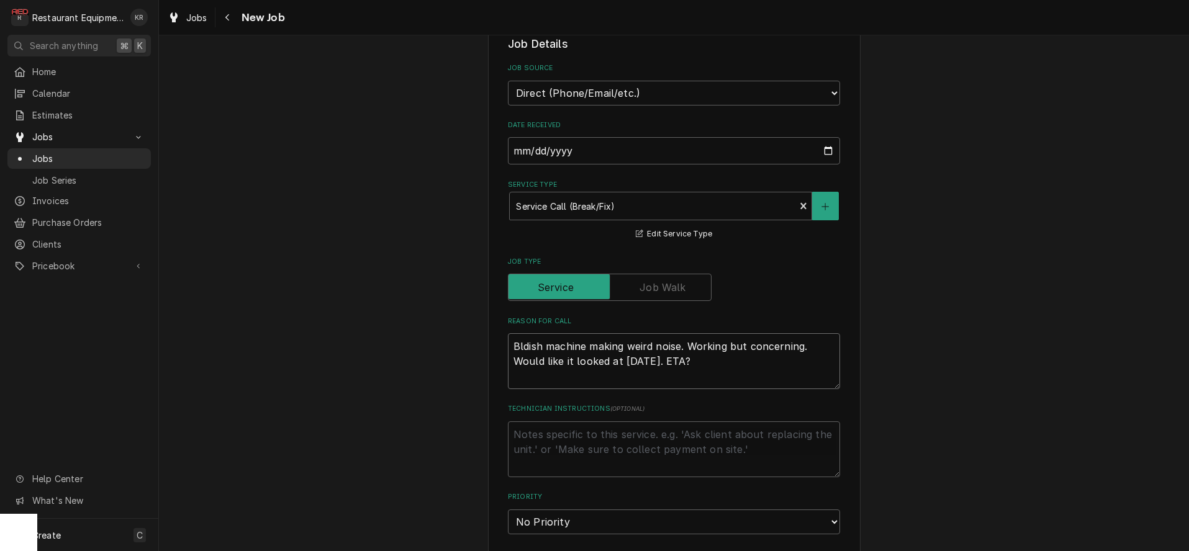
type textarea "Bdish machine making weird noise. Working but concerning. Would like it looked …"
type textarea "x"
type textarea "dish machine making weird noise. Working but concerning. Would like it looked a…"
drag, startPoint x: 646, startPoint y: 361, endPoint x: 620, endPoint y: 363, distance: 26.1
click at [620, 363] on textarea "dish machine making weird noise. Working but concerning. Would like it looked a…" at bounding box center [674, 361] width 332 height 56
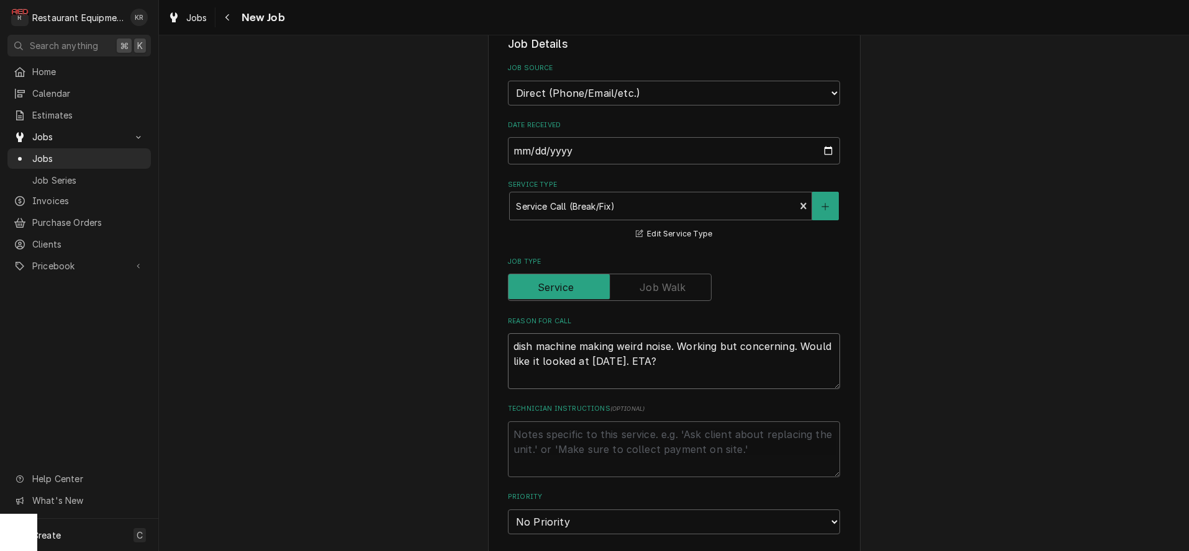
type textarea "x"
type textarea "dish machine making weird noise. Working but concerning. Would like it looked a…"
type textarea "x"
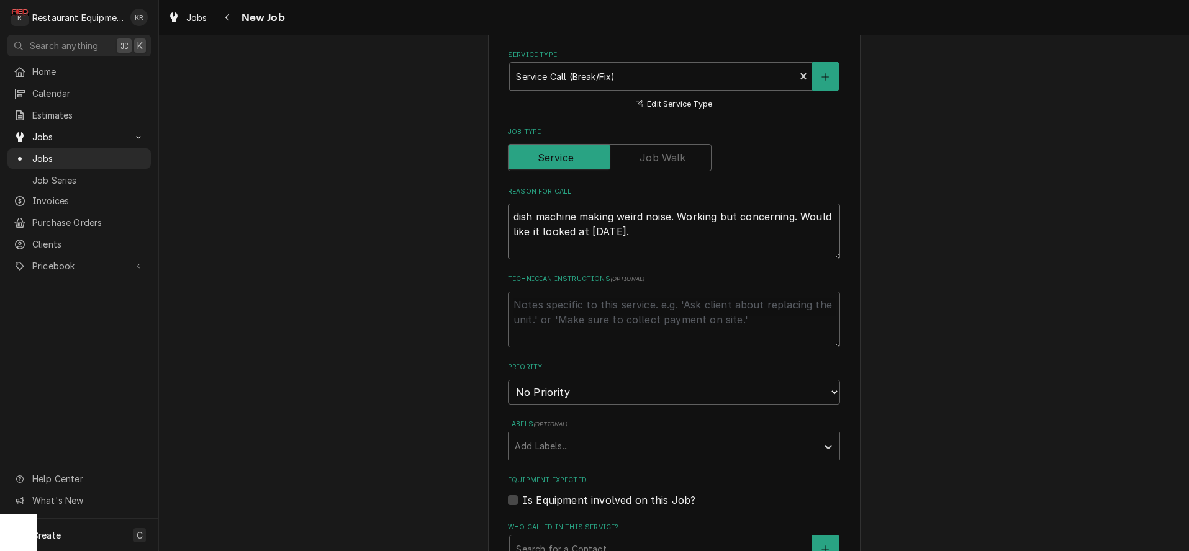
scroll to position [497, 0]
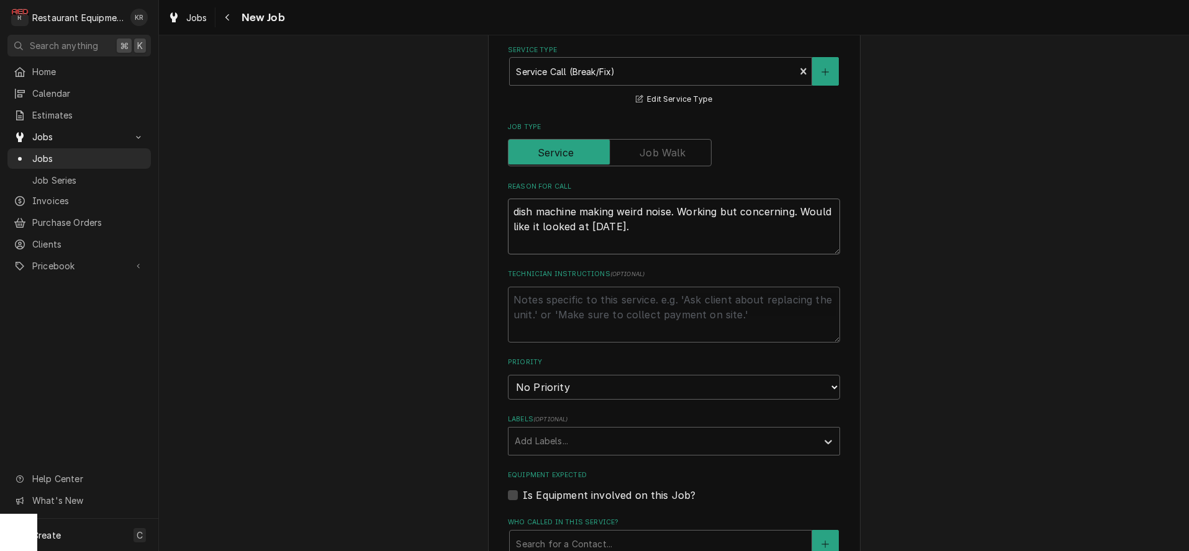
type textarea "dish machine making weird noise. Working but concerning. Would like it looked a…"
select select "2"
click option "High" at bounding box center [0, 0] width 0 height 0
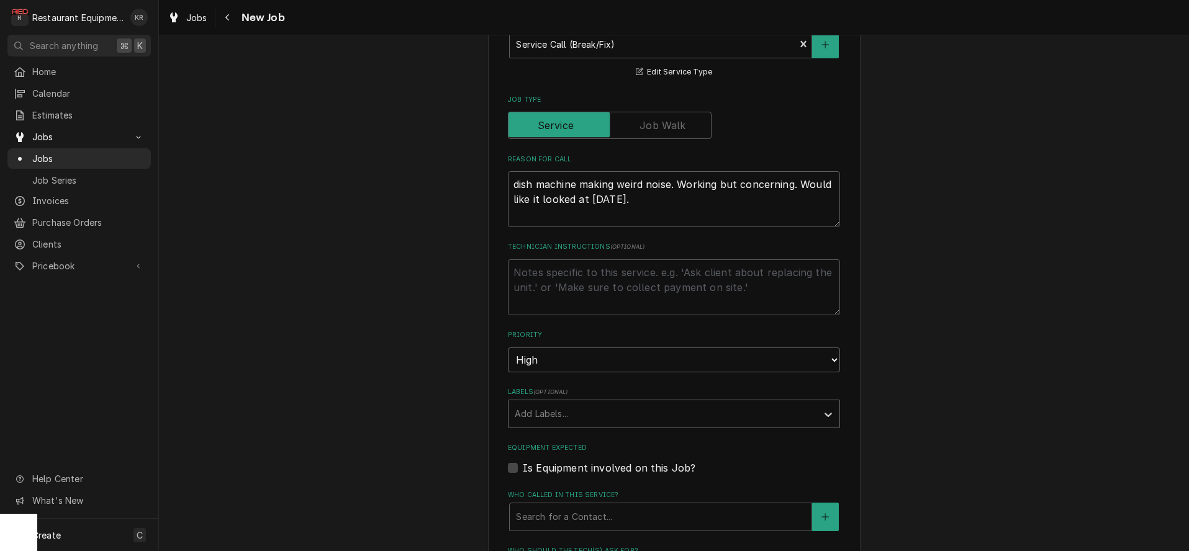
scroll to position [548, 0]
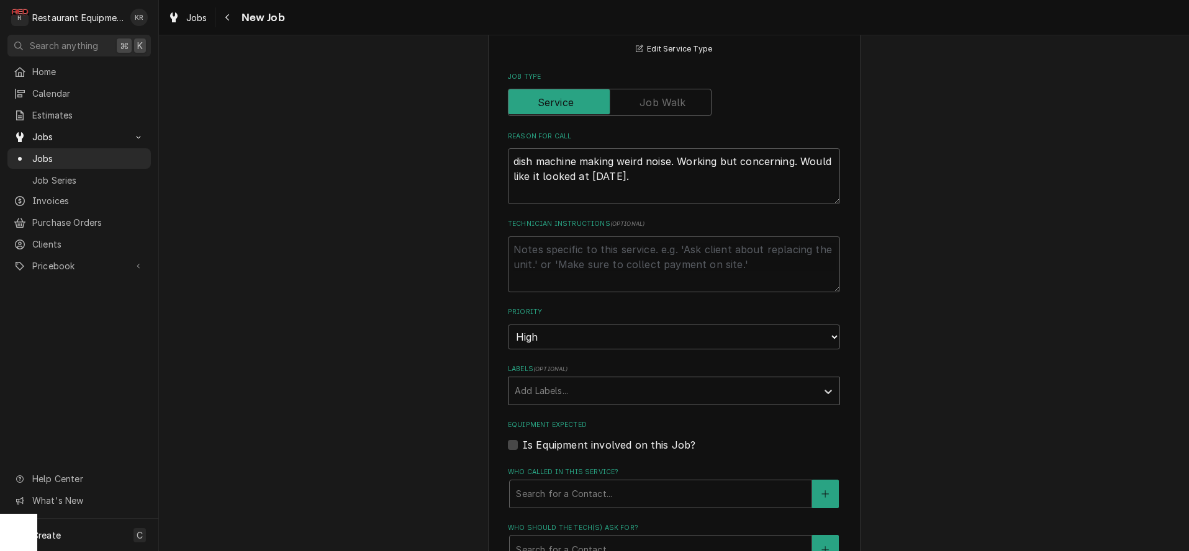
click at [672, 388] on div "Labels" at bounding box center [663, 391] width 296 height 22
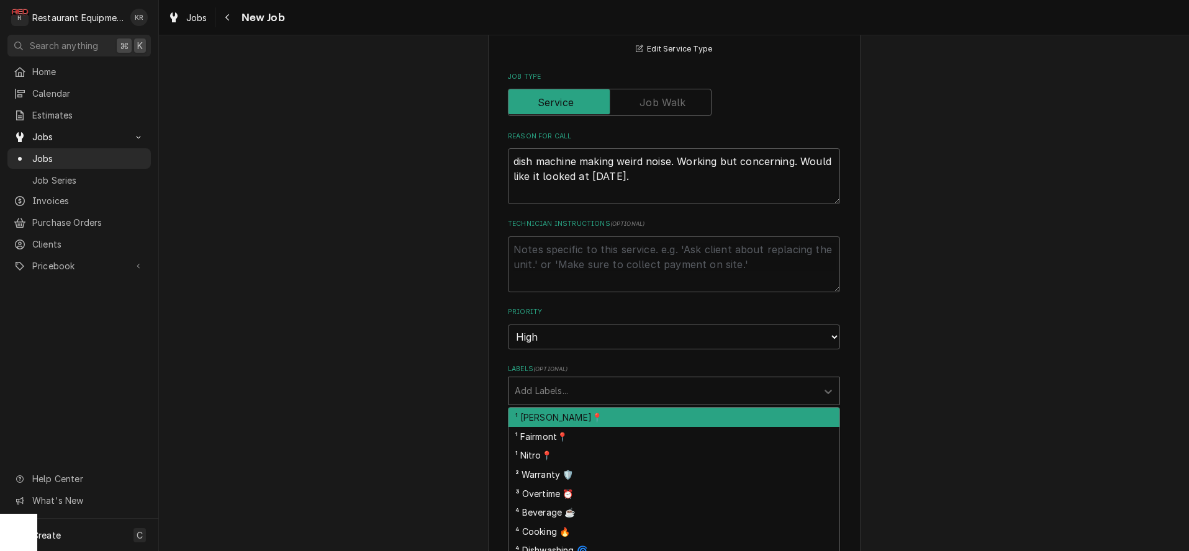
click at [660, 420] on div "¹ [PERSON_NAME]📍" at bounding box center [673, 417] width 331 height 19
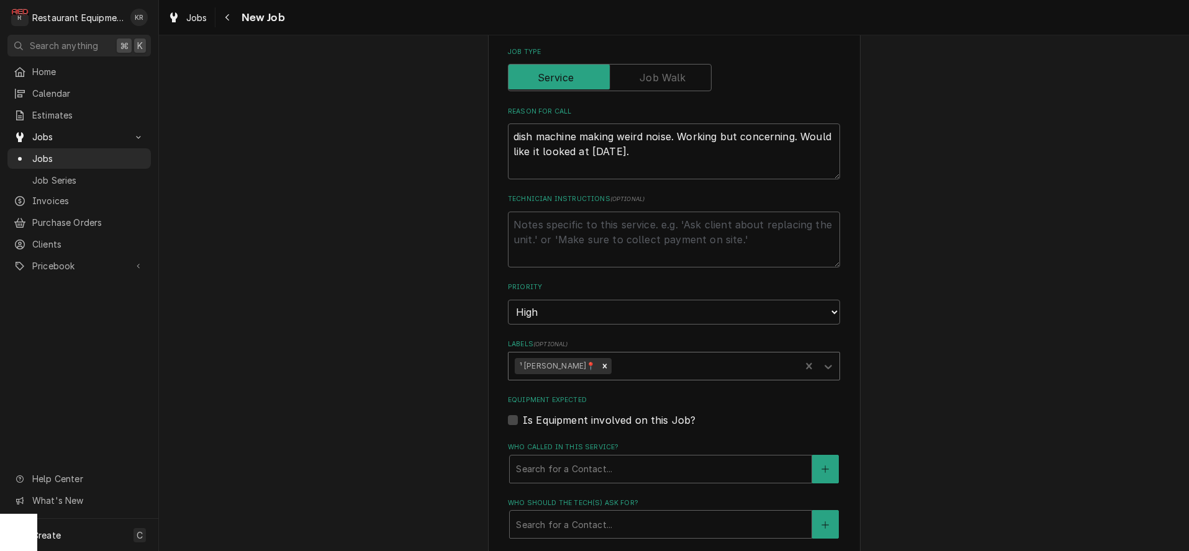
scroll to position [575, 0]
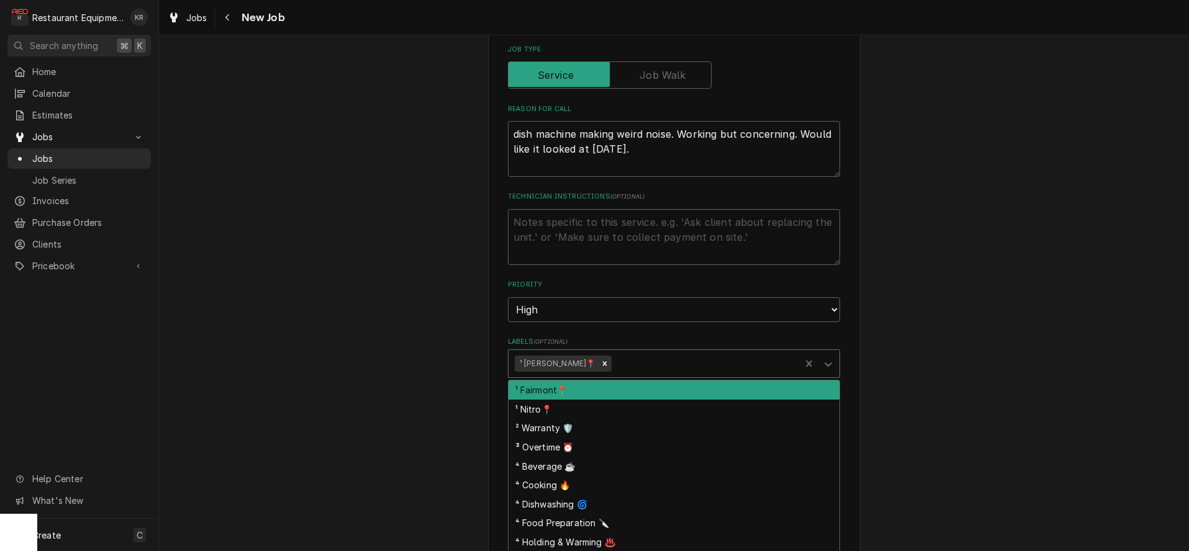
click at [710, 356] on div "Labels" at bounding box center [704, 364] width 180 height 22
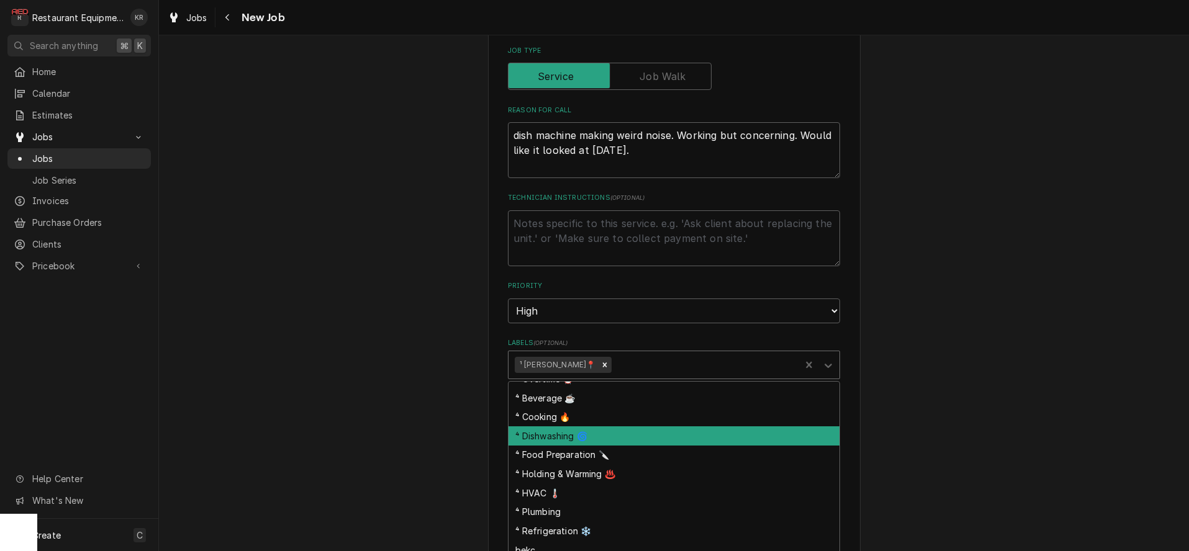
scroll to position [71, 0]
click at [690, 428] on div "⁴ Dishwashing 🌀" at bounding box center [673, 434] width 331 height 19
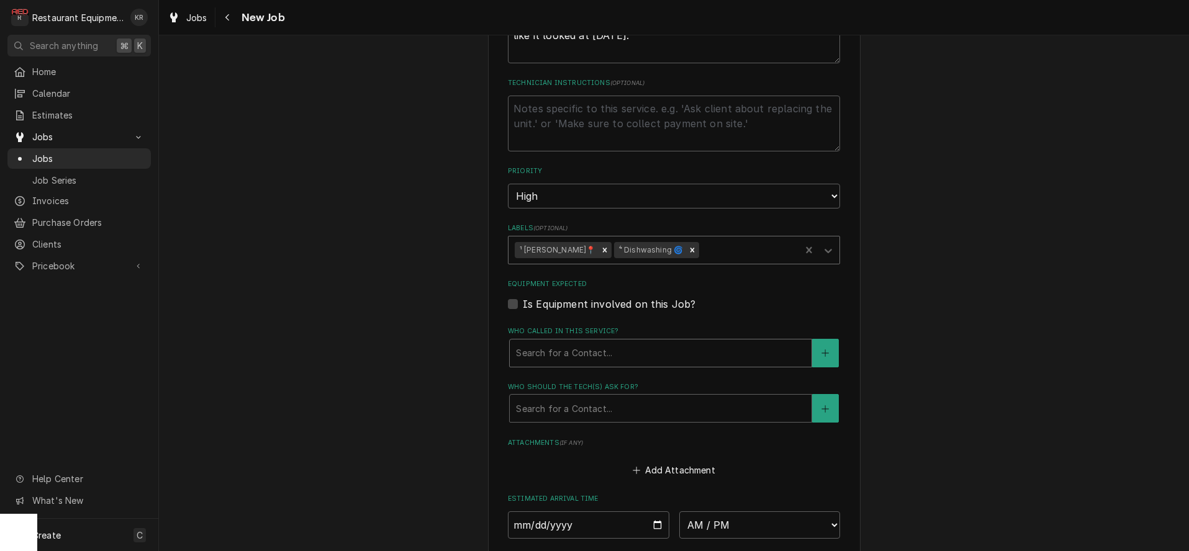
scroll to position [689, 0]
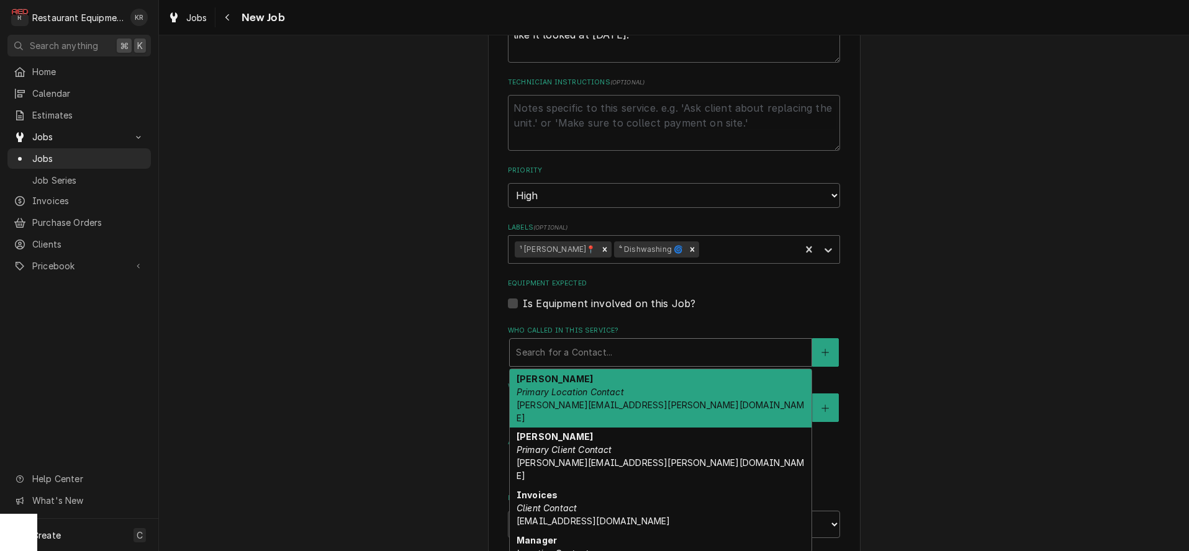
click at [719, 351] on div "Who called in this service?" at bounding box center [660, 352] width 289 height 22
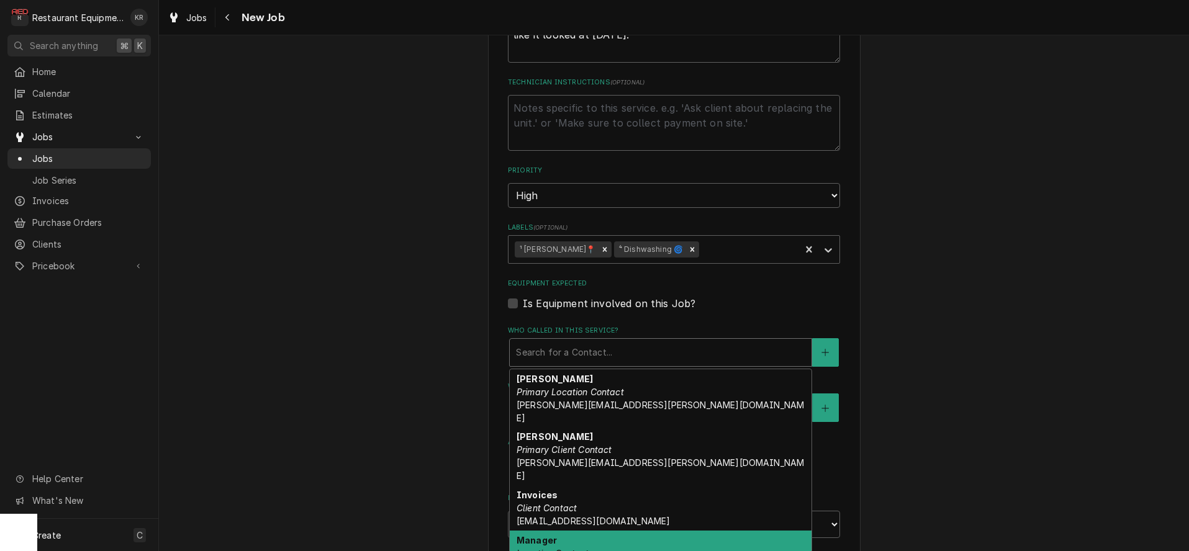
click at [603, 531] on div "Manager Location Contact" at bounding box center [661, 547] width 302 height 32
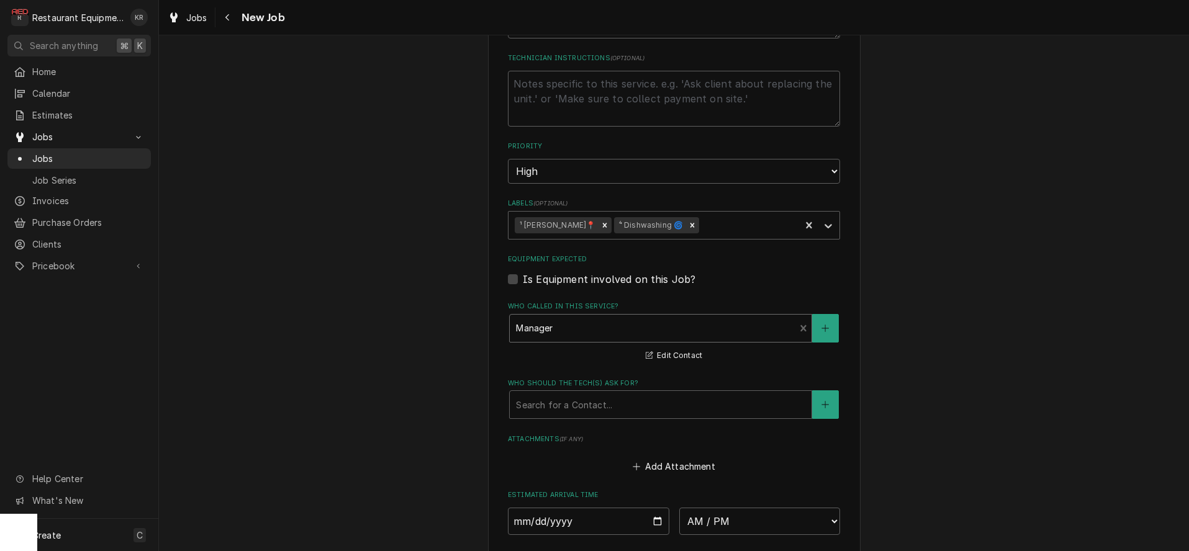
scroll to position [716, 0]
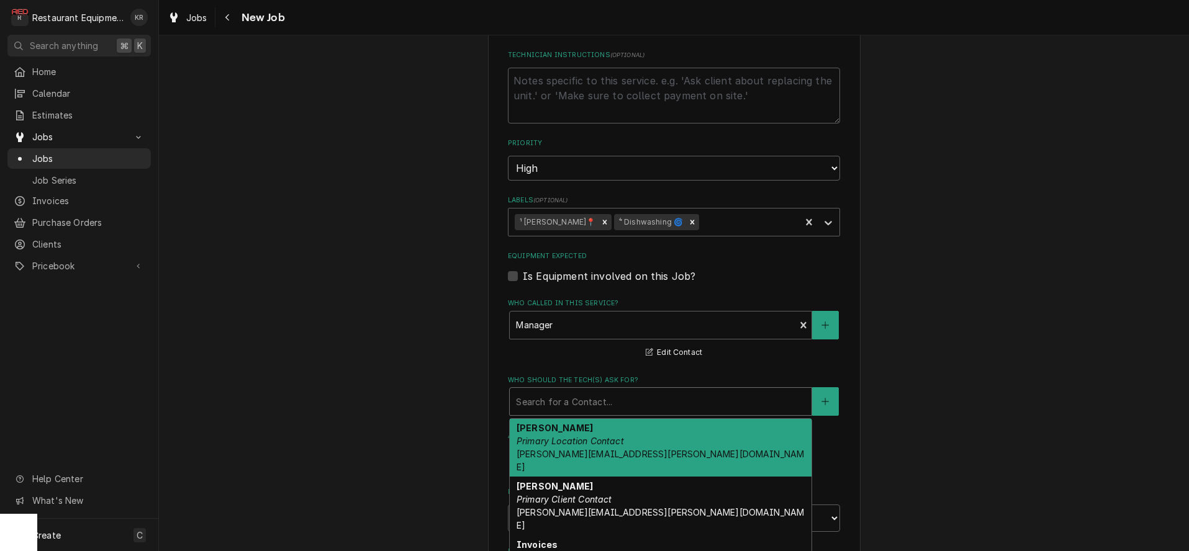
click at [636, 407] on div "Who should the tech(s) ask for?" at bounding box center [660, 401] width 289 height 22
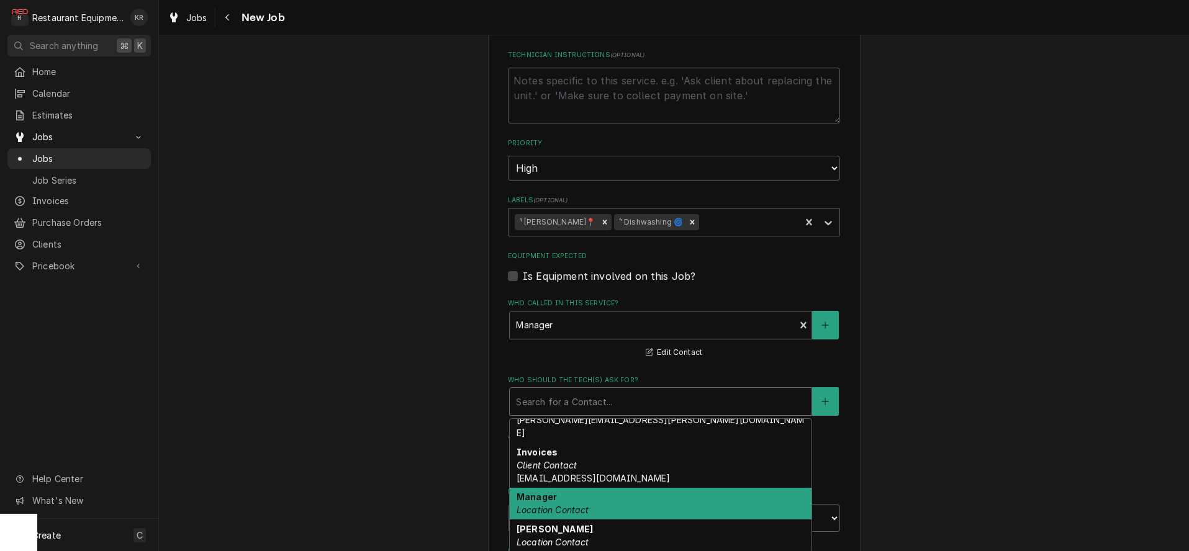
scroll to position [94, 0]
click at [602, 487] on div "Manager Location Contact" at bounding box center [661, 503] width 302 height 32
type textarea "x"
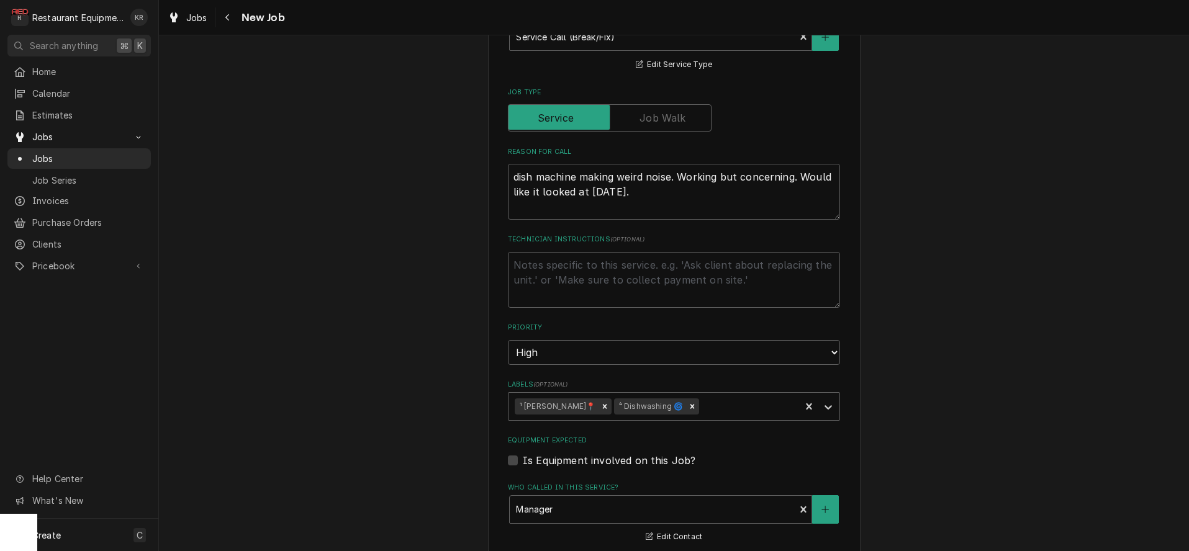
scroll to position [536, 0]
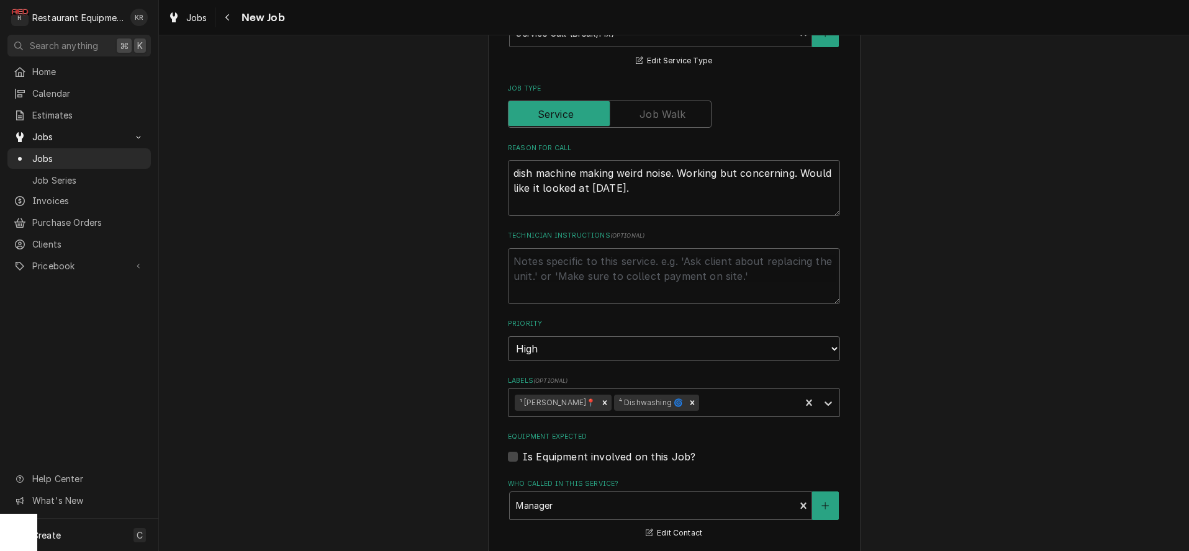
select select "1"
click option "Urgent" at bounding box center [0, 0] width 0 height 0
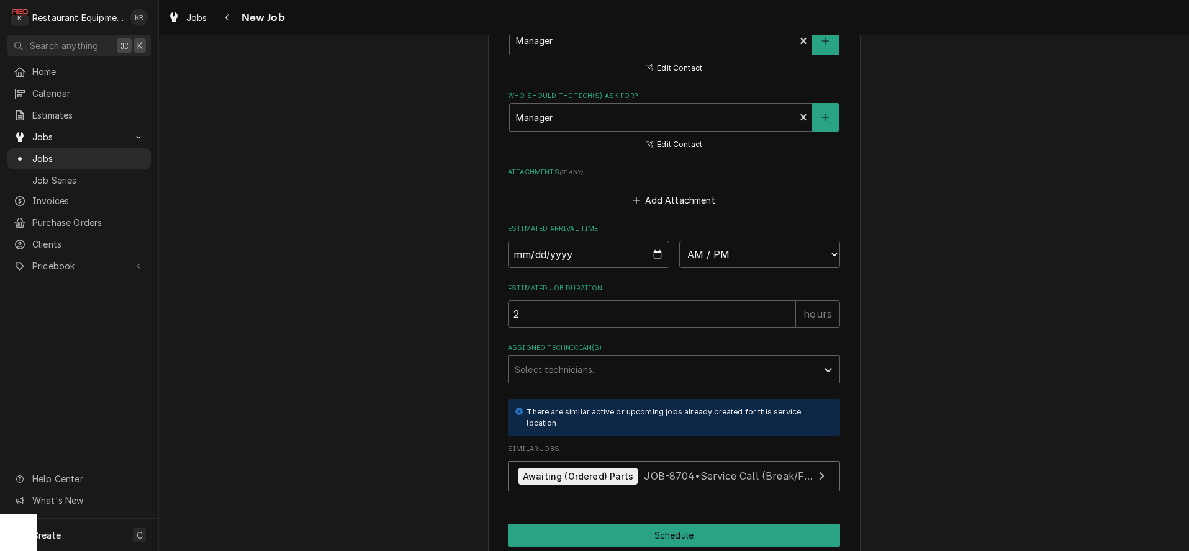
scroll to position [1052, 0]
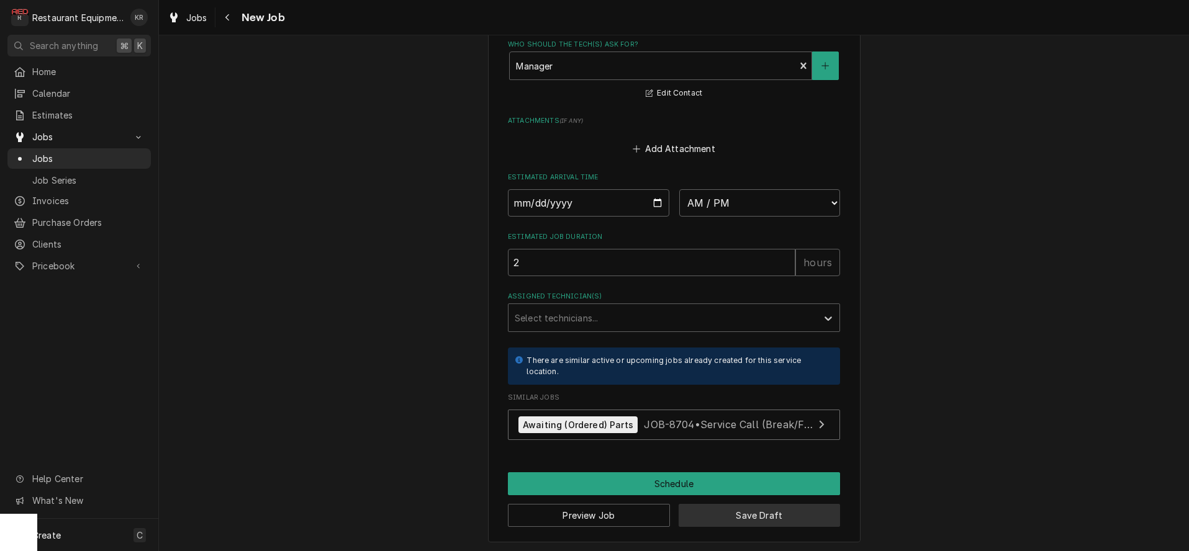
click at [776, 511] on button "Save Draft" at bounding box center [760, 515] width 162 height 23
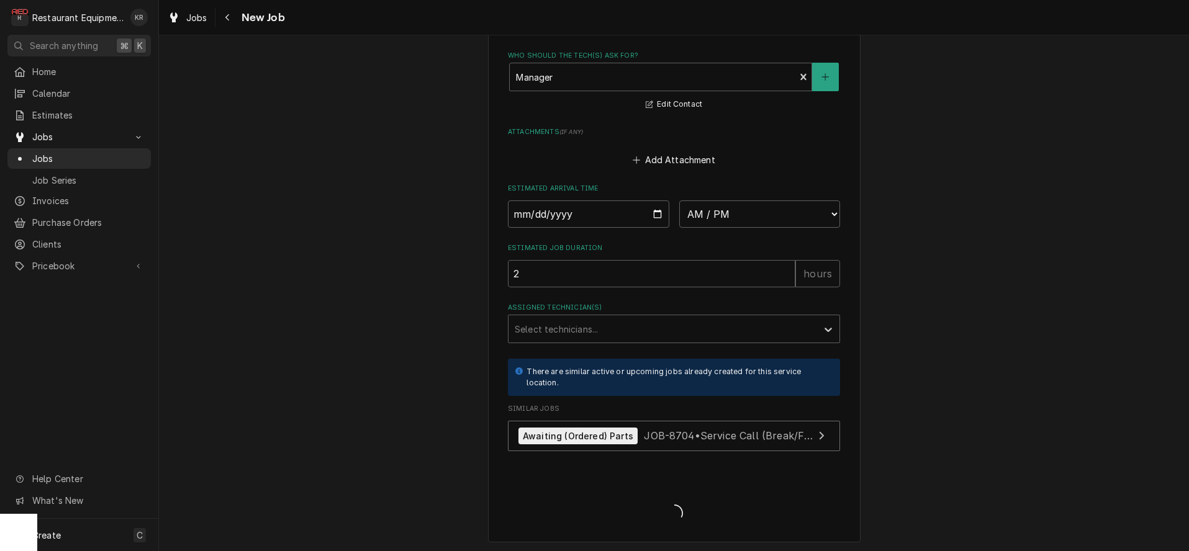
type textarea "x"
